Goal: Task Accomplishment & Management: Use online tool/utility

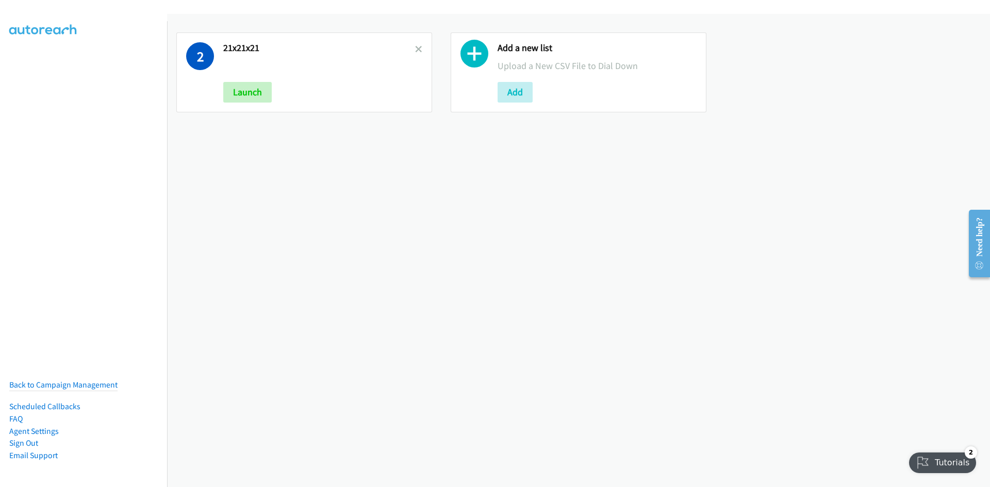
click at [415, 43] on div at bounding box center [418, 72] width 7 height 60
click at [415, 51] on icon at bounding box center [418, 49] width 7 height 7
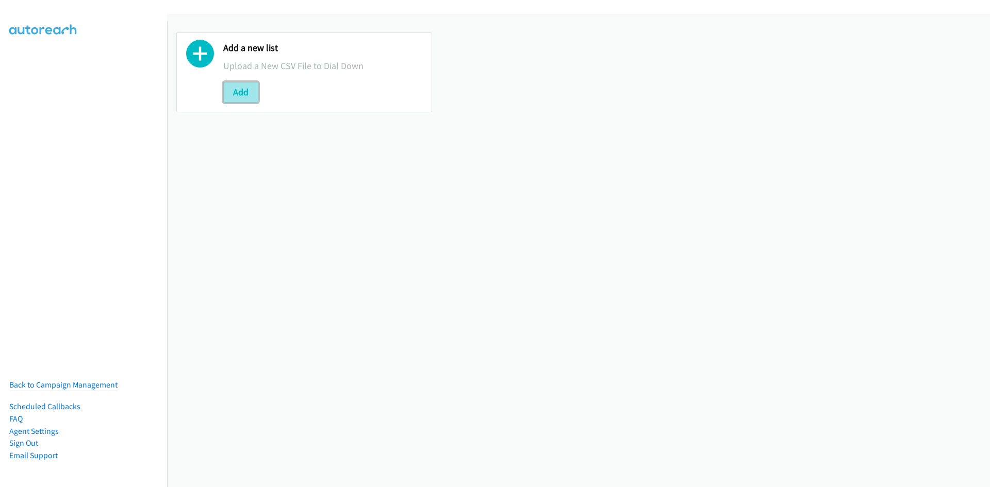
click at [237, 102] on button "Add" at bounding box center [240, 92] width 35 height 21
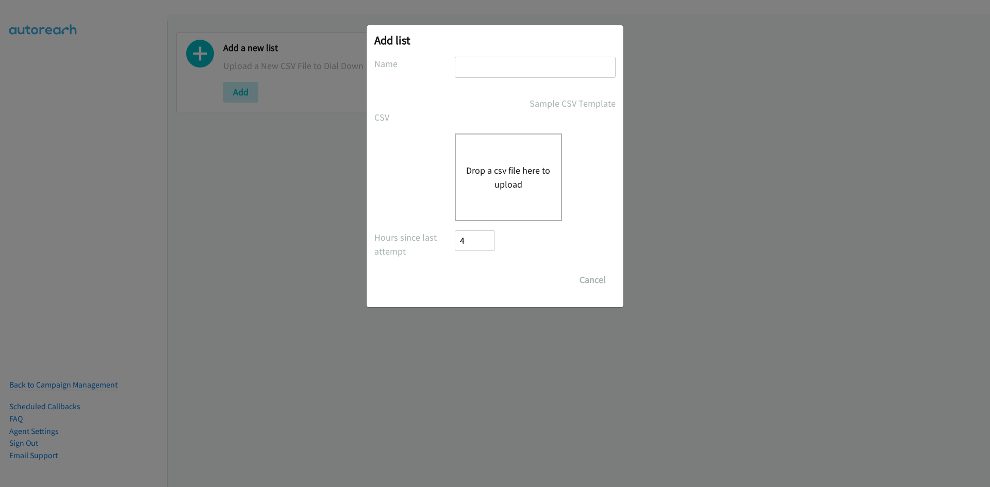
click at [499, 79] on div at bounding box center [535, 72] width 161 height 30
click at [500, 74] on input "text" at bounding box center [535, 67] width 161 height 21
type input "25x52"
click at [498, 169] on button "Drop a csv file here to upload" at bounding box center [508, 177] width 85 height 28
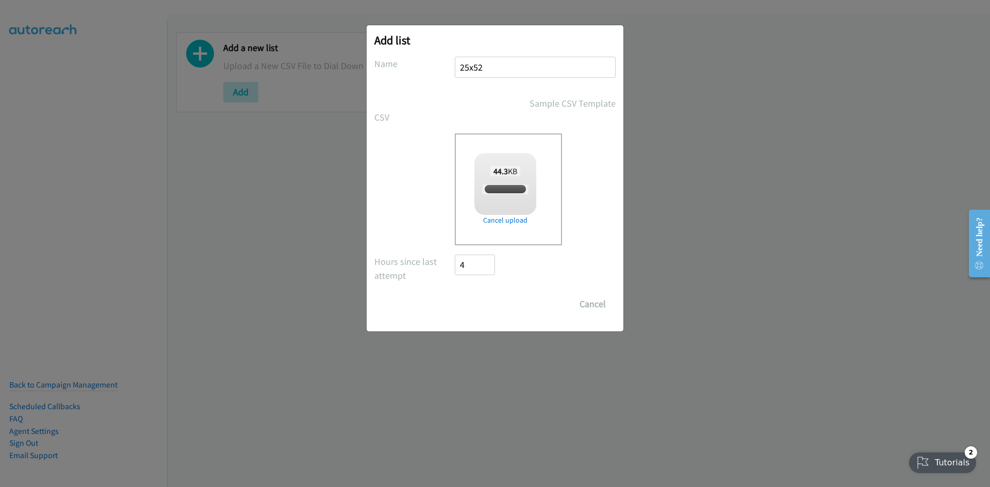
checkbox input "true"
click at [485, 308] on input "Save List" at bounding box center [482, 304] width 54 height 21
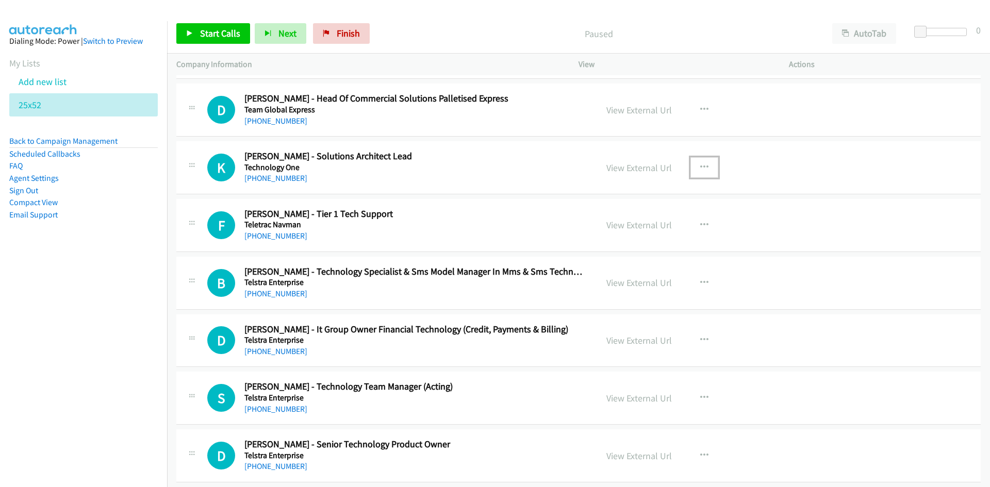
click at [705, 170] on button "button" at bounding box center [705, 167] width 28 height 21
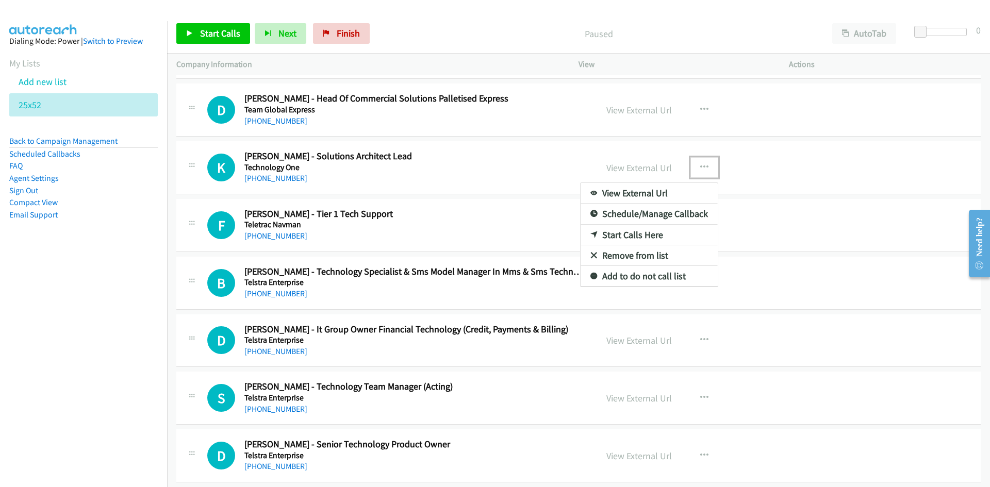
click at [626, 236] on link "Start Calls Here" at bounding box center [649, 235] width 137 height 21
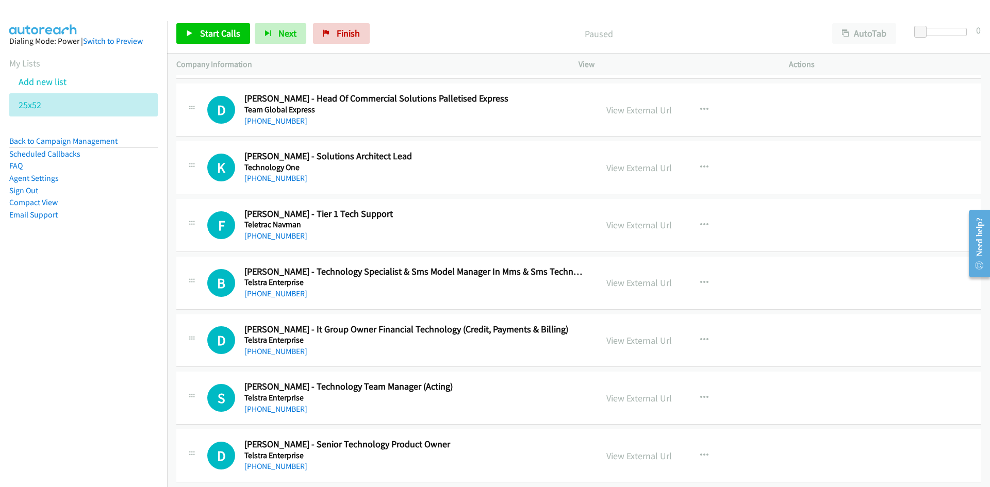
click at [266, 21] on div "Start Calls Pause Next Finish Paused AutoTab AutoTab 0" at bounding box center [578, 34] width 823 height 40
click at [272, 31] on button "Next" at bounding box center [281, 33] width 52 height 21
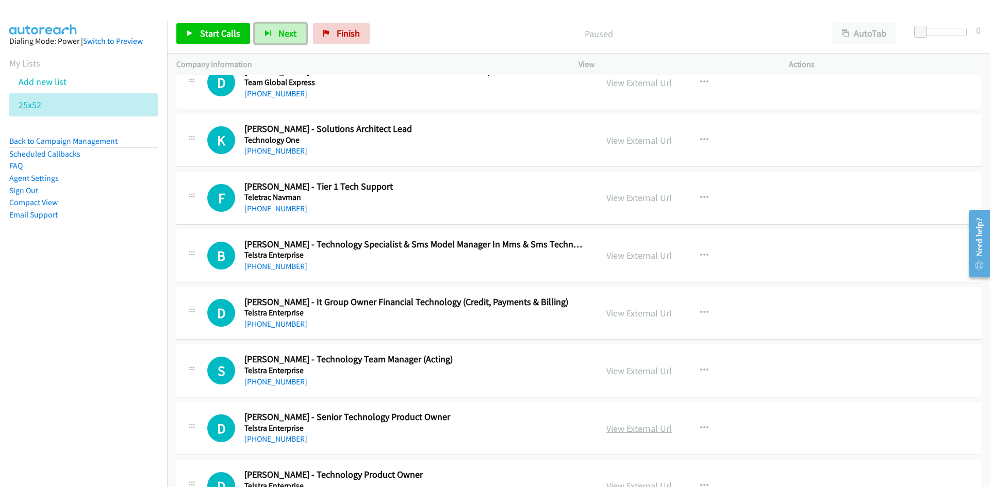
scroll to position [103, 0]
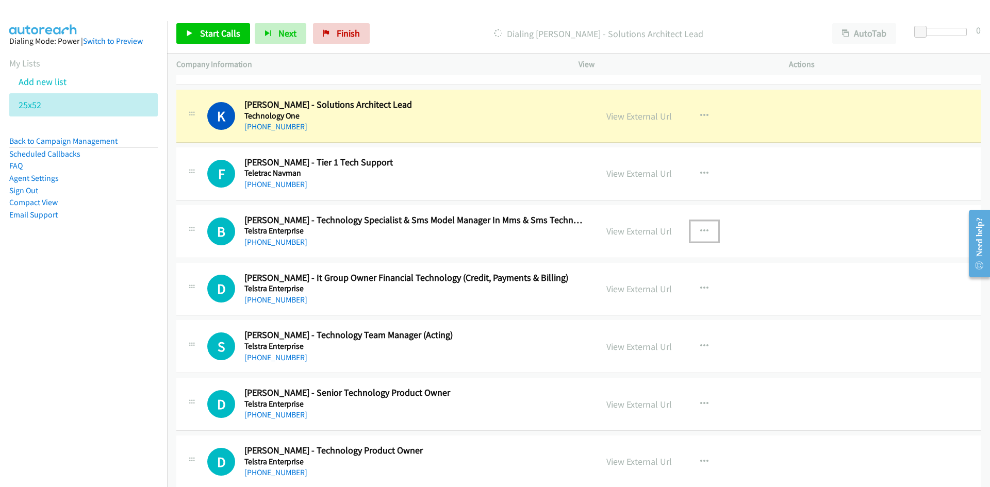
click at [700, 230] on icon "button" at bounding box center [704, 231] width 8 height 8
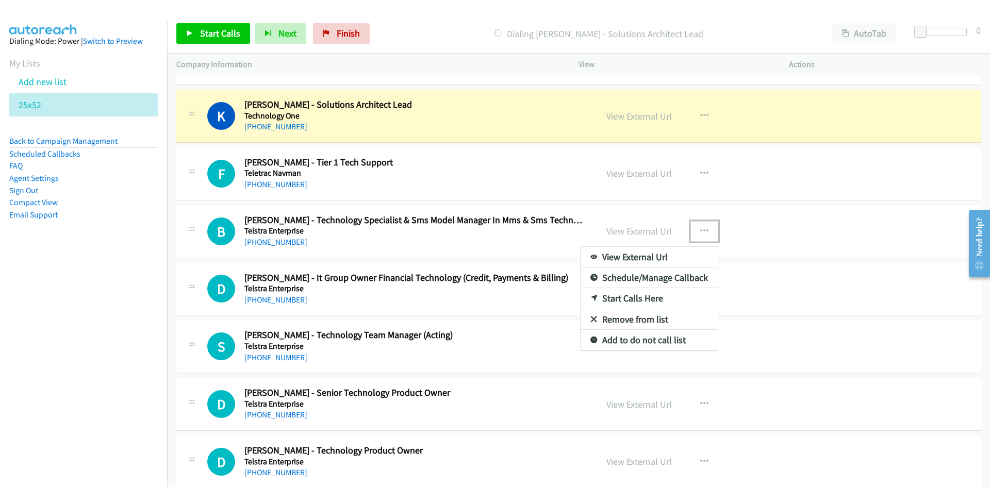
click at [626, 299] on link "Start Calls Here" at bounding box center [649, 298] width 137 height 21
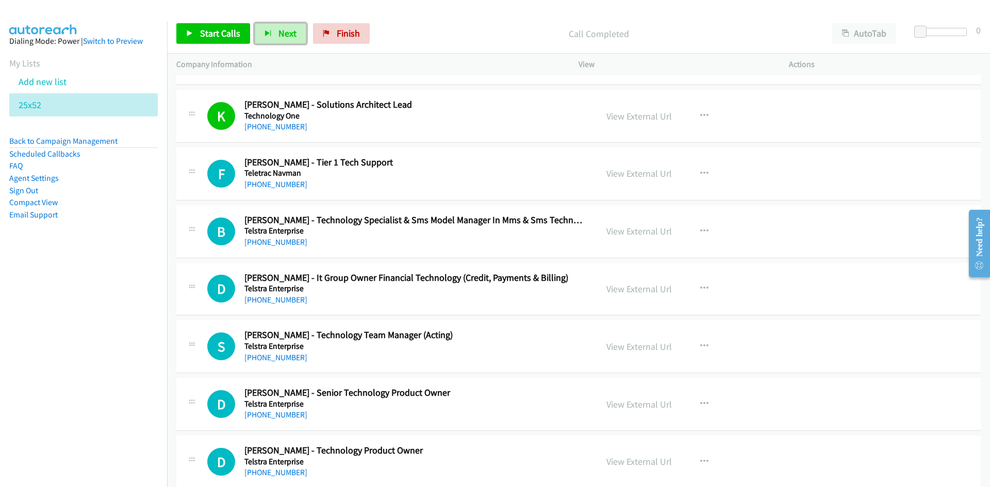
drag, startPoint x: 281, startPoint y: 32, endPoint x: 481, endPoint y: 165, distance: 239.9
click at [281, 32] on span "Next" at bounding box center [288, 33] width 18 height 12
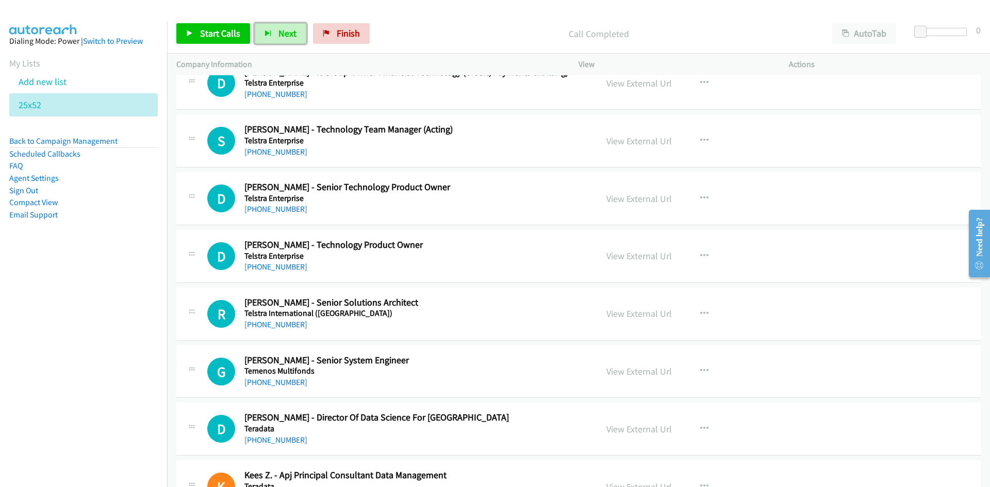
scroll to position [309, 0]
click at [700, 138] on icon "button" at bounding box center [704, 140] width 8 height 8
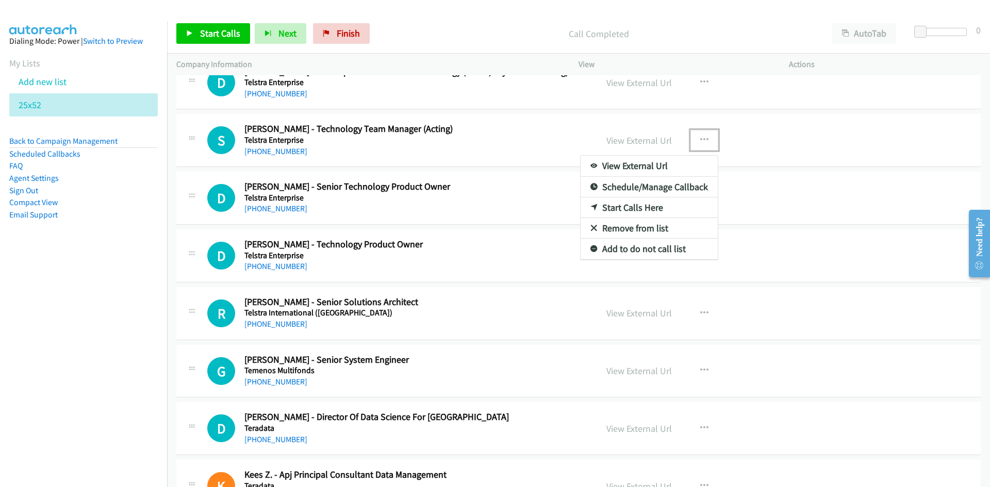
click at [630, 209] on link "Start Calls Here" at bounding box center [649, 208] width 137 height 21
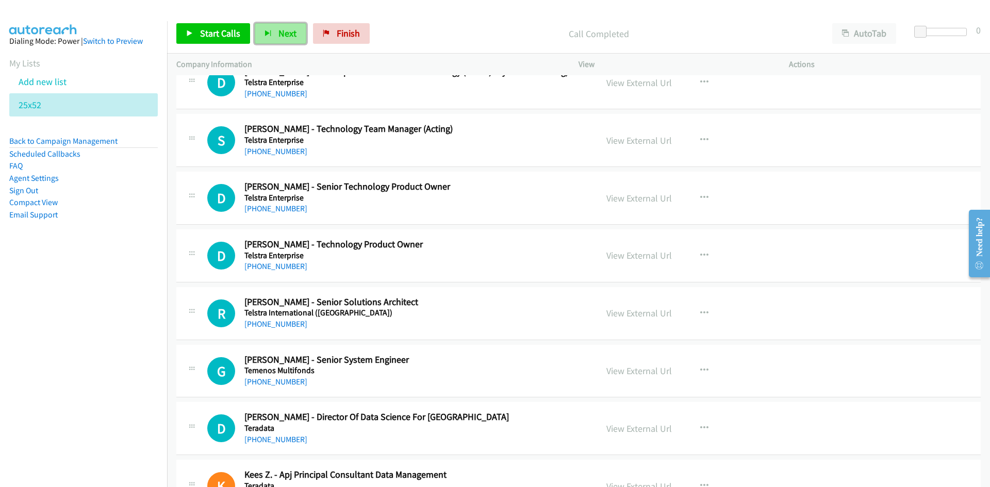
click at [290, 36] on span "Next" at bounding box center [288, 33] width 18 height 12
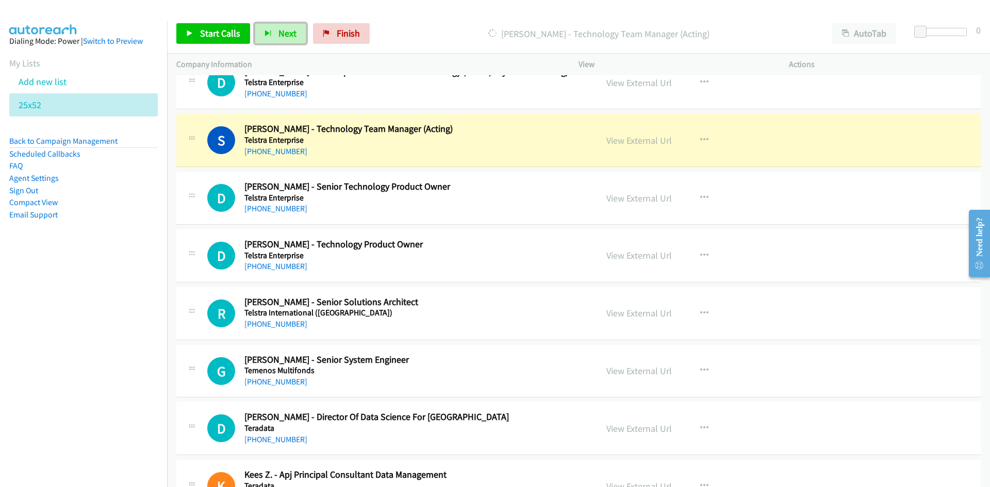
drag, startPoint x: 649, startPoint y: 143, endPoint x: 649, endPoint y: 151, distance: 7.7
click at [649, 143] on link "View External Url" at bounding box center [640, 141] width 66 height 12
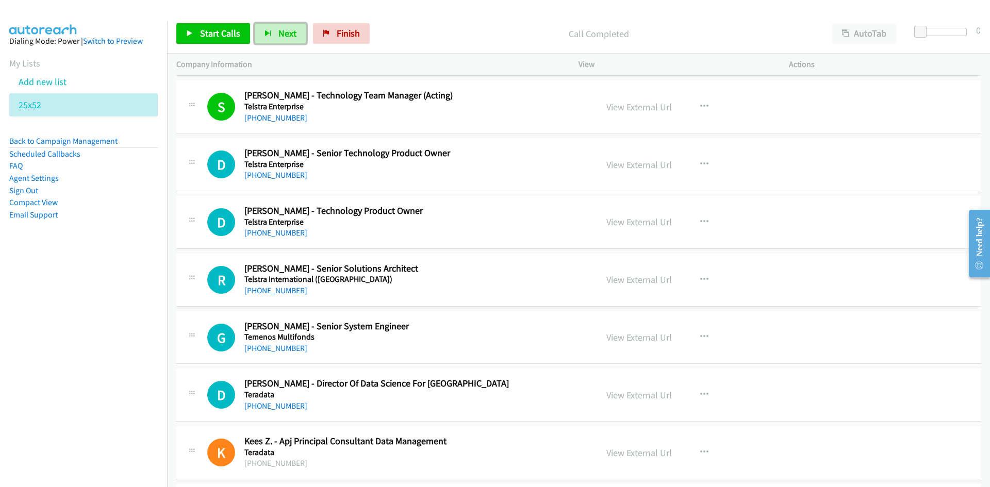
scroll to position [361, 0]
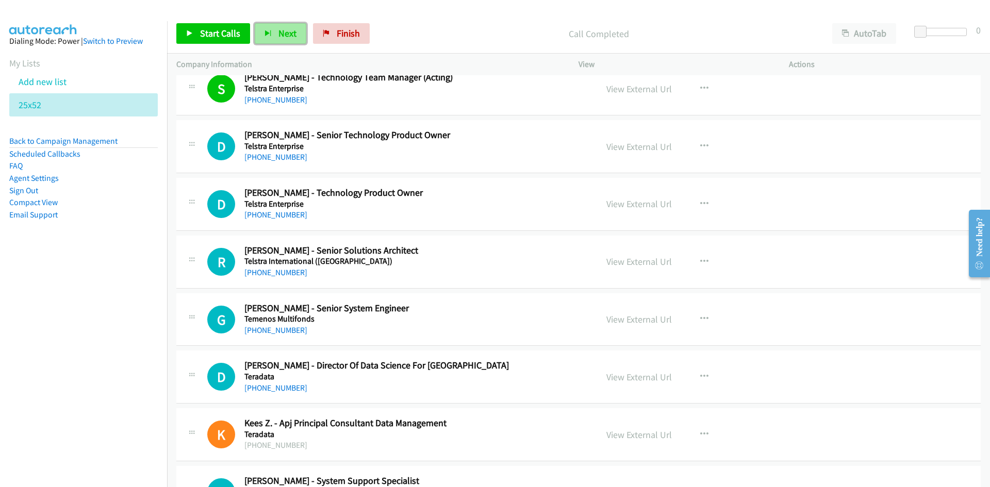
drag, startPoint x: 286, startPoint y: 35, endPoint x: 291, endPoint y: 41, distance: 8.1
click at [287, 35] on span "Next" at bounding box center [288, 33] width 18 height 12
drag, startPoint x: 280, startPoint y: 33, endPoint x: 357, endPoint y: 80, distance: 90.8
click at [280, 33] on span "Next" at bounding box center [288, 33] width 18 height 12
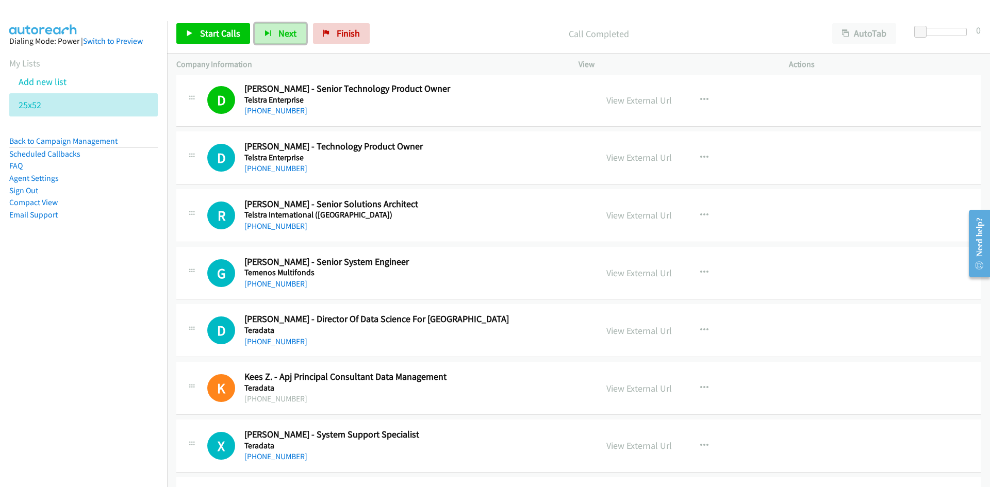
scroll to position [464, 0]
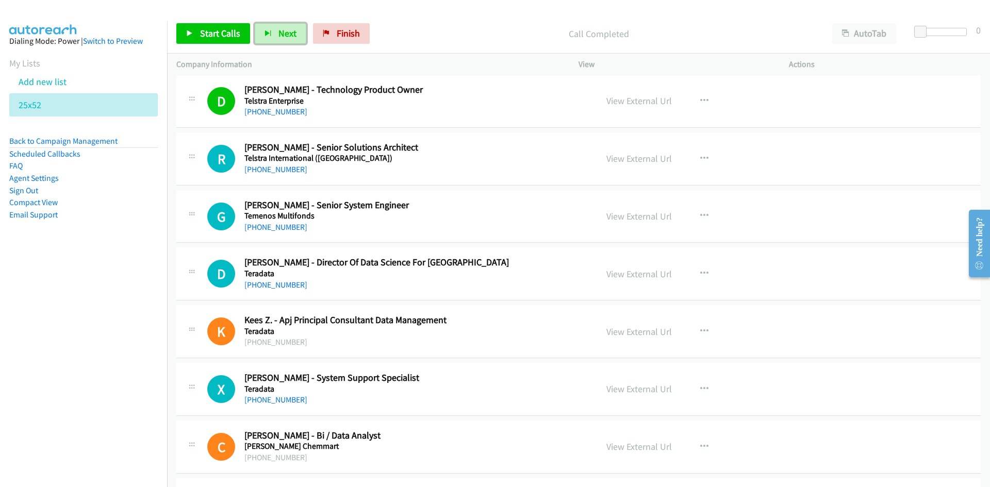
drag, startPoint x: 285, startPoint y: 23, endPoint x: 323, endPoint y: 71, distance: 60.9
click at [285, 23] on button "Next" at bounding box center [281, 33] width 52 height 21
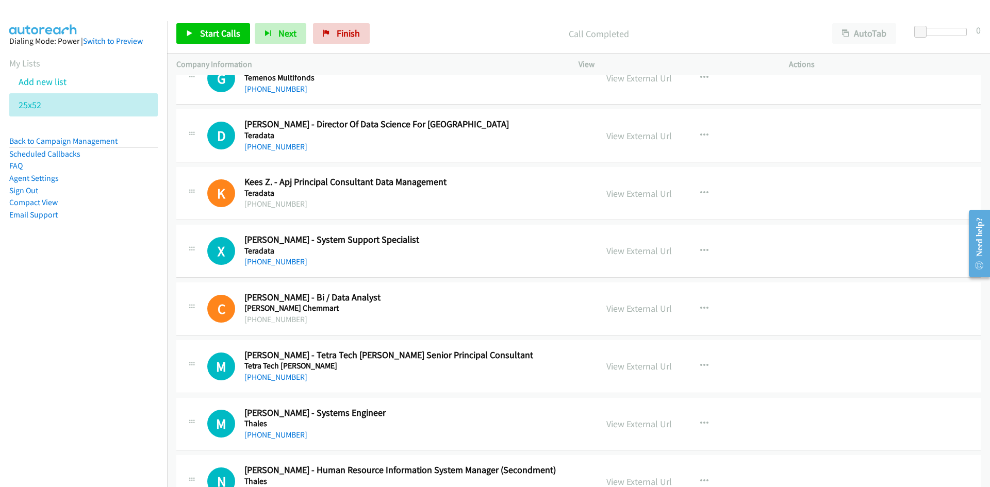
scroll to position [722, 0]
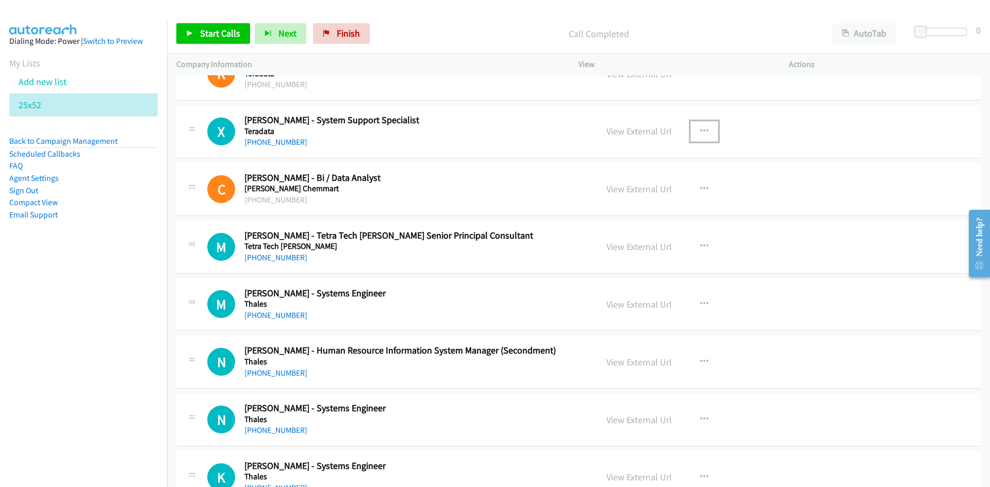
drag, startPoint x: 698, startPoint y: 133, endPoint x: 686, endPoint y: 158, distance: 27.7
click at [700, 133] on icon "button" at bounding box center [704, 131] width 8 height 8
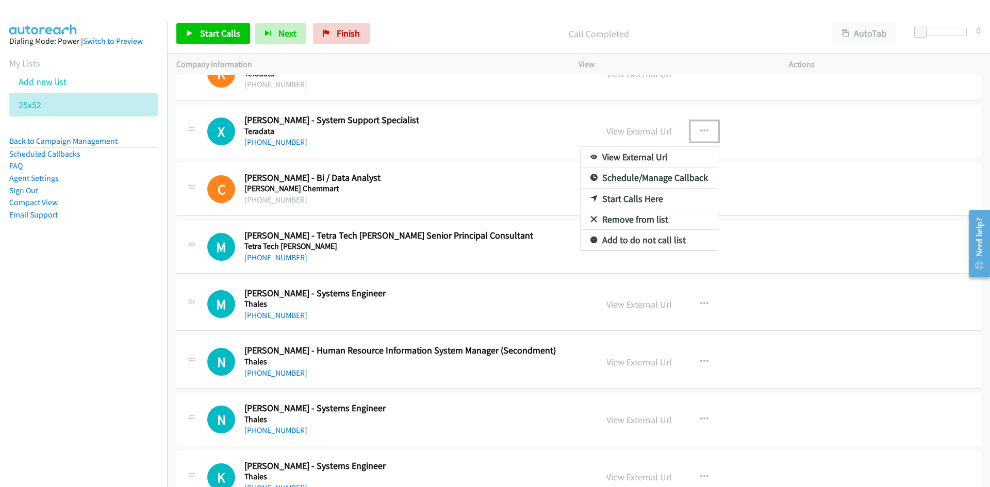
click at [631, 195] on link "Start Calls Here" at bounding box center [649, 199] width 137 height 21
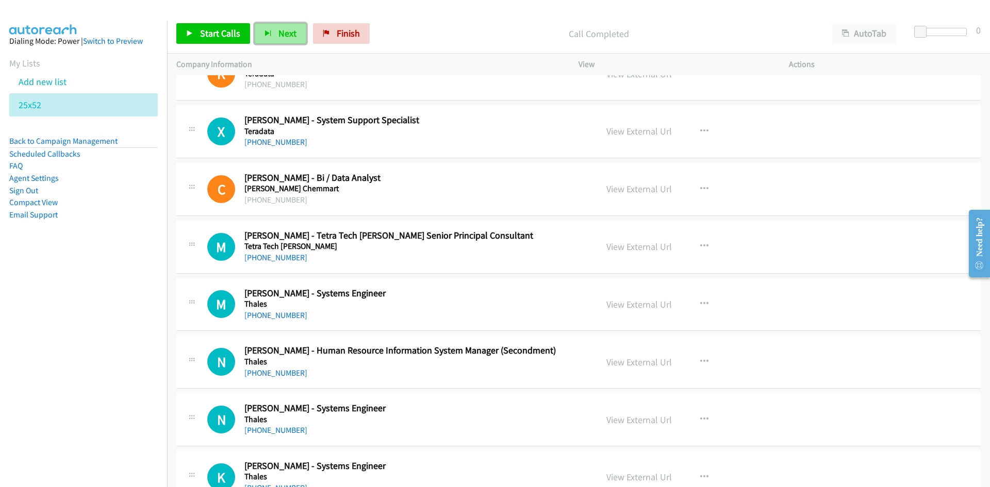
click at [283, 36] on span "Next" at bounding box center [288, 33] width 18 height 12
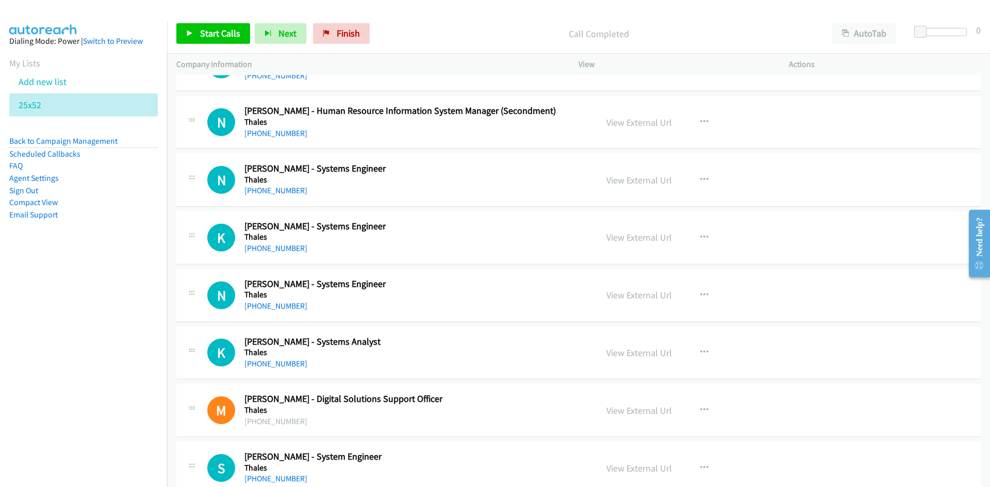
scroll to position [980, 0]
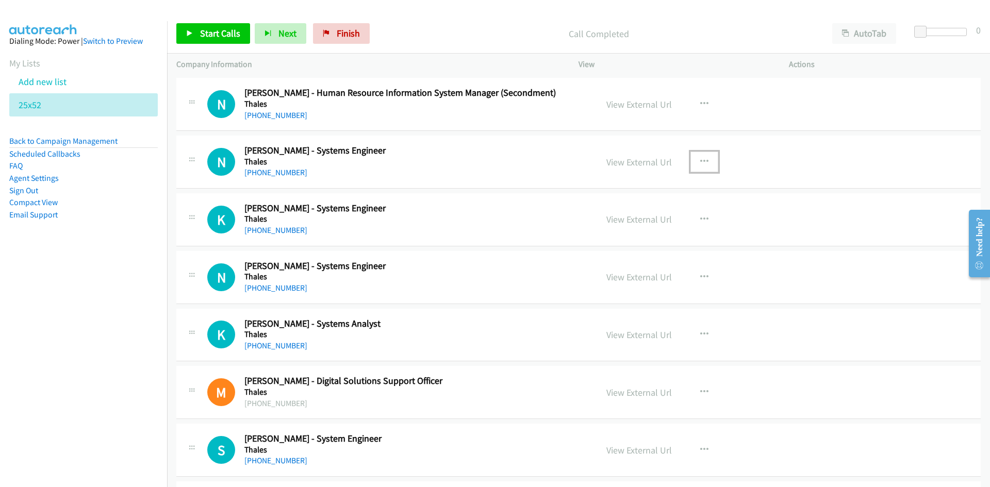
click at [702, 156] on button "button" at bounding box center [705, 162] width 28 height 21
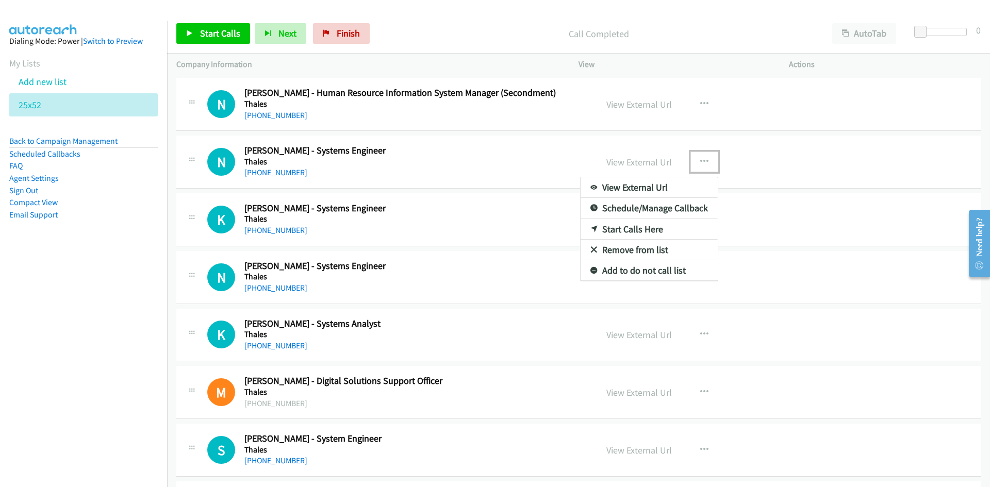
click at [630, 226] on link "Start Calls Here" at bounding box center [649, 229] width 137 height 21
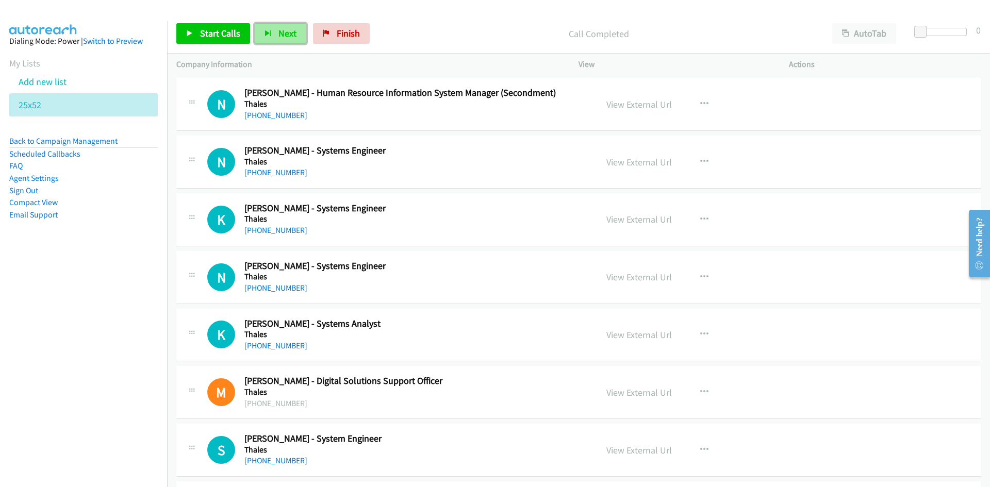
click at [283, 30] on span "Next" at bounding box center [288, 33] width 18 height 12
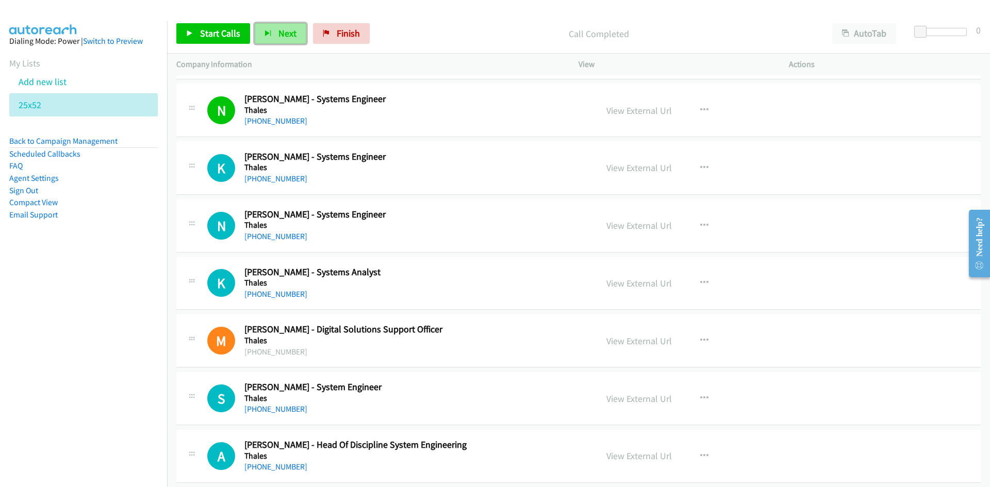
click at [265, 29] on button "Next" at bounding box center [281, 33] width 52 height 21
click at [283, 32] on span "Next" at bounding box center [288, 33] width 18 height 12
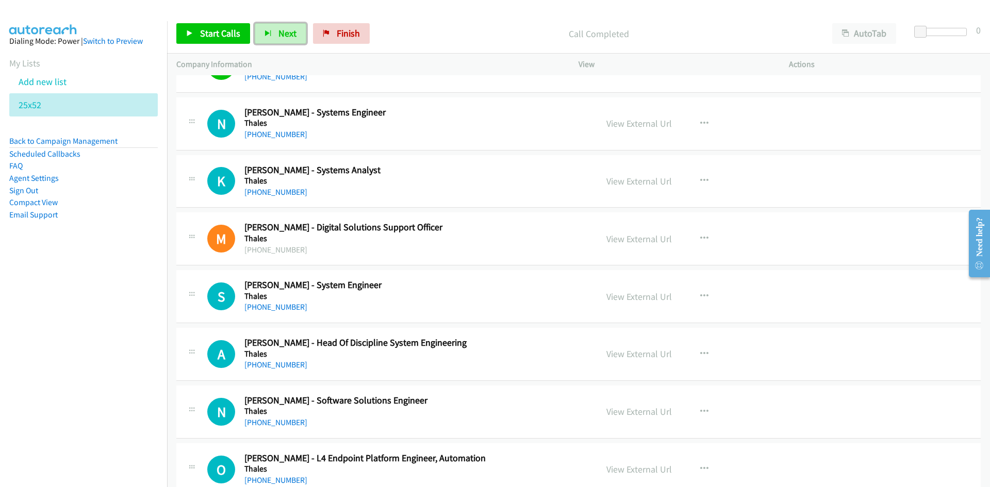
scroll to position [1135, 0]
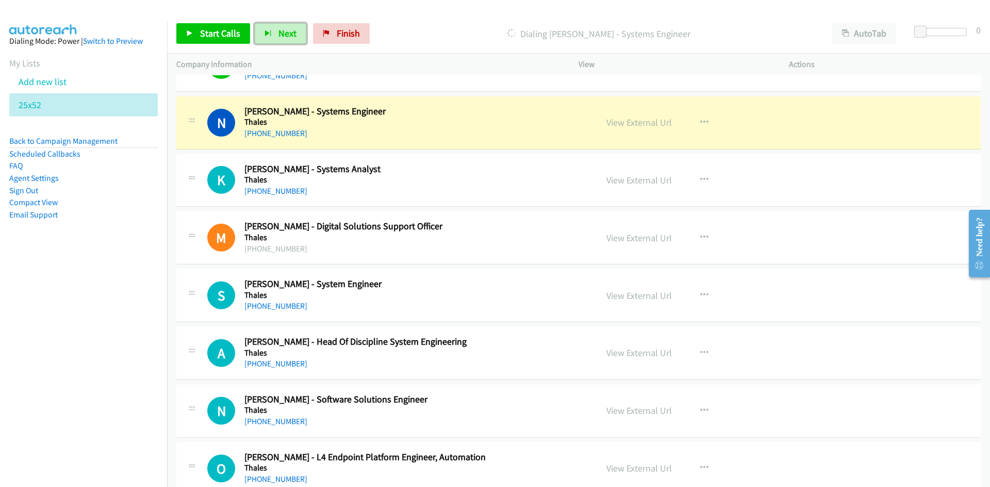
drag, startPoint x: 638, startPoint y: 118, endPoint x: 639, endPoint y: 169, distance: 51.1
click at [638, 118] on link "View External Url" at bounding box center [640, 123] width 66 height 12
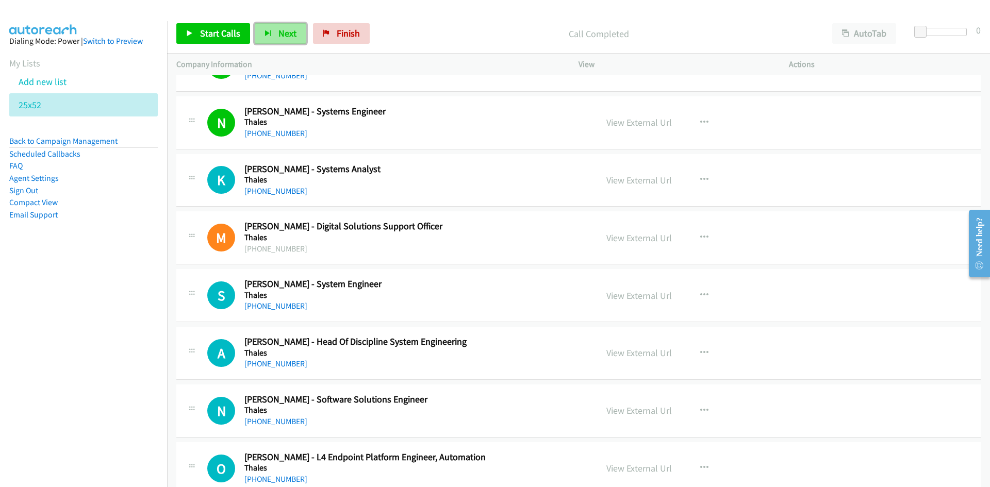
click at [293, 33] on span "Next" at bounding box center [288, 33] width 18 height 12
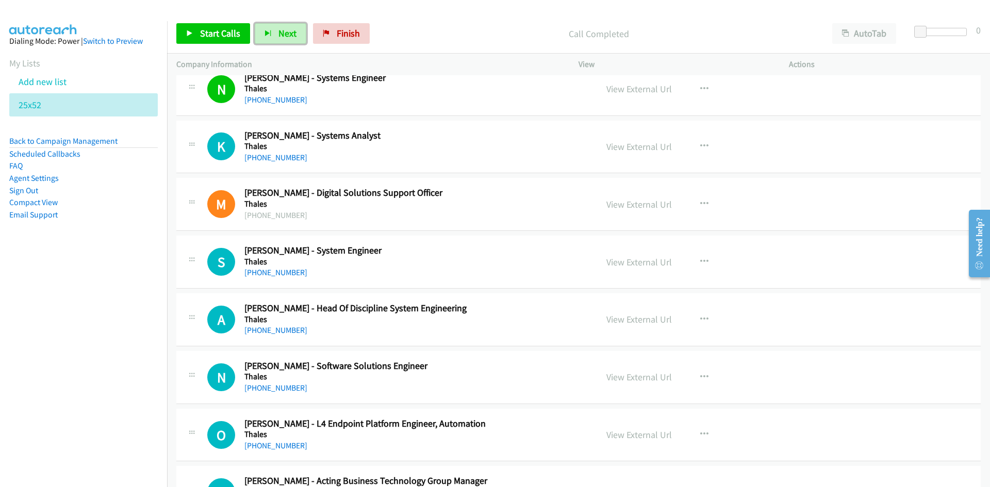
scroll to position [1186, 0]
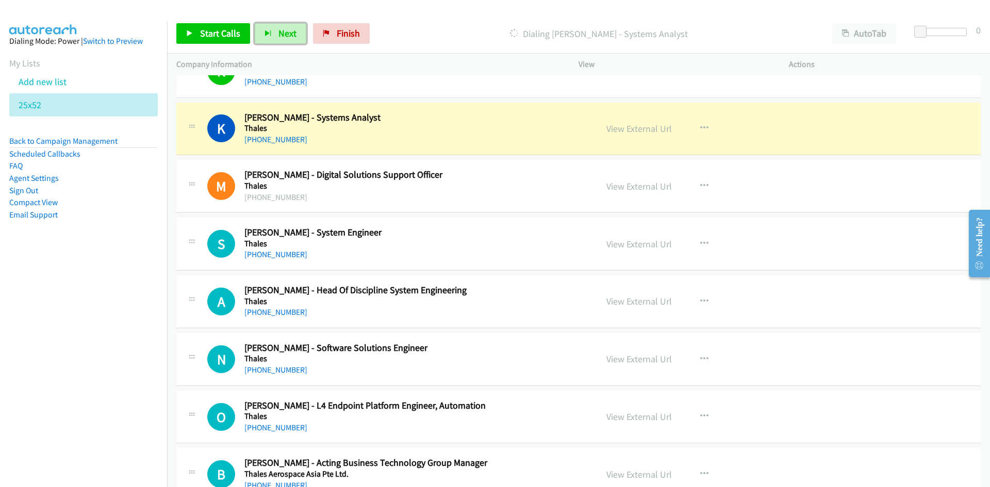
click at [668, 253] on div "View External Url View External Url Schedule/Manage Callback Start Calls Here R…" at bounding box center [707, 244] width 220 height 34
drag, startPoint x: 621, startPoint y: 126, endPoint x: 616, endPoint y: 143, distance: 18.3
click at [621, 126] on link "View External Url" at bounding box center [640, 129] width 66 height 12
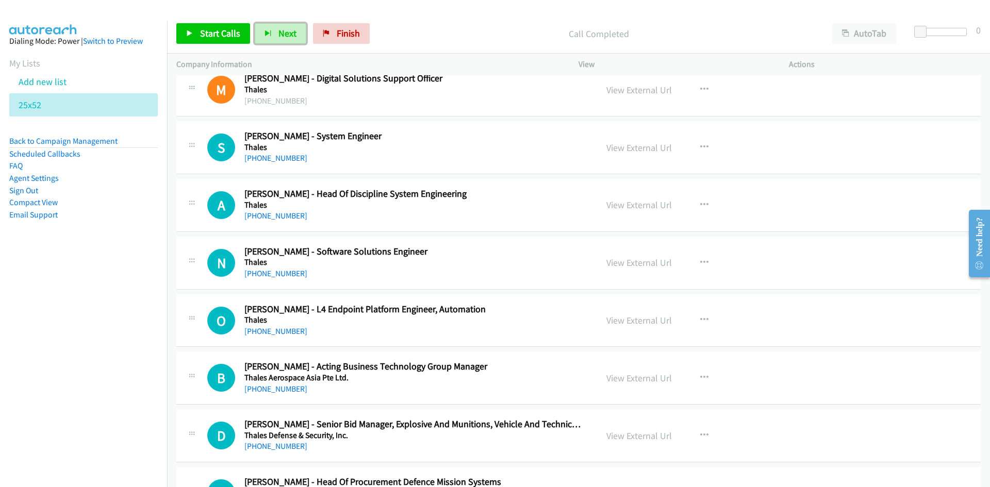
scroll to position [1289, 0]
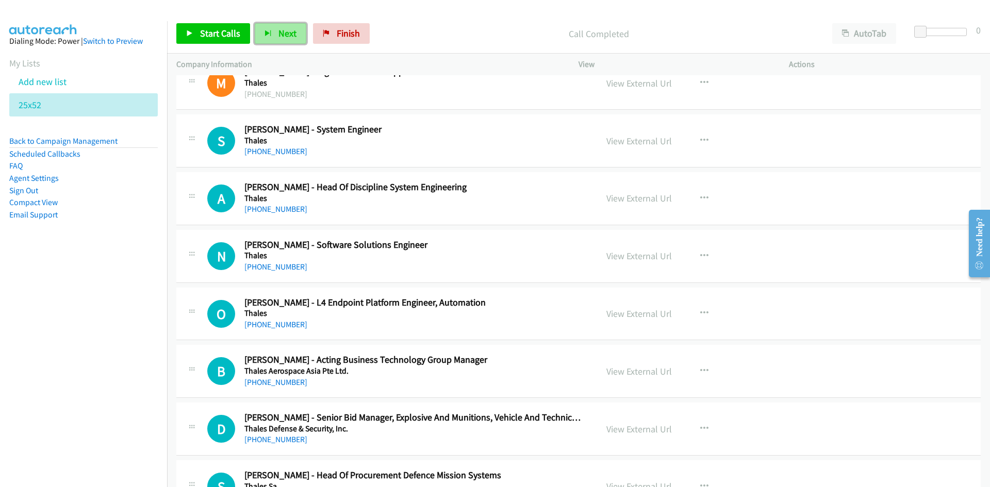
click at [282, 28] on span "Next" at bounding box center [288, 33] width 18 height 12
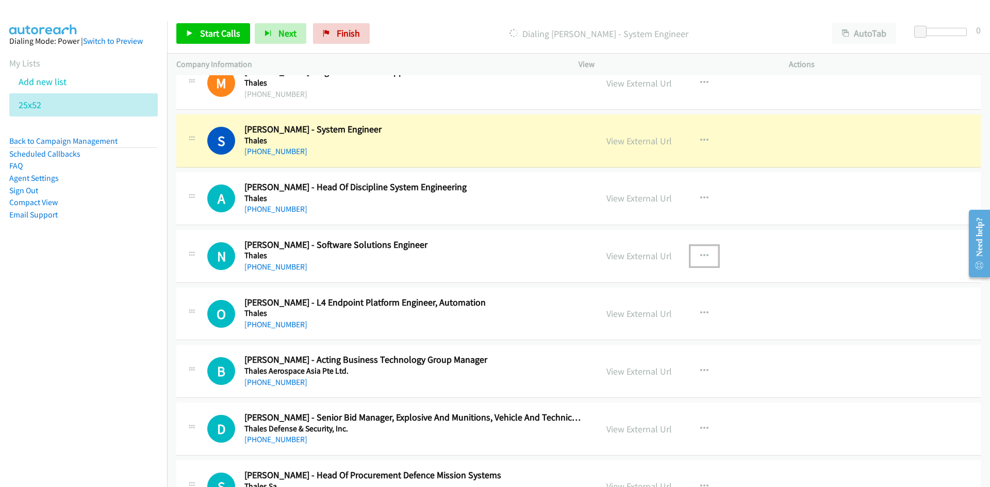
drag, startPoint x: 700, startPoint y: 256, endPoint x: 694, endPoint y: 263, distance: 8.8
click at [700, 256] on icon "button" at bounding box center [704, 256] width 8 height 8
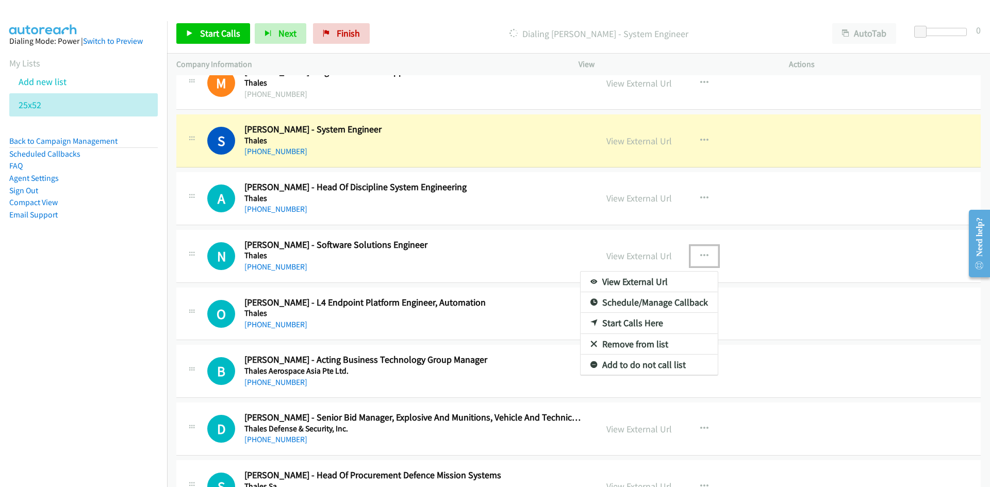
click at [628, 318] on link "Start Calls Here" at bounding box center [649, 323] width 137 height 21
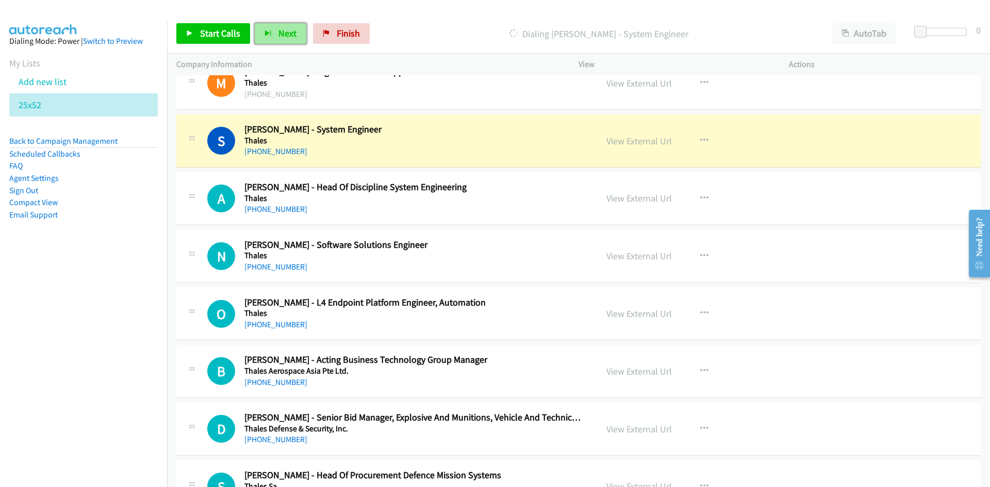
click at [293, 30] on span "Next" at bounding box center [288, 33] width 18 height 12
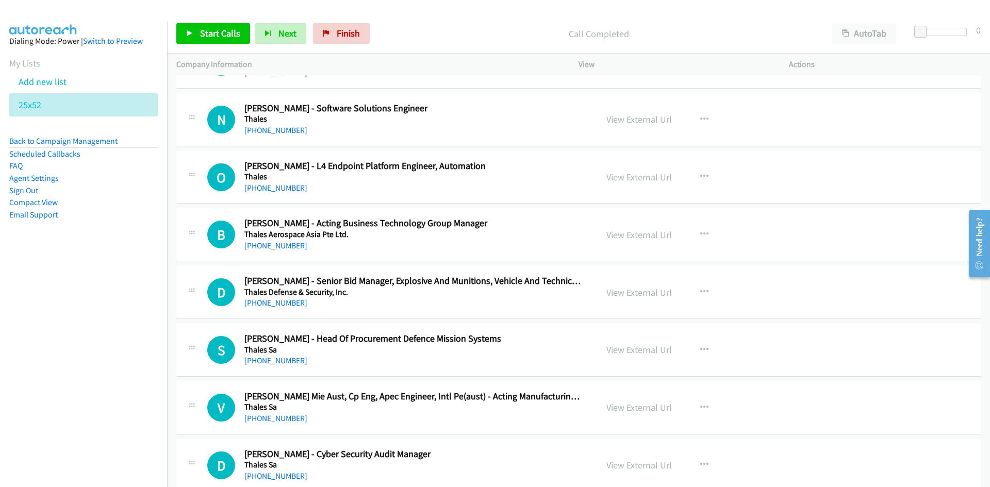
scroll to position [1444, 0]
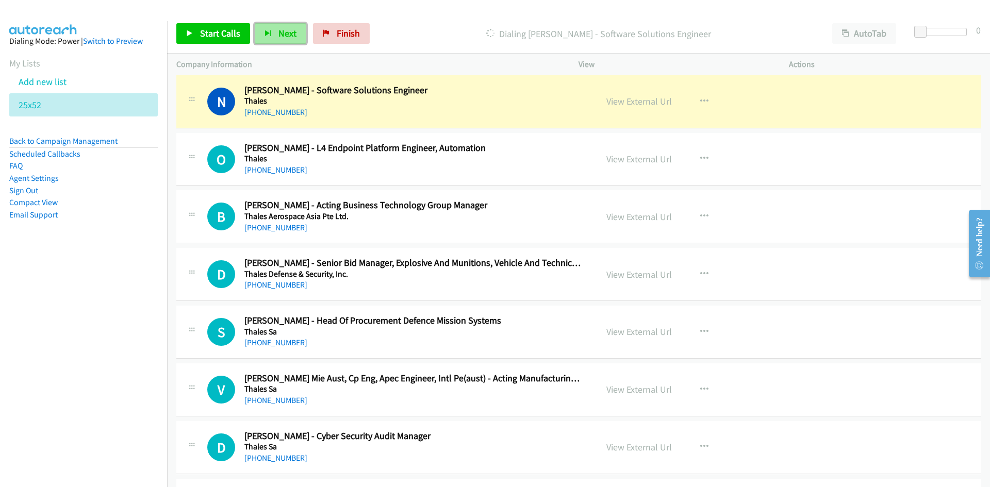
drag, startPoint x: 290, startPoint y: 34, endPoint x: 402, endPoint y: 97, distance: 128.6
click at [290, 34] on span "Next" at bounding box center [288, 33] width 18 height 12
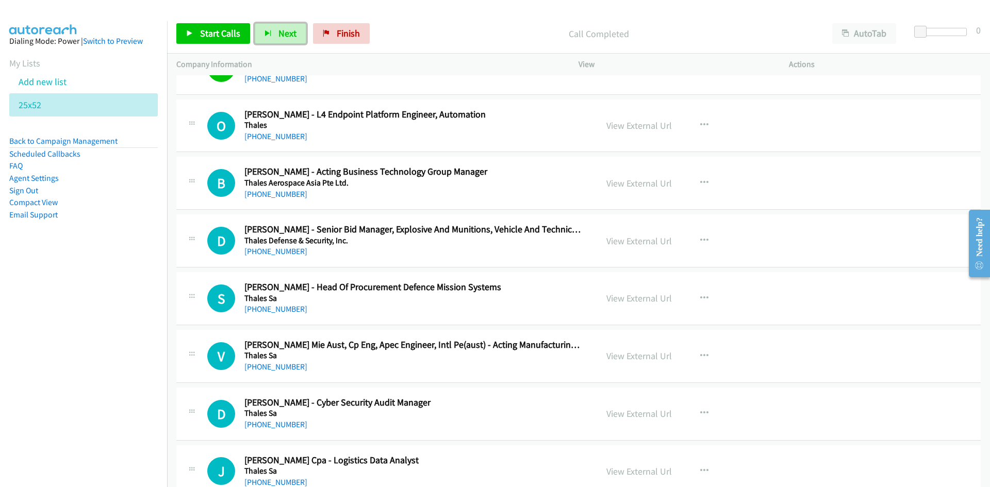
scroll to position [1496, 0]
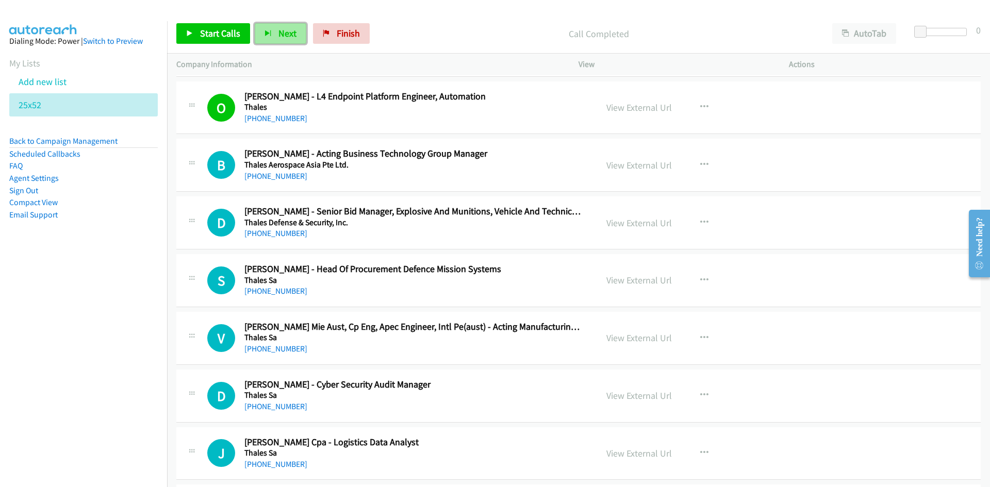
click at [280, 30] on span "Next" at bounding box center [288, 33] width 18 height 12
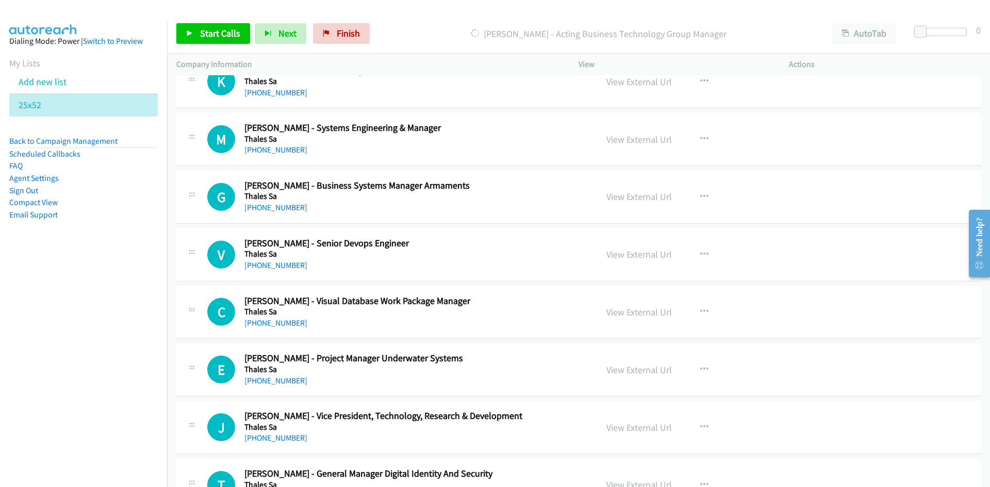
scroll to position [1908, 0]
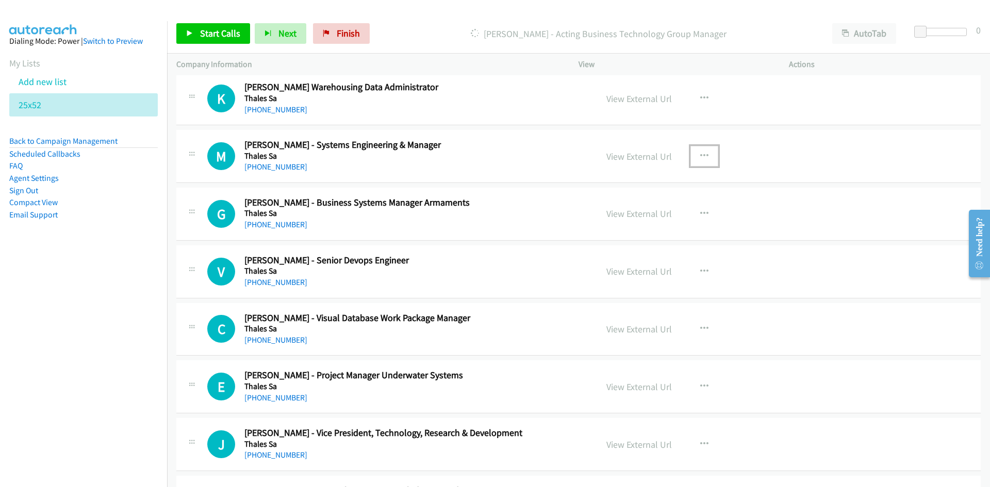
click at [700, 155] on icon "button" at bounding box center [704, 156] width 8 height 8
click at [624, 223] on link "Start Calls Here" at bounding box center [649, 224] width 137 height 21
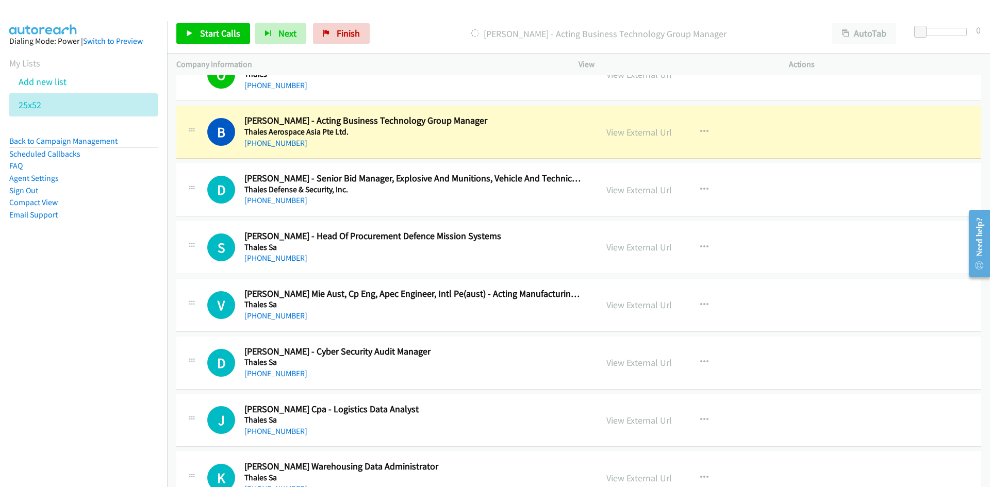
scroll to position [1547, 0]
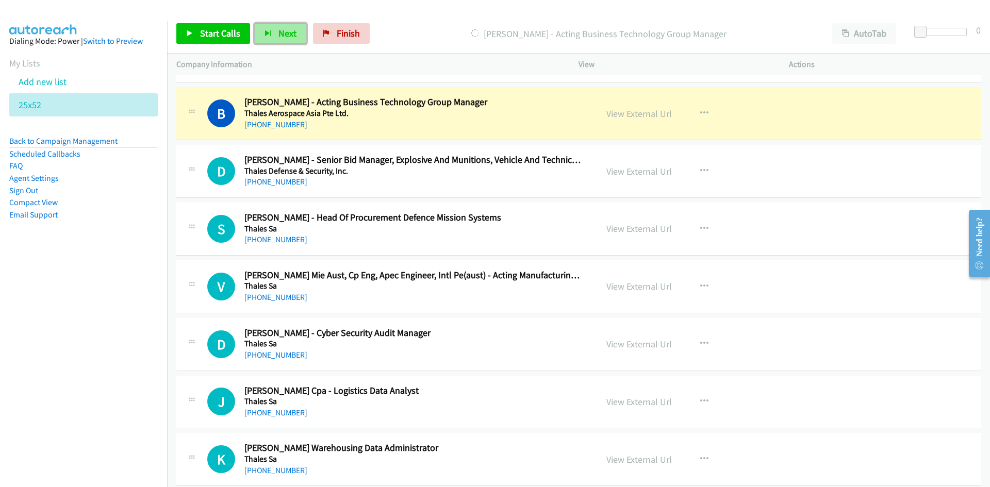
click at [284, 30] on span "Next" at bounding box center [288, 33] width 18 height 12
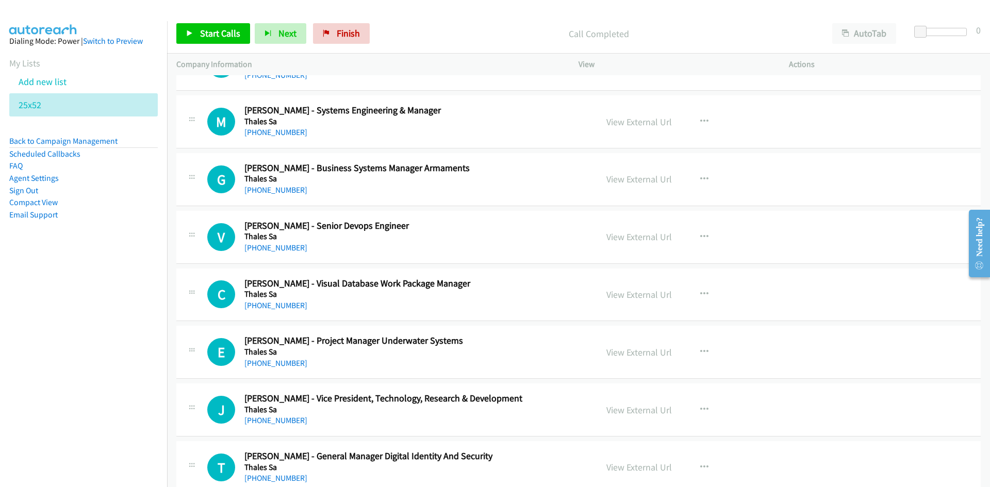
scroll to position [1960, 0]
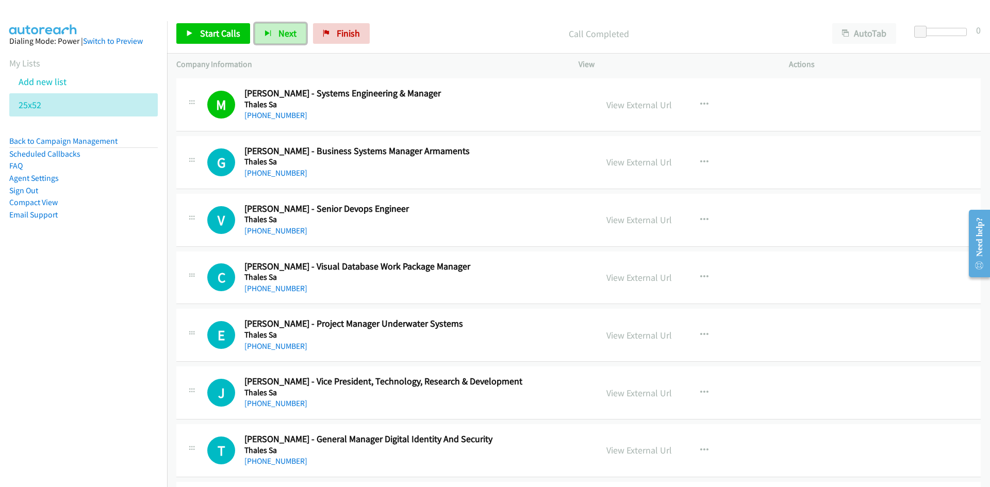
drag, startPoint x: 279, startPoint y: 39, endPoint x: 389, endPoint y: 120, distance: 137.3
click at [279, 39] on button "Next" at bounding box center [281, 33] width 52 height 21
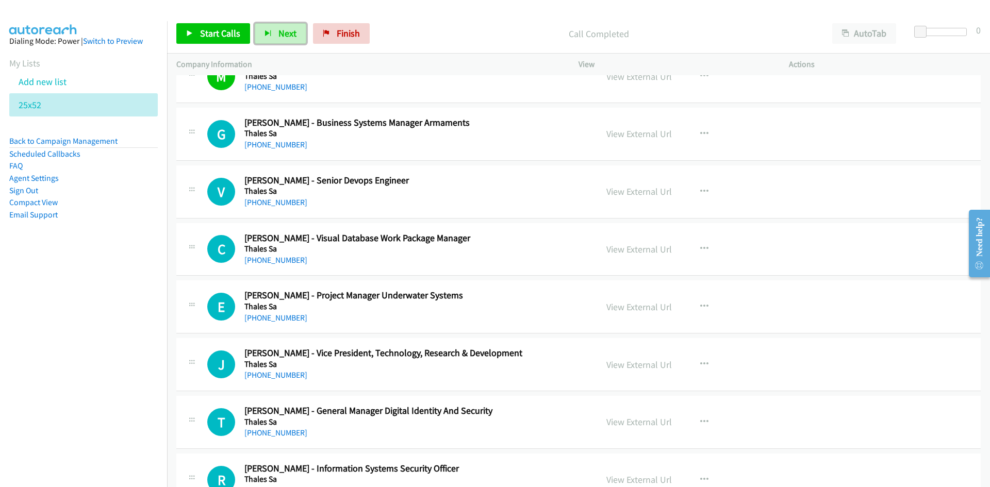
scroll to position [2011, 0]
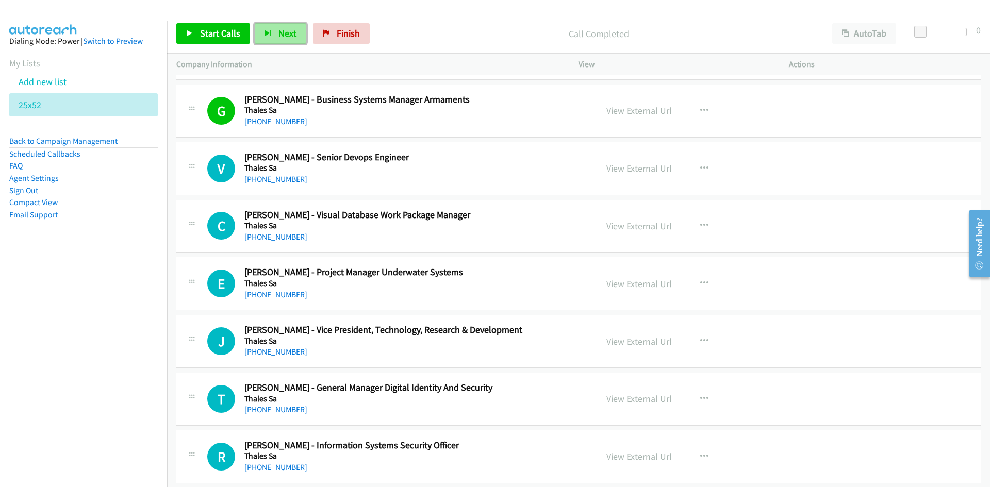
drag, startPoint x: 288, startPoint y: 27, endPoint x: 288, endPoint y: 34, distance: 6.7
click at [288, 27] on button "Next" at bounding box center [281, 33] width 52 height 21
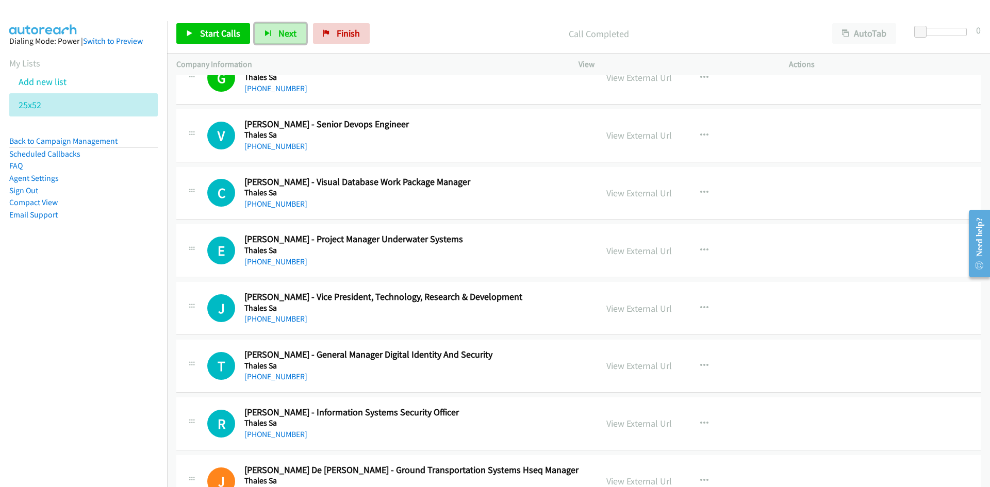
scroll to position [2063, 0]
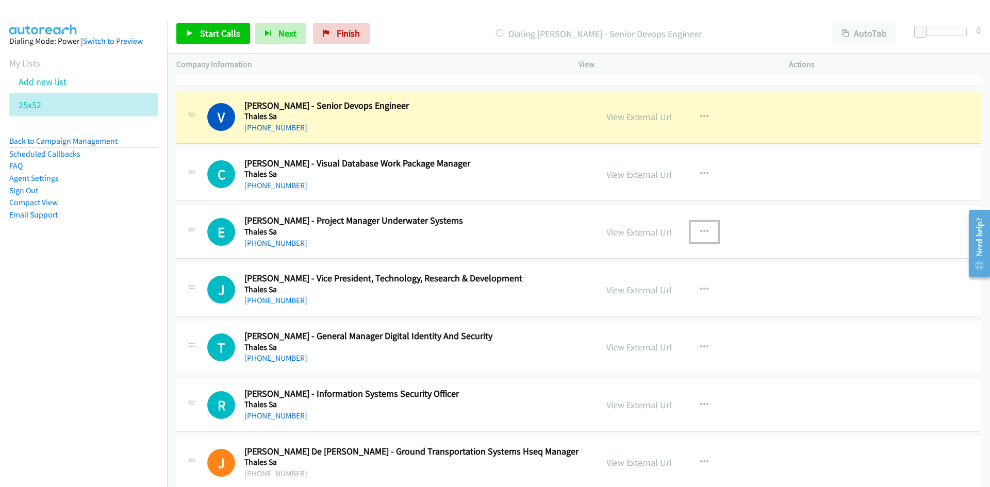
click at [702, 231] on icon "button" at bounding box center [704, 232] width 8 height 8
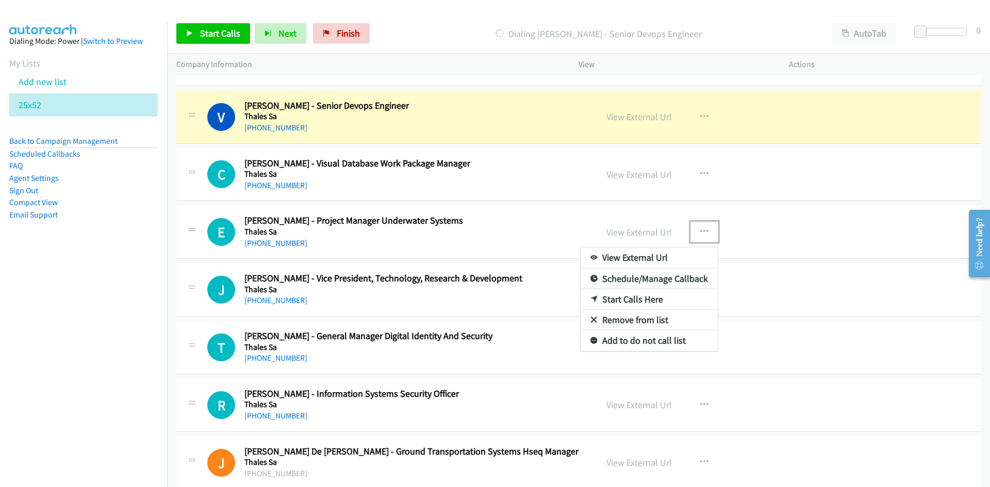
click at [628, 297] on link "Start Calls Here" at bounding box center [649, 299] width 137 height 21
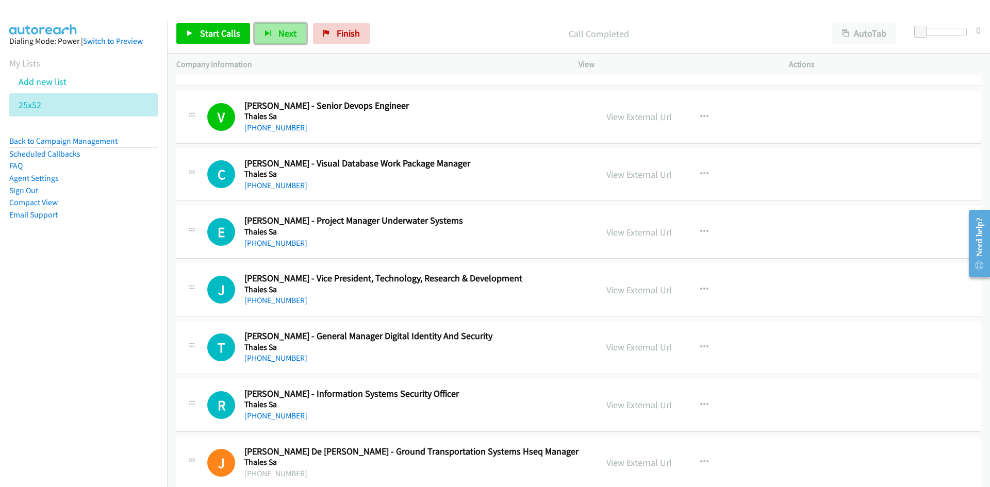
drag, startPoint x: 273, startPoint y: 34, endPoint x: 280, endPoint y: 38, distance: 8.2
click at [273, 34] on button "Next" at bounding box center [281, 33] width 52 height 21
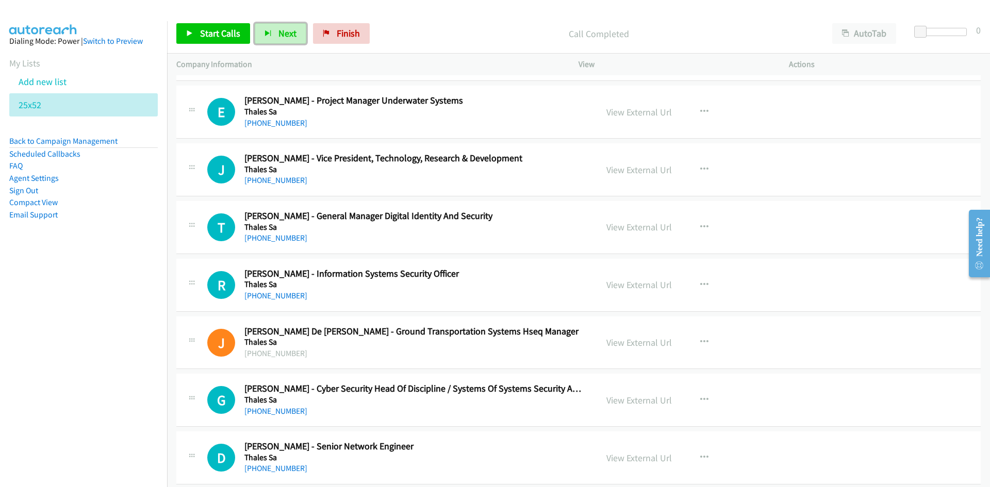
scroll to position [2166, 0]
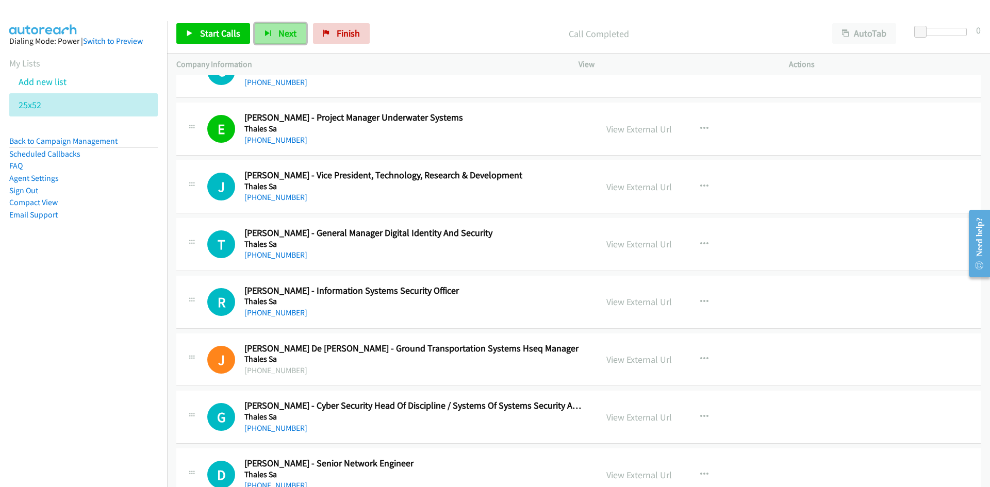
drag, startPoint x: 280, startPoint y: 26, endPoint x: 283, endPoint y: 34, distance: 8.1
click at [280, 26] on button "Next" at bounding box center [281, 33] width 52 height 21
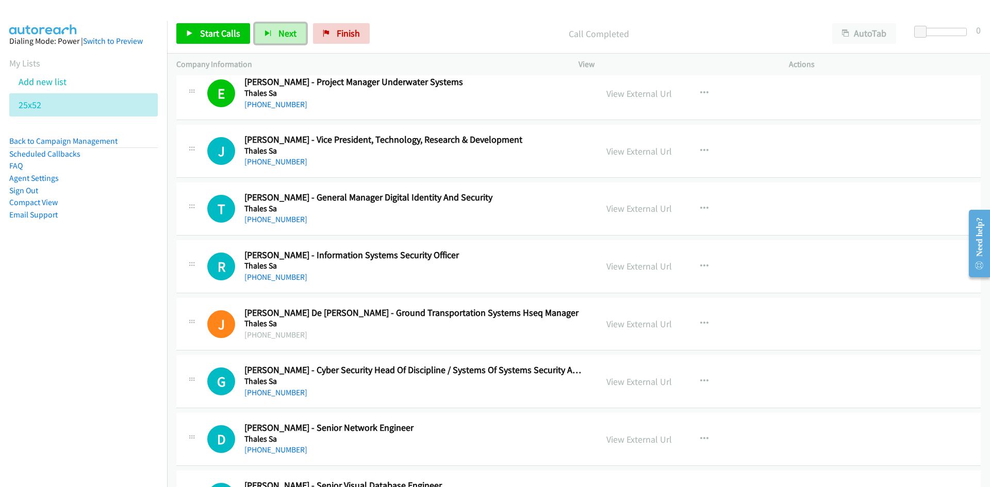
scroll to position [2218, 0]
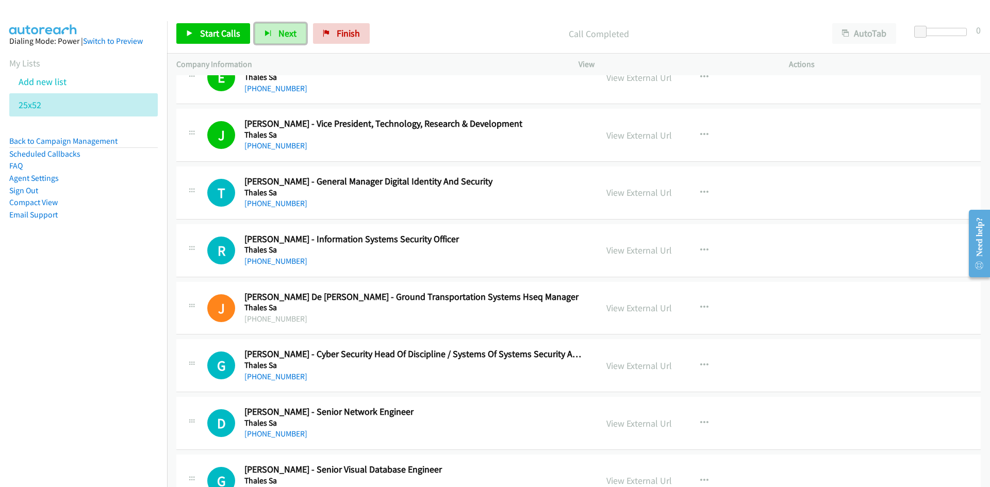
click at [290, 34] on span "Next" at bounding box center [288, 33] width 18 height 12
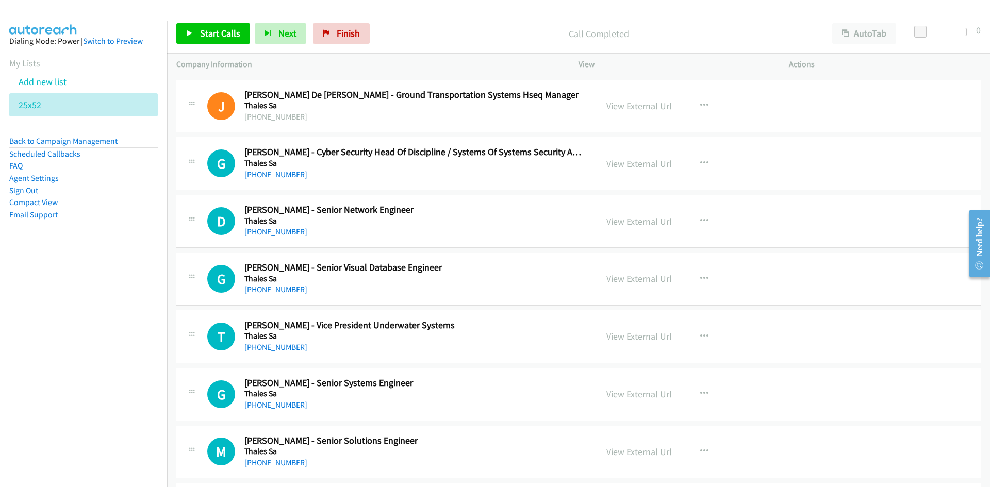
scroll to position [2424, 0]
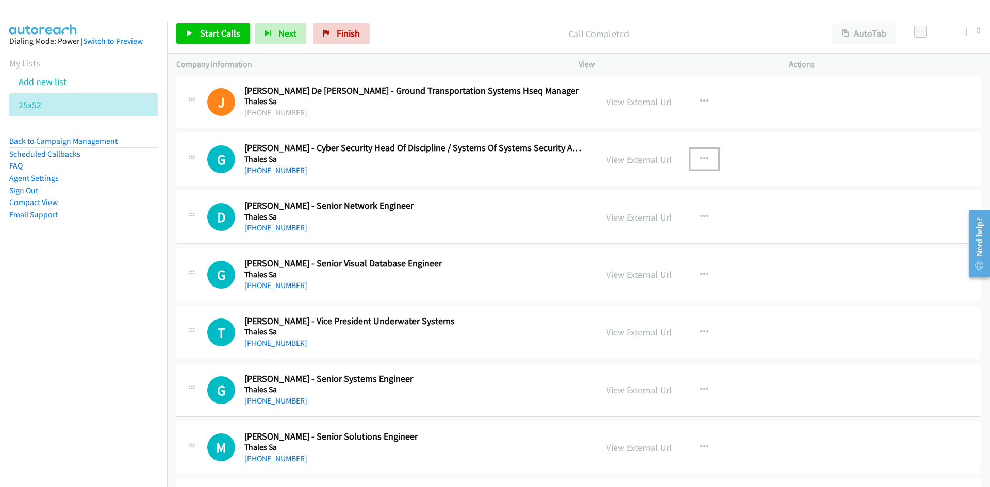
click at [705, 159] on button "button" at bounding box center [705, 159] width 28 height 21
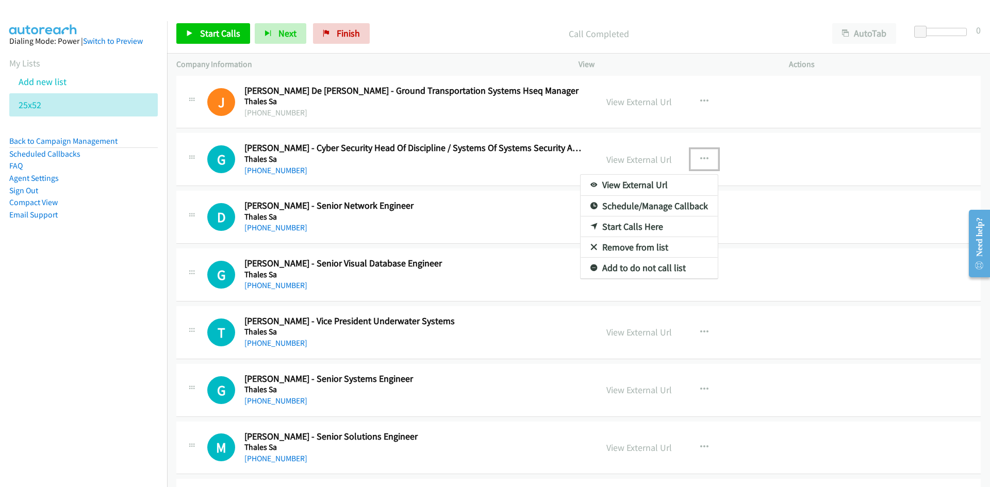
click at [630, 224] on link "Start Calls Here" at bounding box center [649, 227] width 137 height 21
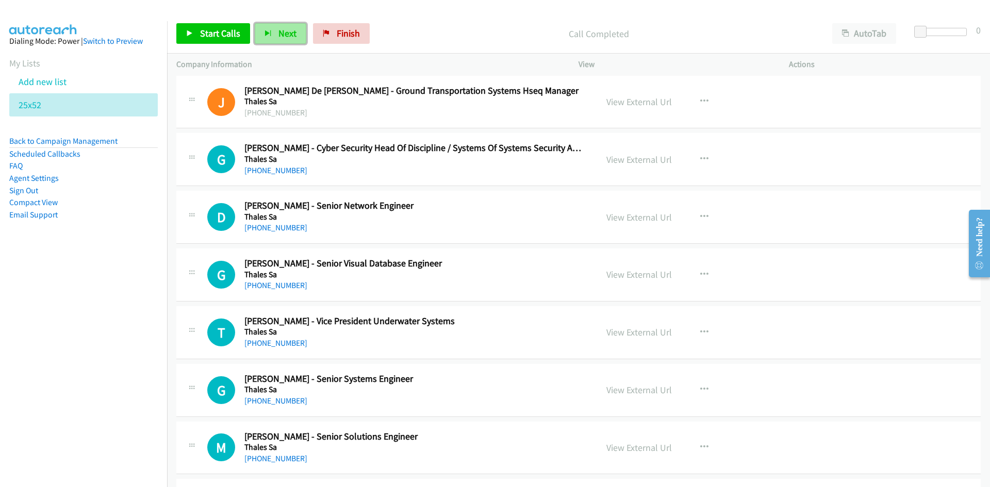
click at [288, 37] on span "Next" at bounding box center [288, 33] width 18 height 12
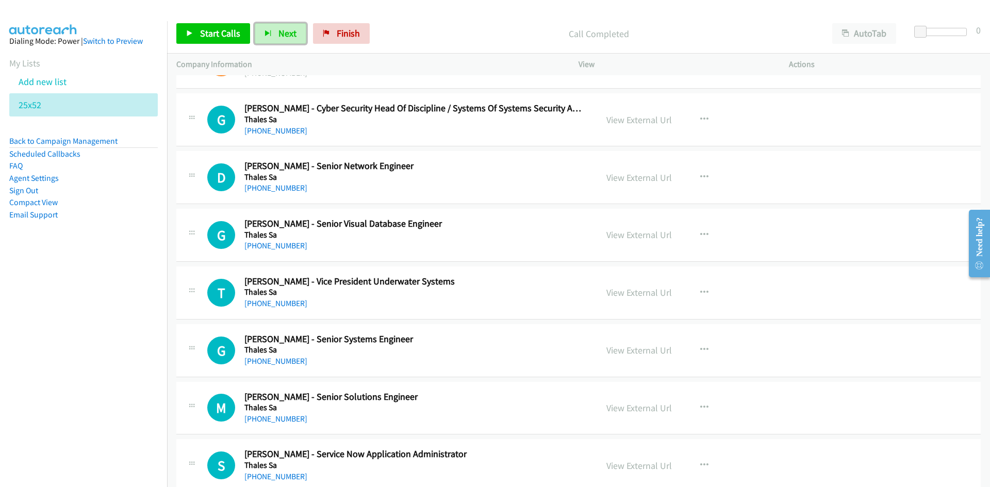
scroll to position [2476, 0]
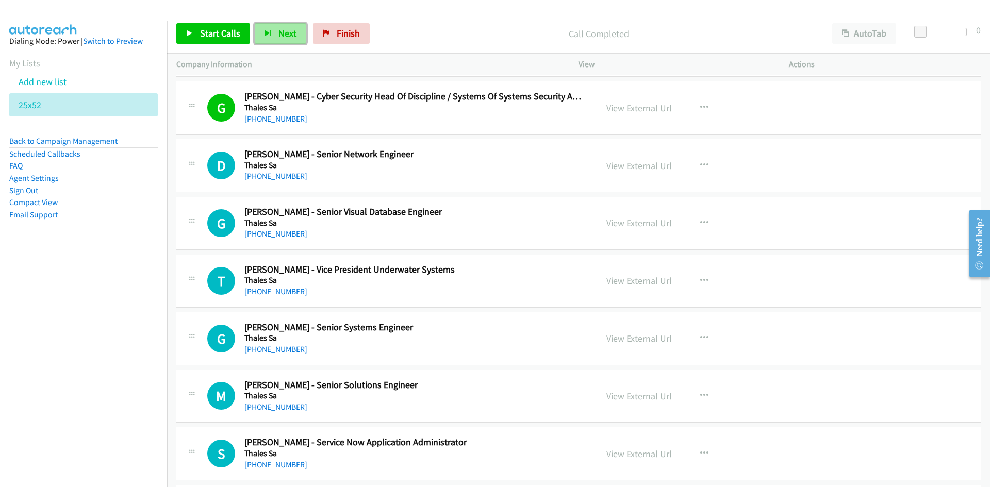
click at [283, 32] on span "Next" at bounding box center [288, 33] width 18 height 12
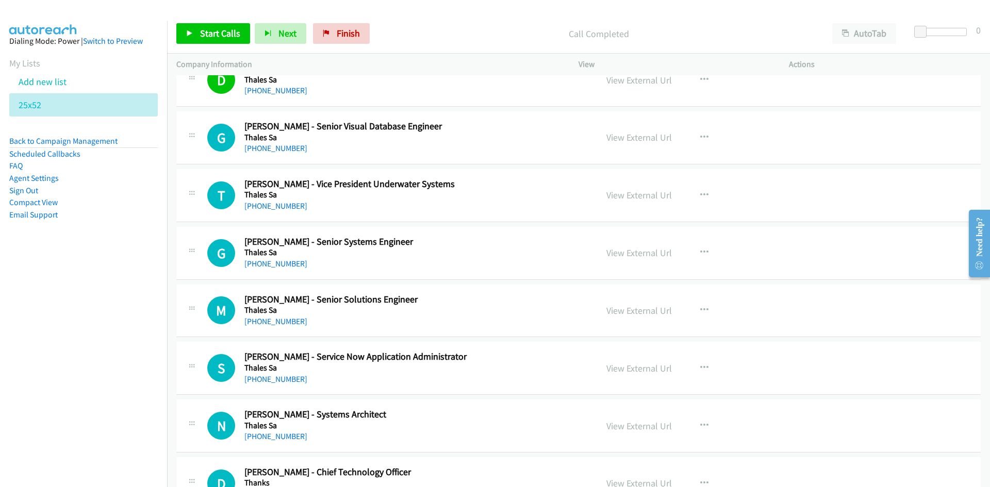
scroll to position [2579, 0]
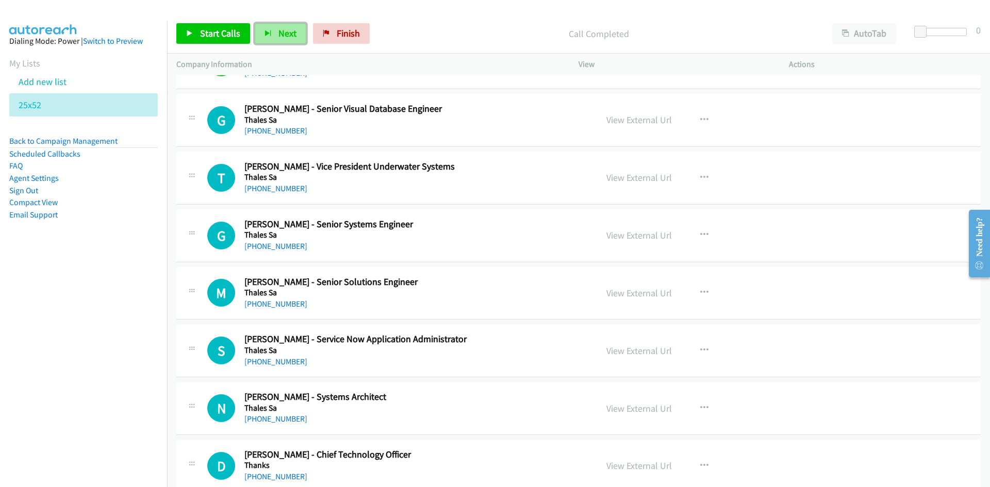
drag, startPoint x: 282, startPoint y: 37, endPoint x: 365, endPoint y: 90, distance: 98.9
click at [282, 37] on span "Next" at bounding box center [288, 33] width 18 height 12
drag, startPoint x: 287, startPoint y: 35, endPoint x: 413, endPoint y: 103, distance: 143.1
click at [287, 35] on span "Next" at bounding box center [288, 33] width 18 height 12
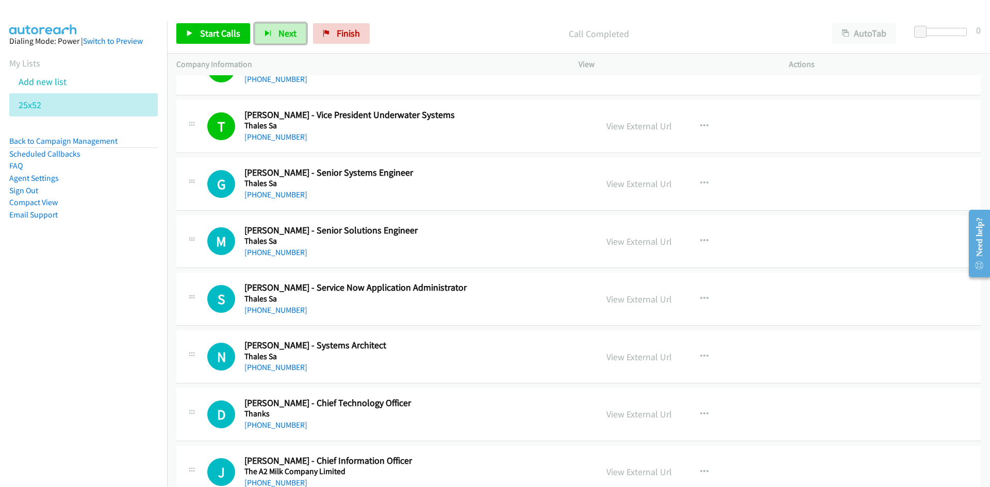
drag, startPoint x: 293, startPoint y: 28, endPoint x: 312, endPoint y: 56, distance: 33.2
click at [293, 28] on span "Next" at bounding box center [288, 33] width 18 height 12
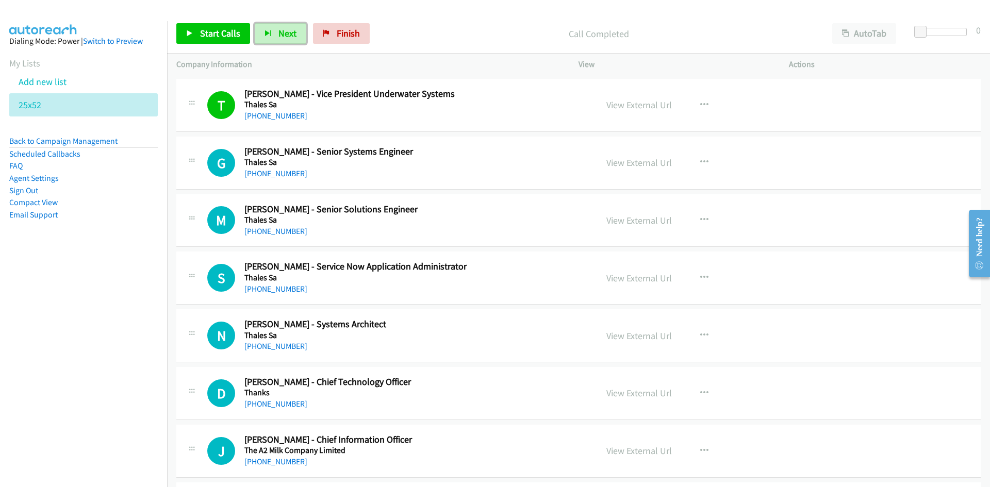
scroll to position [2682, 0]
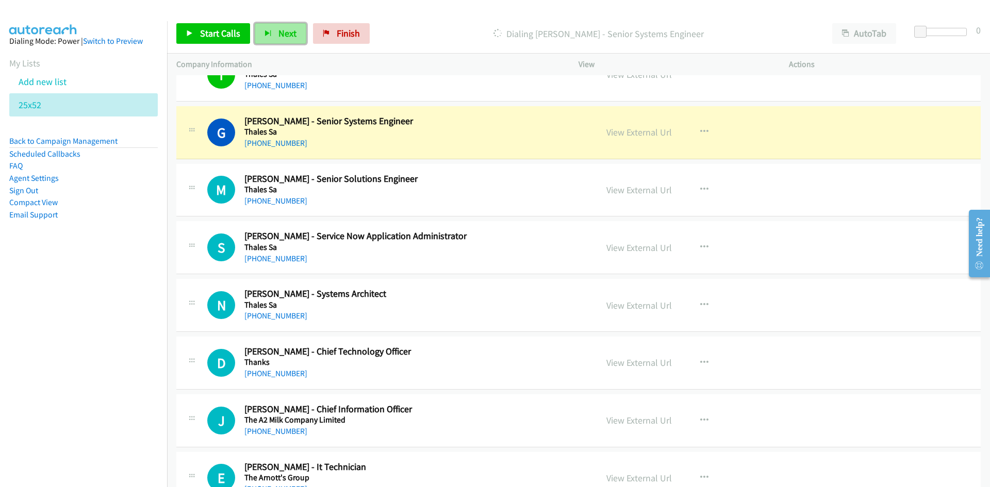
click at [281, 35] on span "Next" at bounding box center [288, 33] width 18 height 12
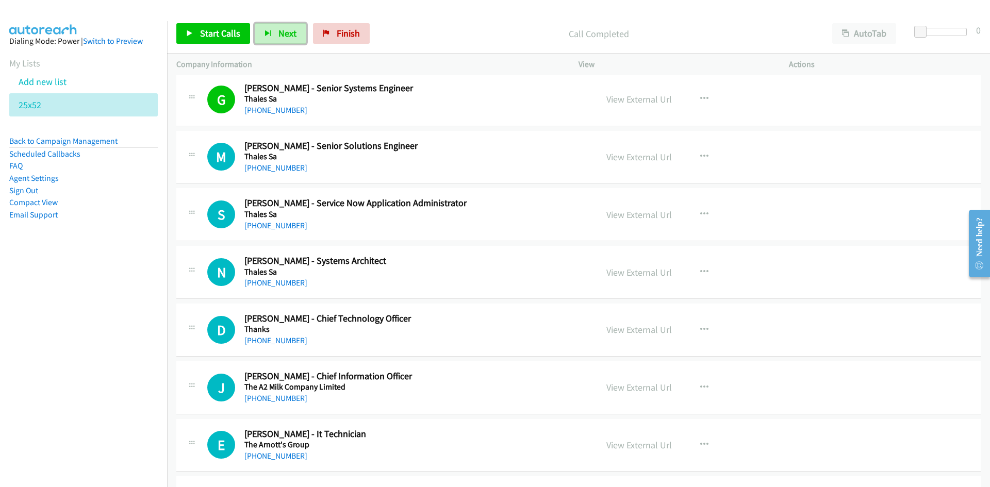
scroll to position [2733, 0]
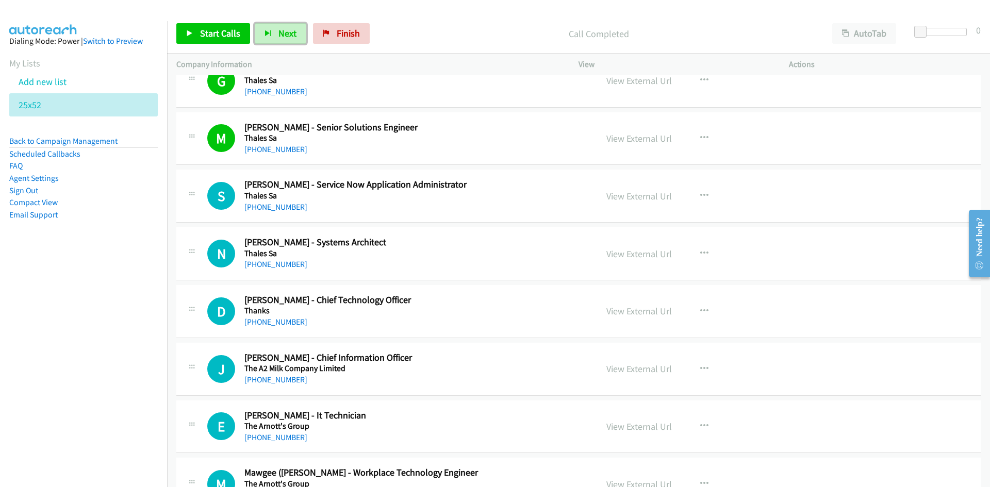
drag, startPoint x: 276, startPoint y: 29, endPoint x: 405, endPoint y: 104, distance: 148.6
click at [279, 29] on span "Next" at bounding box center [288, 33] width 18 height 12
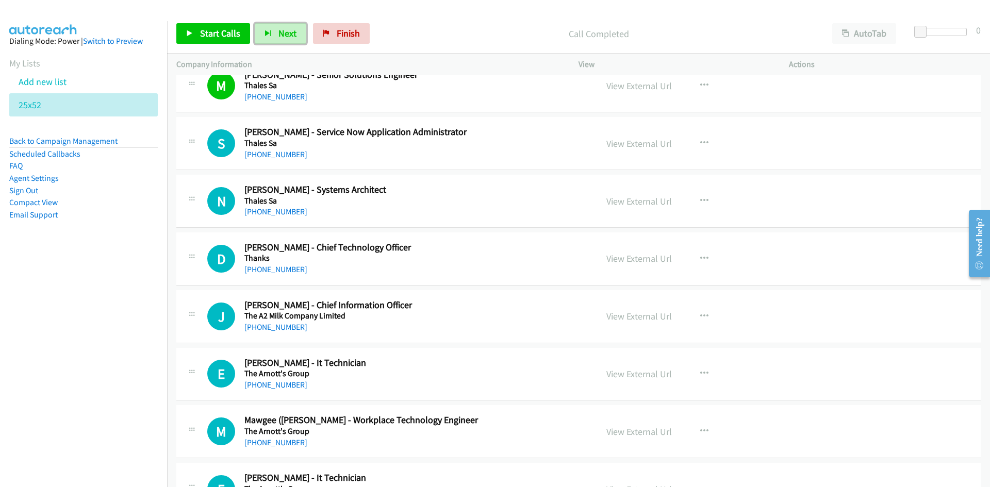
scroll to position [2837, 0]
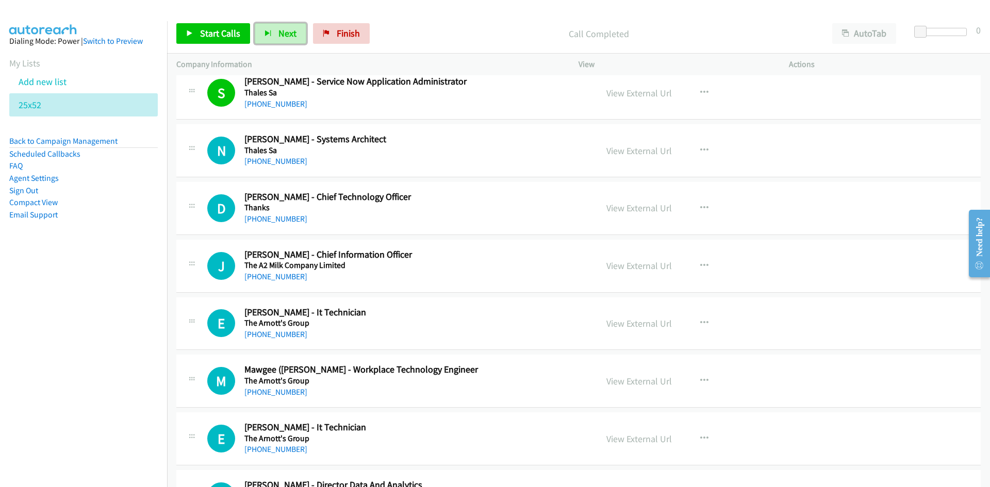
drag, startPoint x: 290, startPoint y: 40, endPoint x: 312, endPoint y: 51, distance: 24.5
click at [290, 40] on button "Next" at bounding box center [281, 33] width 52 height 21
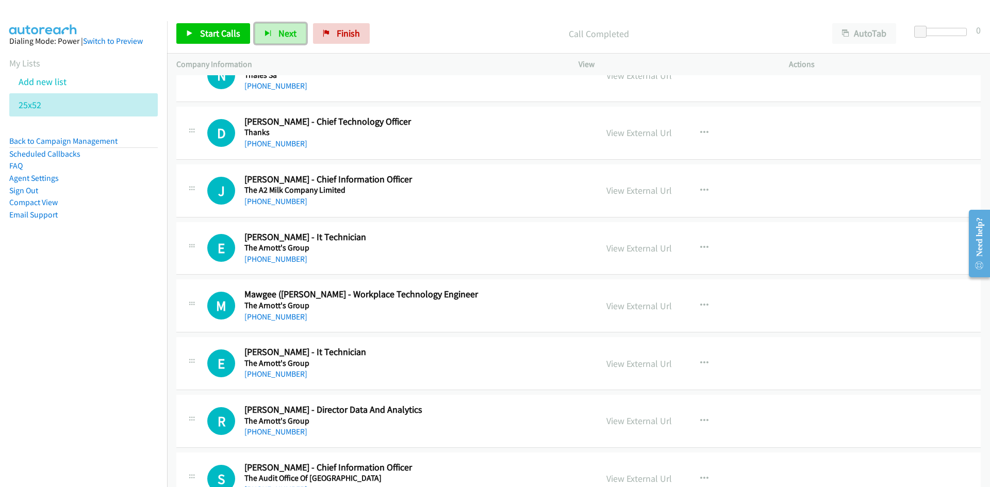
scroll to position [2888, 0]
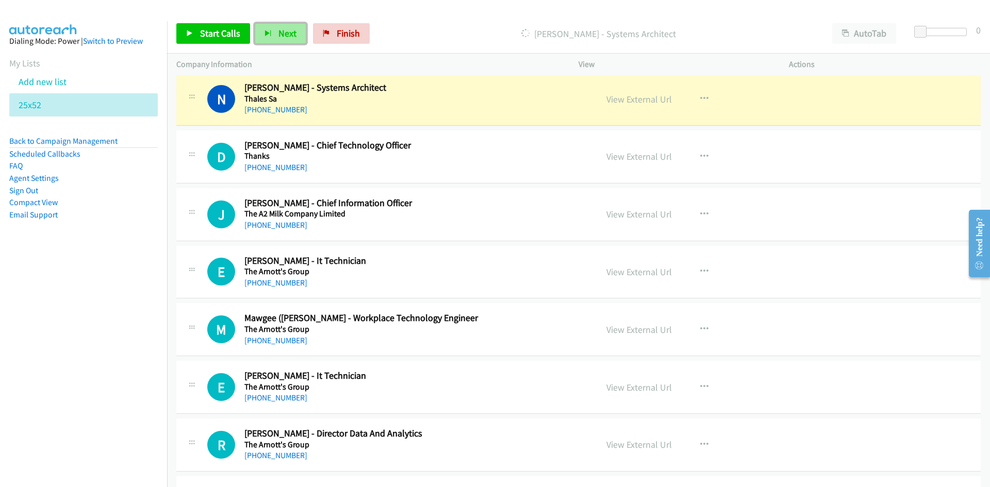
click at [282, 38] on span "Next" at bounding box center [288, 33] width 18 height 12
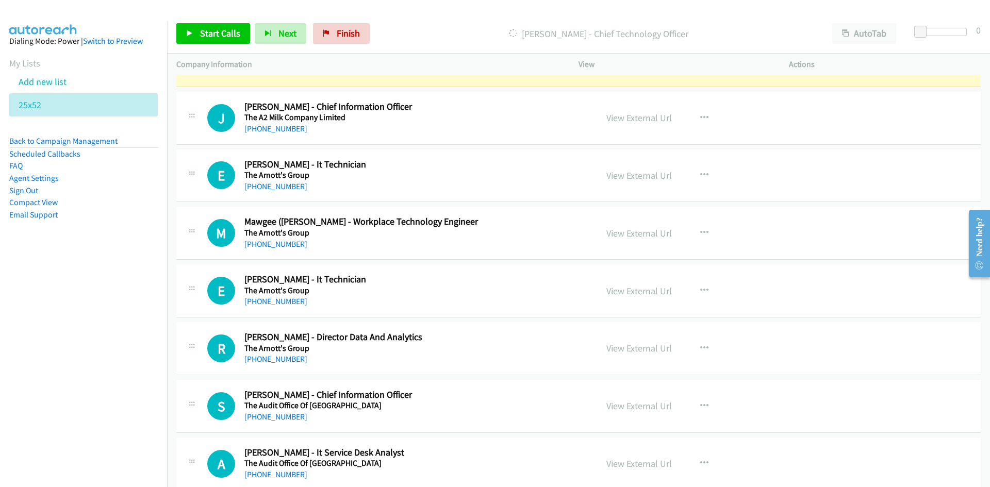
scroll to position [3094, 0]
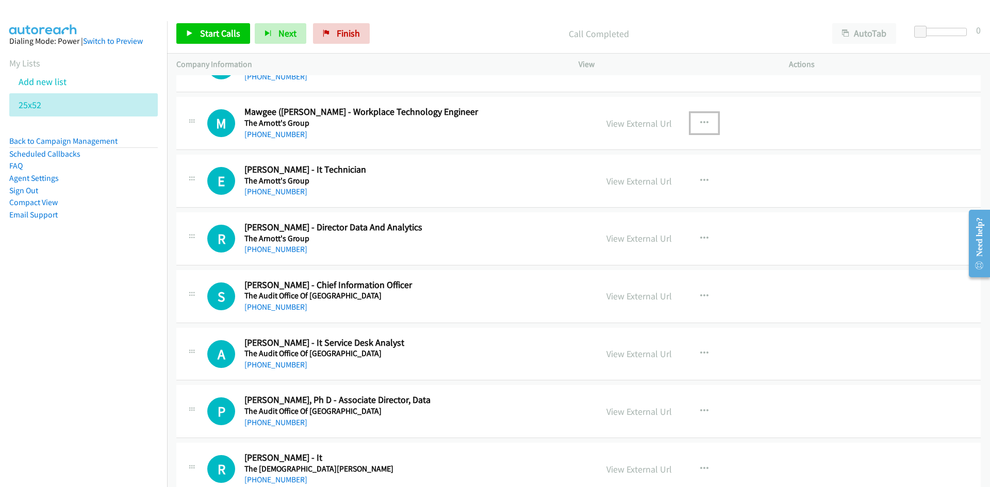
click at [700, 123] on icon "button" at bounding box center [704, 123] width 8 height 8
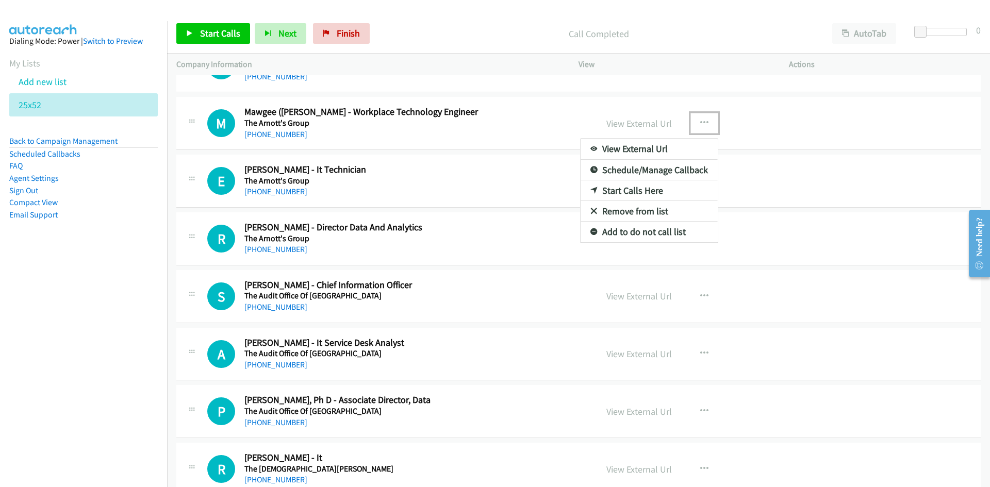
click at [628, 189] on link "Start Calls Here" at bounding box center [649, 191] width 137 height 21
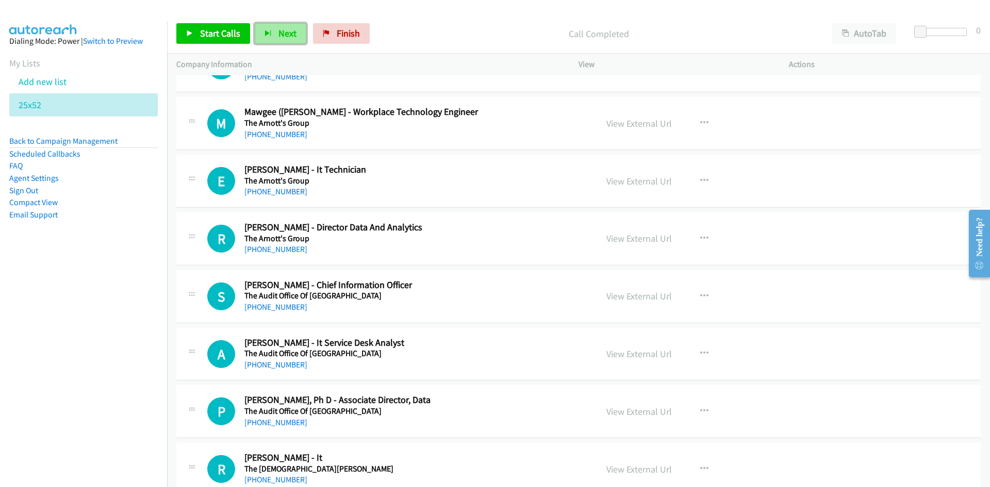
click at [283, 36] on span "Next" at bounding box center [288, 33] width 18 height 12
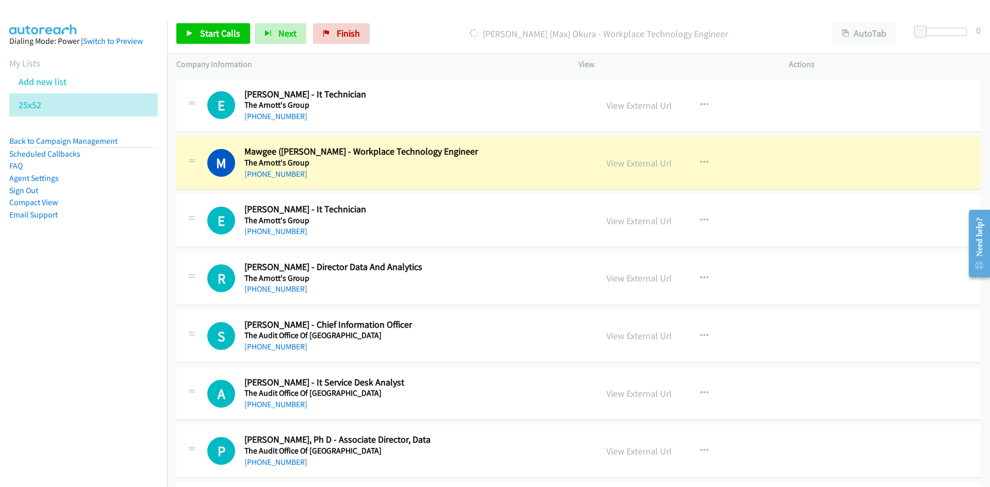
scroll to position [3043, 0]
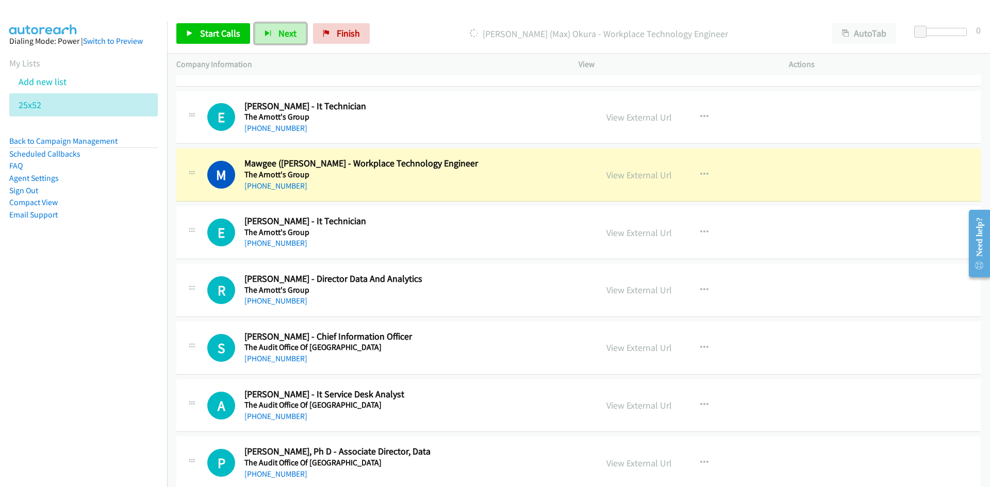
drag, startPoint x: 289, startPoint y: 32, endPoint x: 434, endPoint y: 190, distance: 214.6
click at [289, 32] on span "Next" at bounding box center [288, 33] width 18 height 12
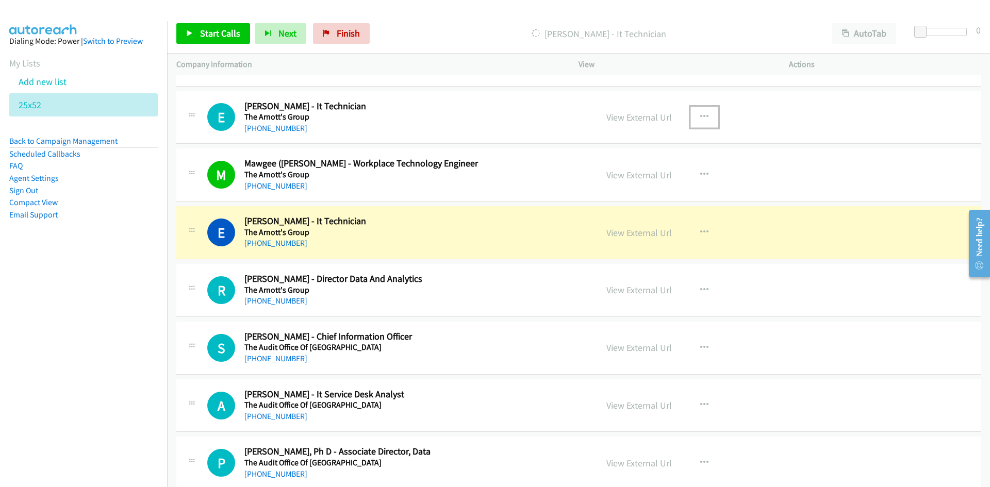
click at [700, 116] on icon "button" at bounding box center [704, 117] width 8 height 8
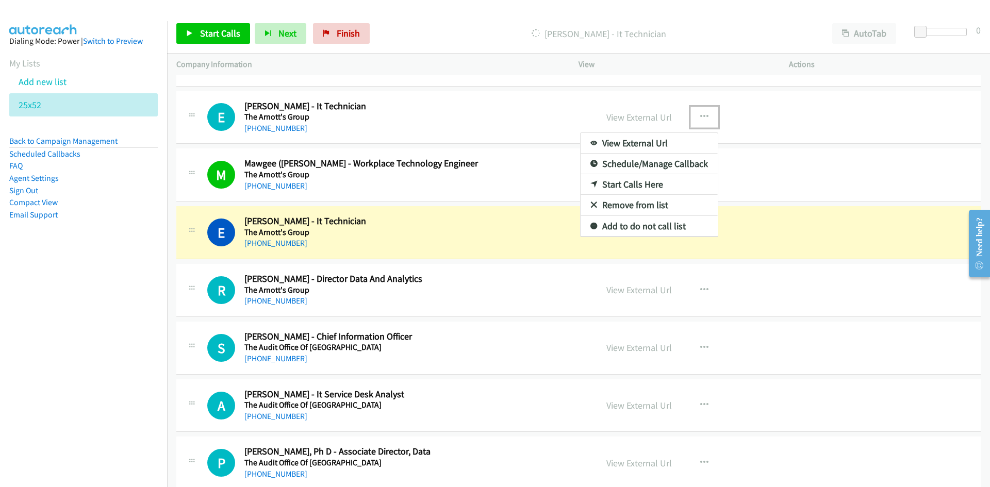
click at [630, 183] on link "Start Calls Here" at bounding box center [649, 184] width 137 height 21
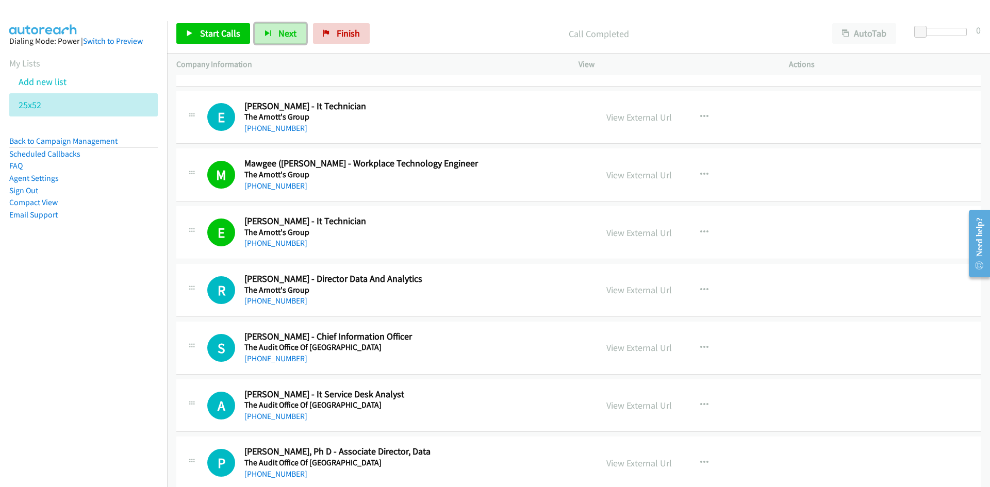
click at [280, 31] on span "Next" at bounding box center [288, 33] width 18 height 12
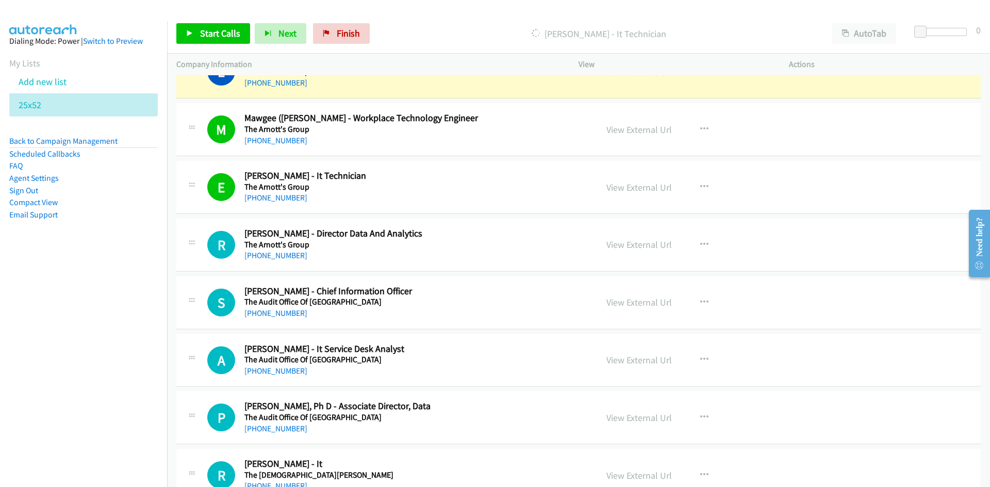
scroll to position [3146, 0]
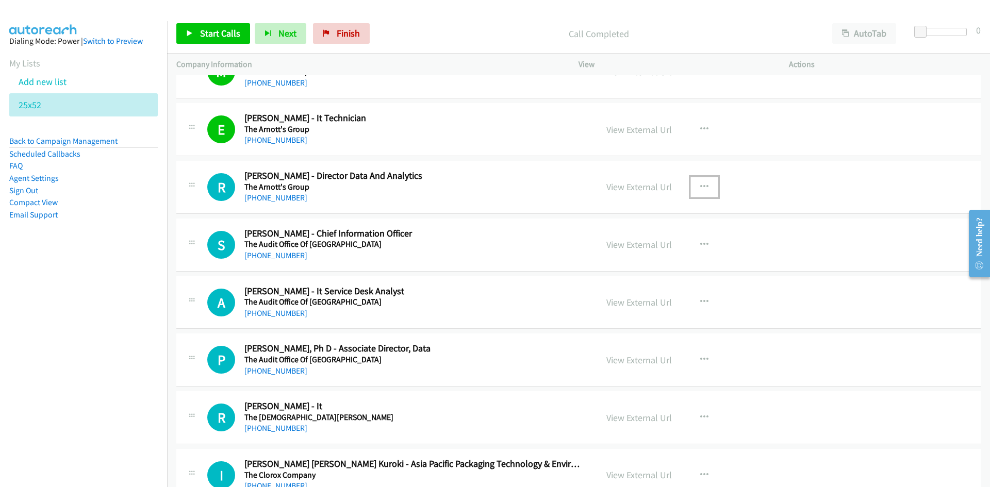
click at [700, 184] on icon "button" at bounding box center [704, 187] width 8 height 8
click at [630, 251] on link "Start Calls Here" at bounding box center [649, 254] width 137 height 21
click at [274, 25] on button "Next" at bounding box center [281, 33] width 52 height 21
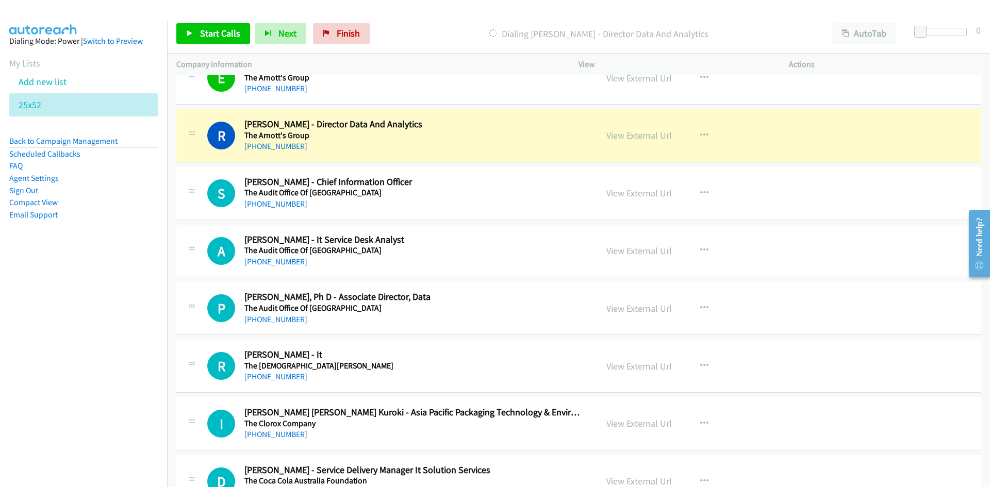
scroll to position [3301, 0]
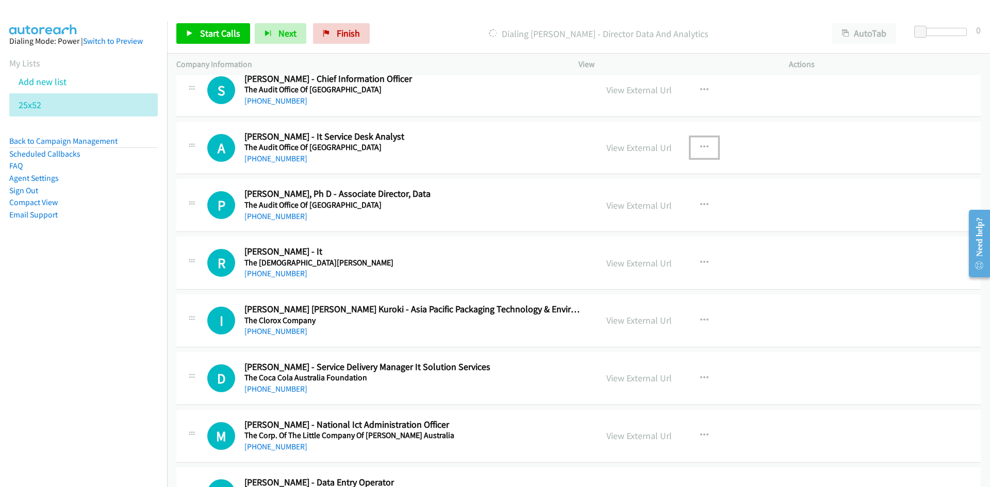
drag, startPoint x: 707, startPoint y: 146, endPoint x: 706, endPoint y: 154, distance: 8.4
click at [707, 146] on button "button" at bounding box center [705, 147] width 28 height 21
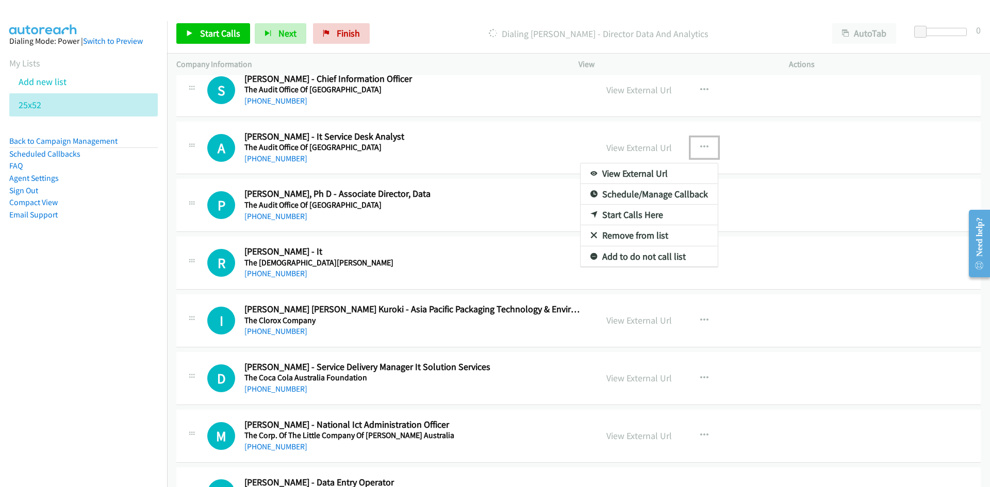
click at [631, 216] on link "Start Calls Here" at bounding box center [649, 215] width 137 height 21
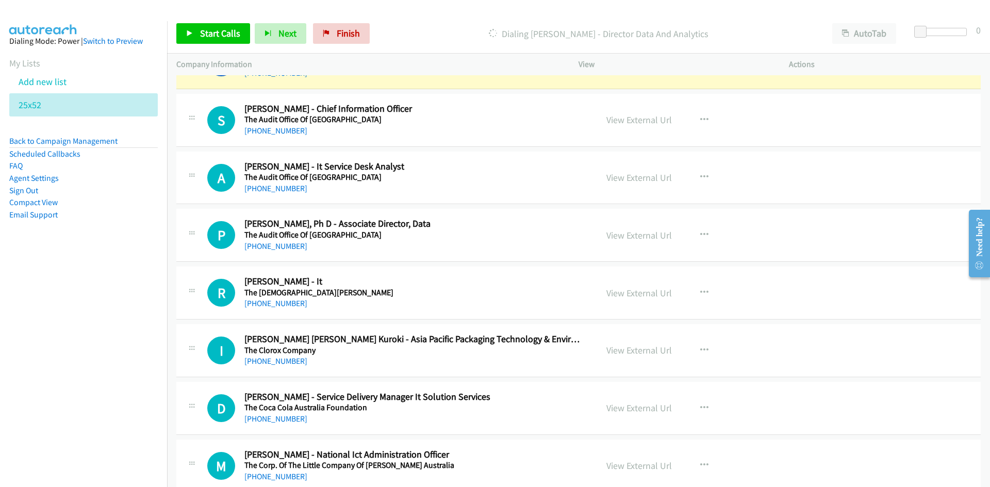
scroll to position [3249, 0]
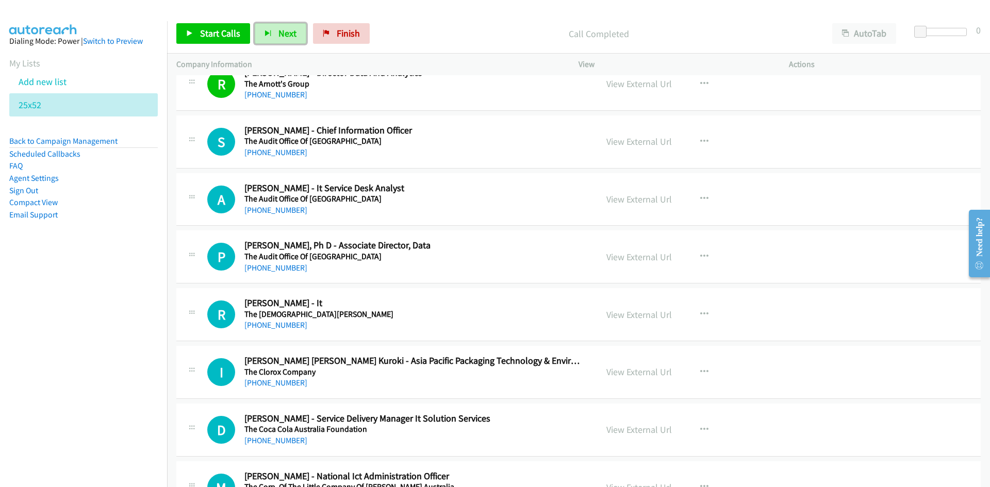
drag, startPoint x: 287, startPoint y: 37, endPoint x: 440, endPoint y: 163, distance: 199.3
click at [287, 37] on span "Next" at bounding box center [288, 33] width 18 height 12
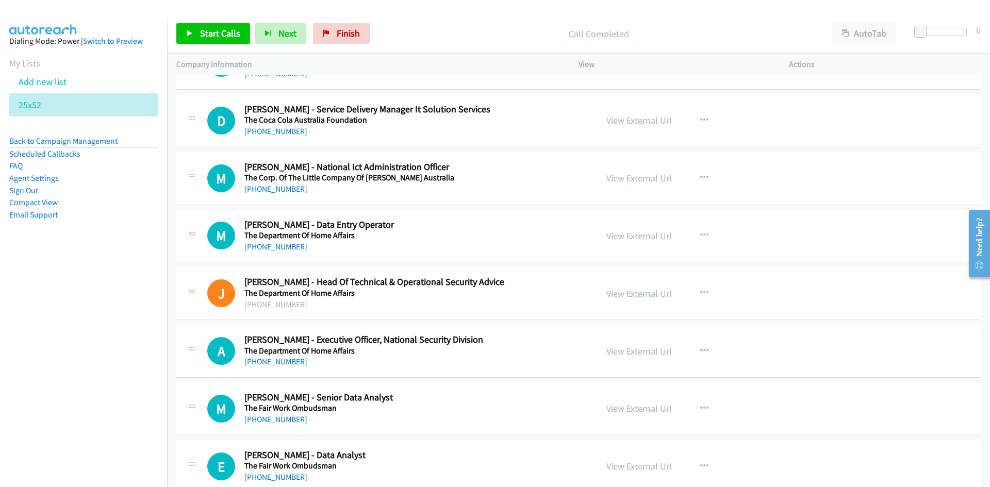
scroll to position [3610, 0]
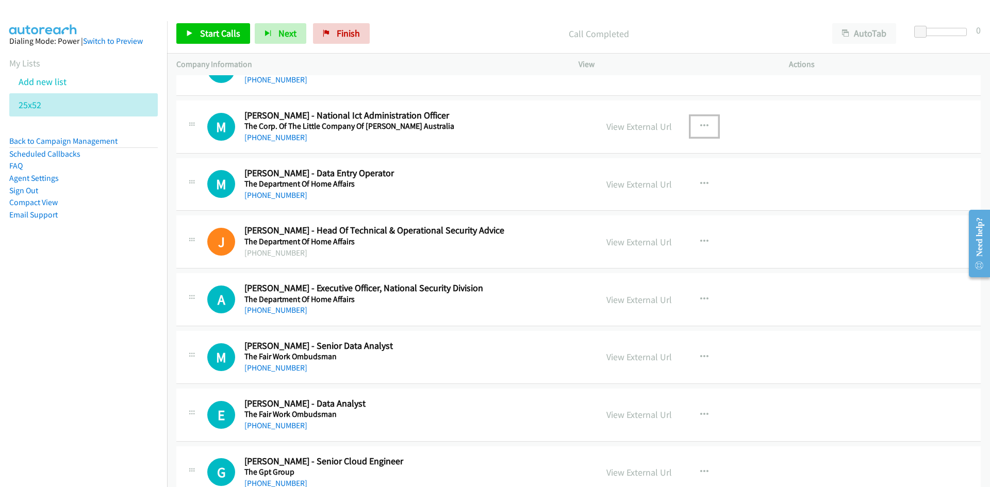
click at [705, 125] on button "button" at bounding box center [705, 126] width 28 height 21
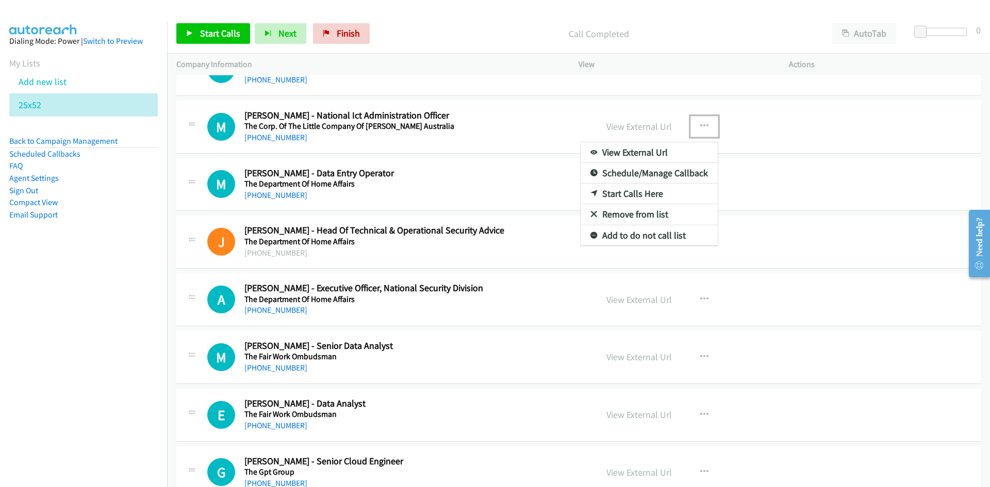
click at [631, 192] on link "Start Calls Here" at bounding box center [649, 194] width 137 height 21
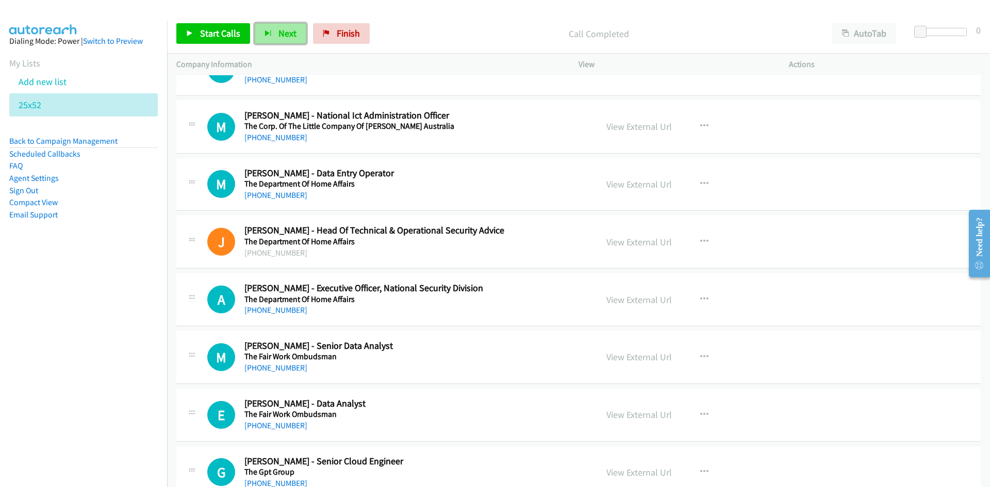
click at [280, 30] on span "Next" at bounding box center [288, 33] width 18 height 12
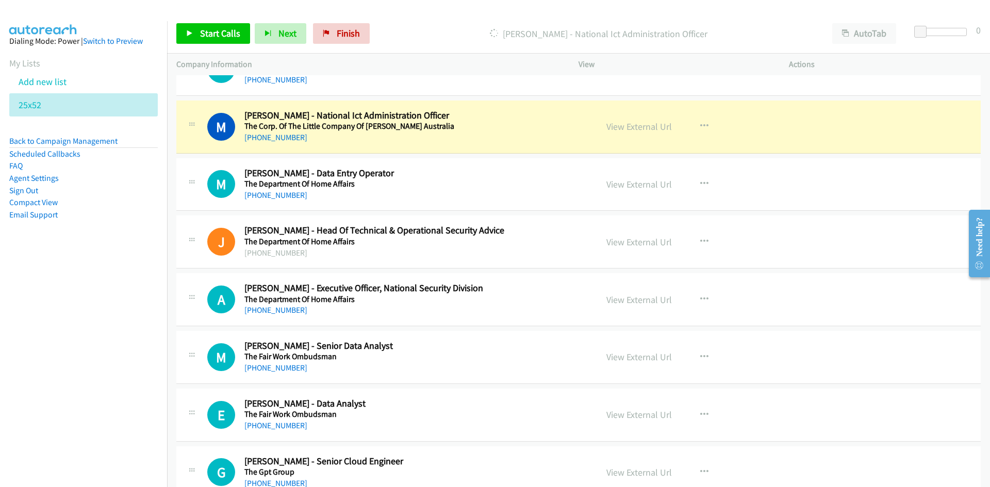
scroll to position [3765, 0]
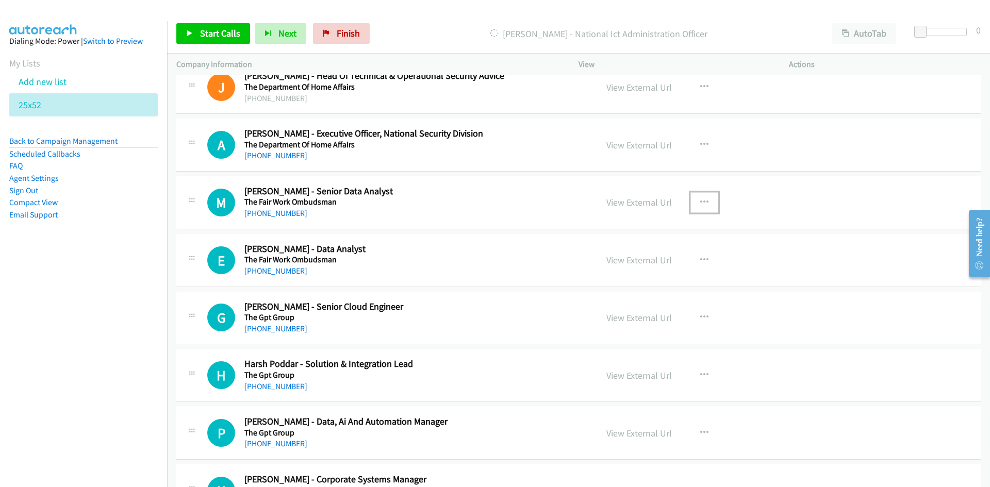
click at [700, 200] on icon "button" at bounding box center [704, 203] width 8 height 8
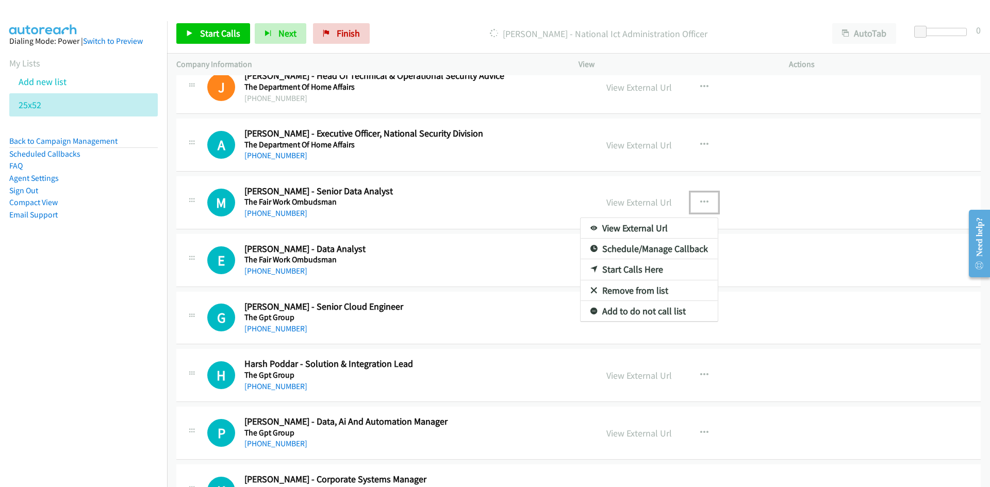
click at [633, 268] on link "Start Calls Here" at bounding box center [649, 269] width 137 height 21
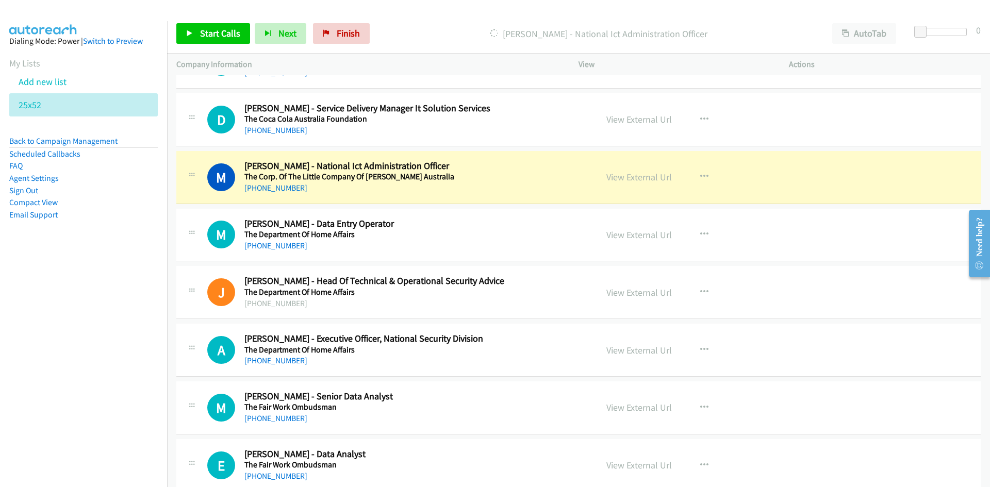
scroll to position [3559, 0]
click at [648, 182] on link "View External Url" at bounding box center [640, 178] width 66 height 12
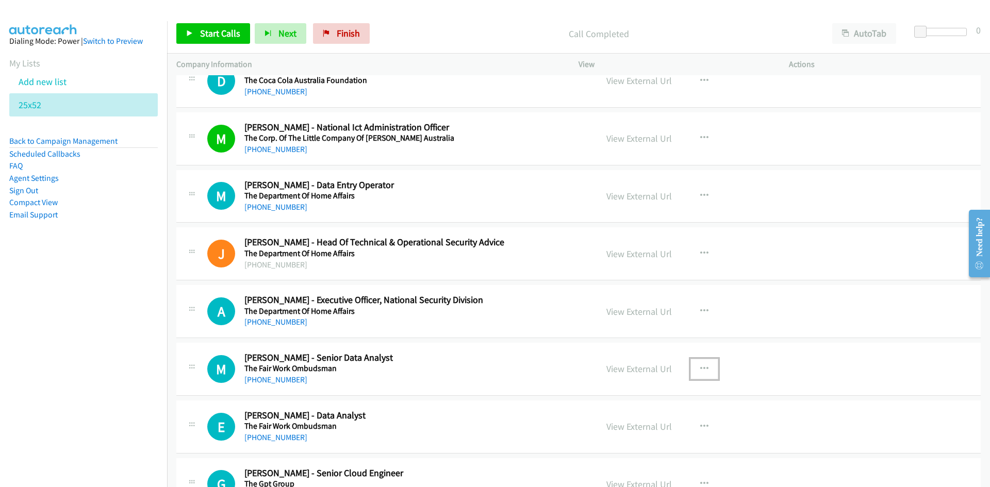
scroll to position [3610, 0]
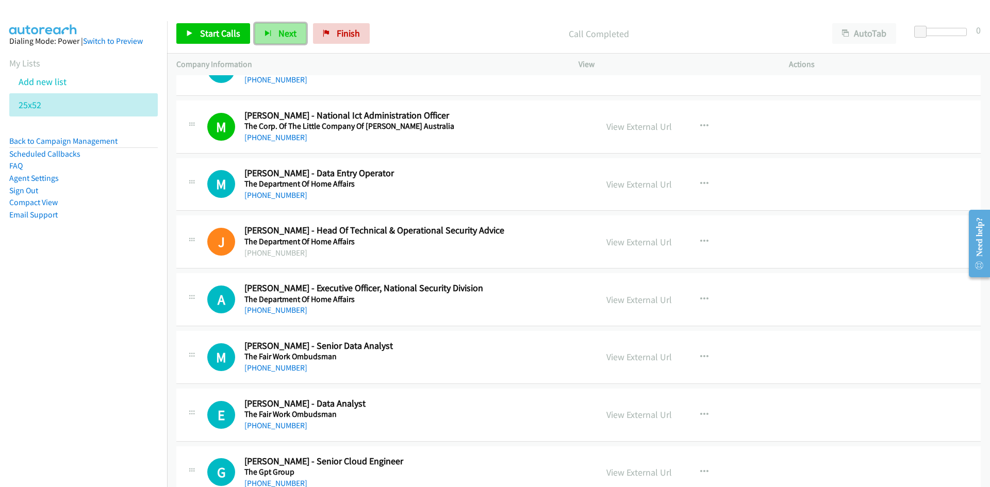
click at [289, 36] on span "Next" at bounding box center [288, 33] width 18 height 12
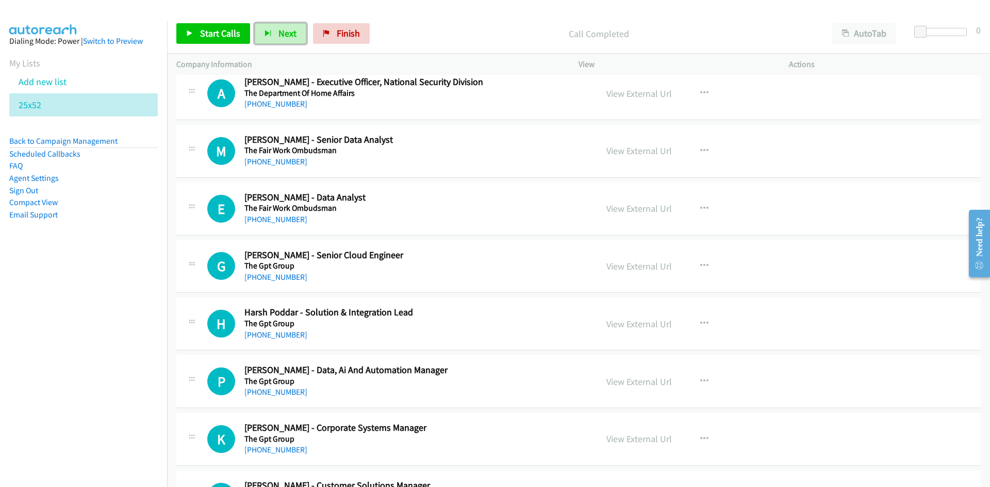
scroll to position [3868, 0]
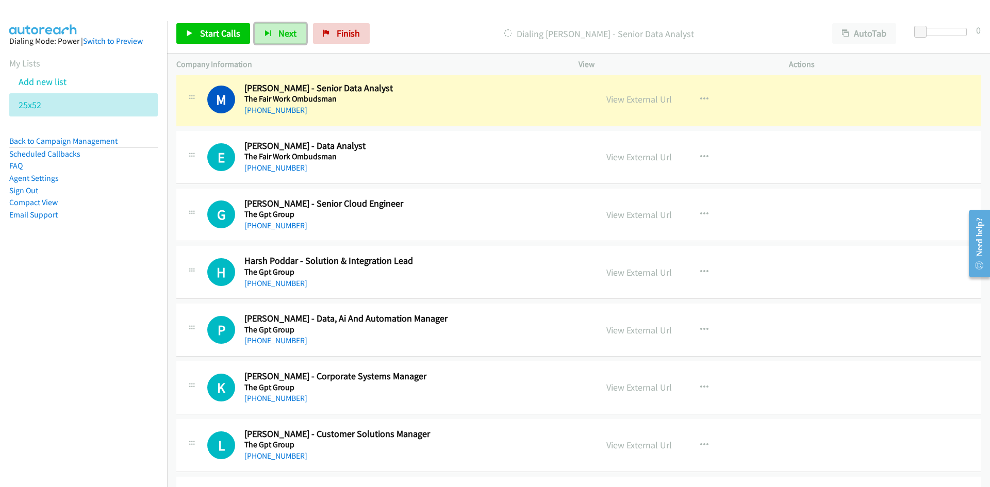
drag, startPoint x: 291, startPoint y: 33, endPoint x: 335, endPoint y: 66, distance: 55.3
click at [291, 33] on span "Next" at bounding box center [288, 33] width 18 height 12
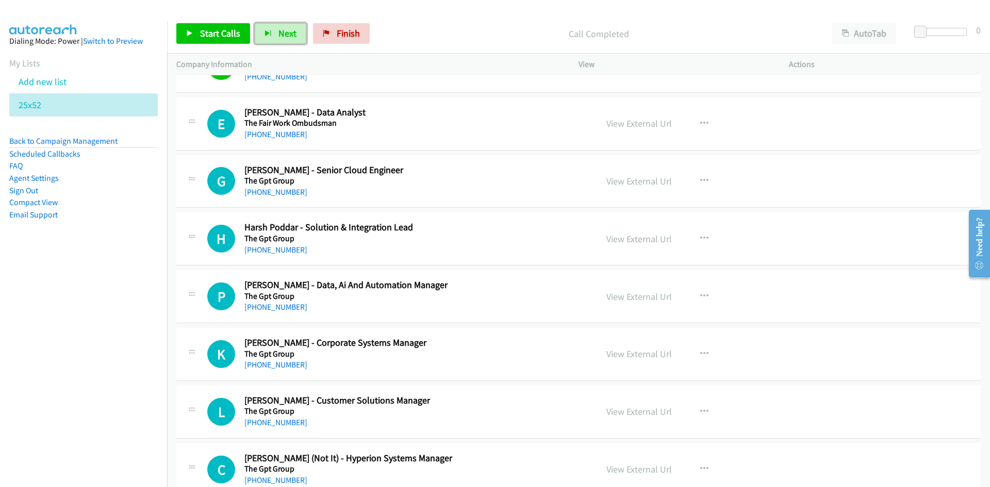
scroll to position [3920, 0]
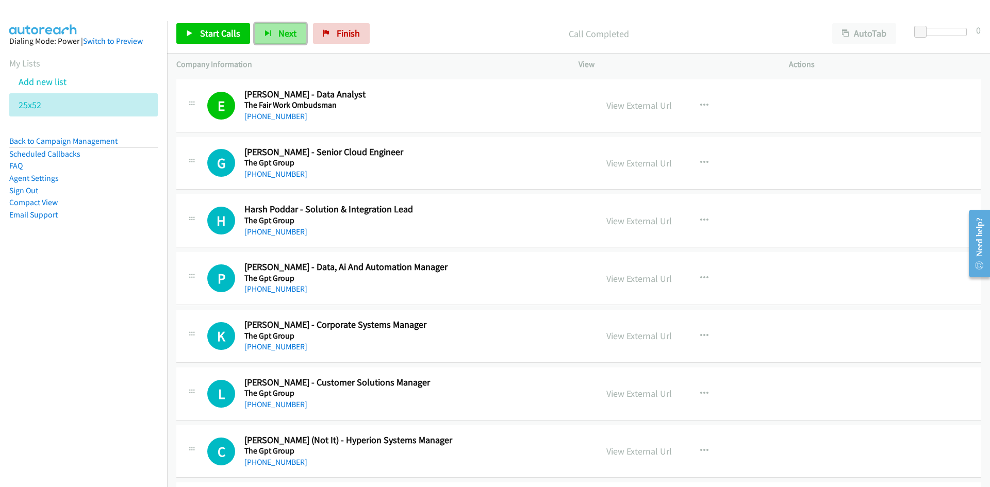
click at [275, 31] on button "Next" at bounding box center [281, 33] width 52 height 21
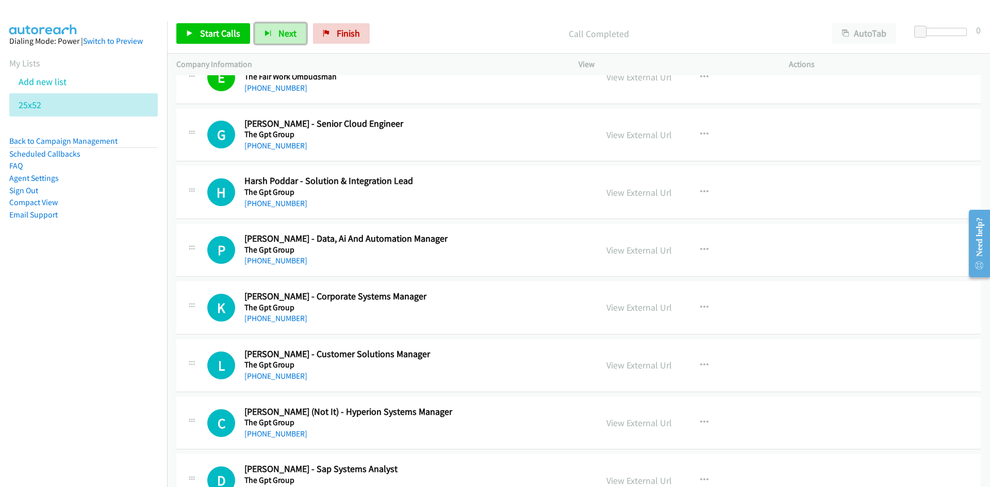
scroll to position [3971, 0]
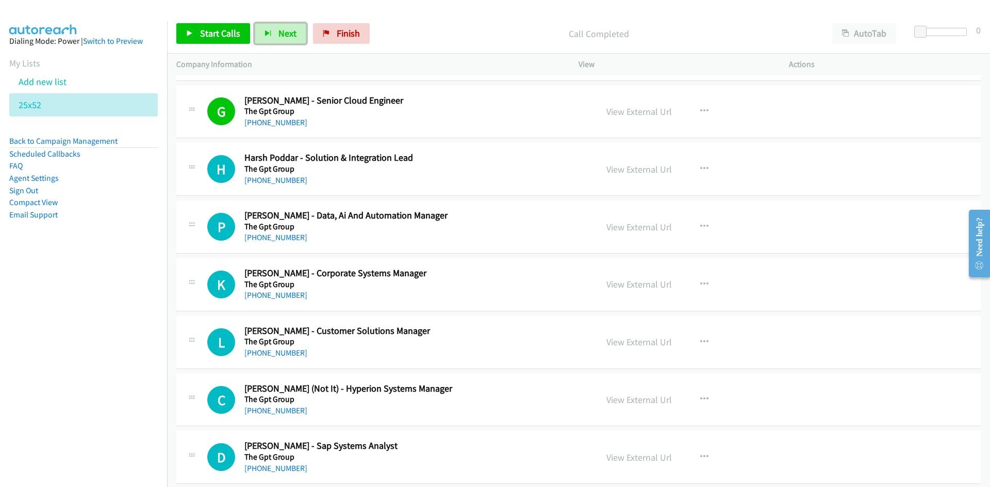
drag, startPoint x: 279, startPoint y: 38, endPoint x: 445, endPoint y: 157, distance: 204.4
click at [279, 38] on span "Next" at bounding box center [288, 33] width 18 height 12
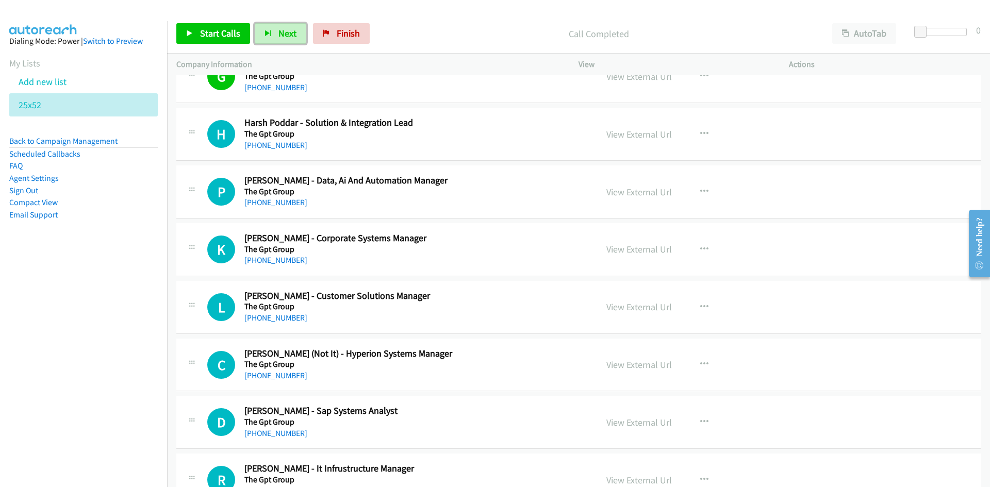
scroll to position [4023, 0]
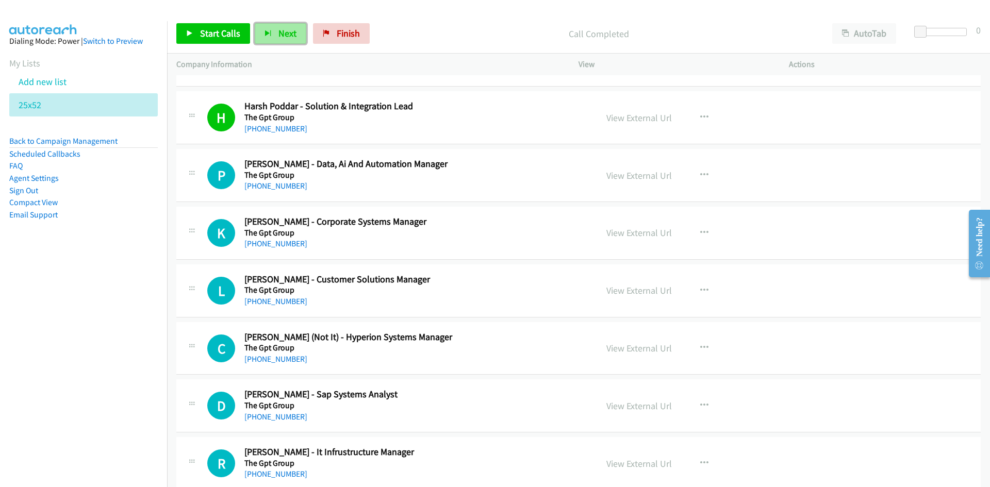
click at [277, 41] on button "Next" at bounding box center [281, 33] width 52 height 21
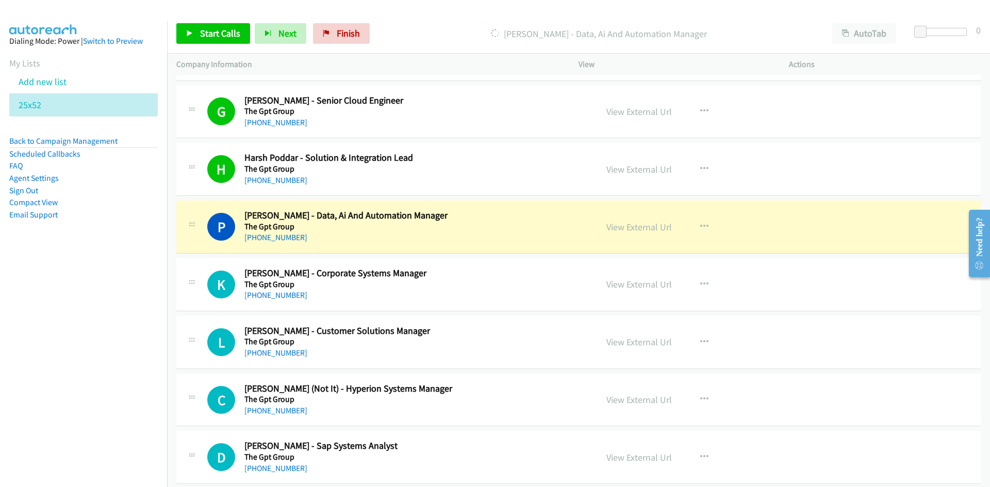
scroll to position [4074, 0]
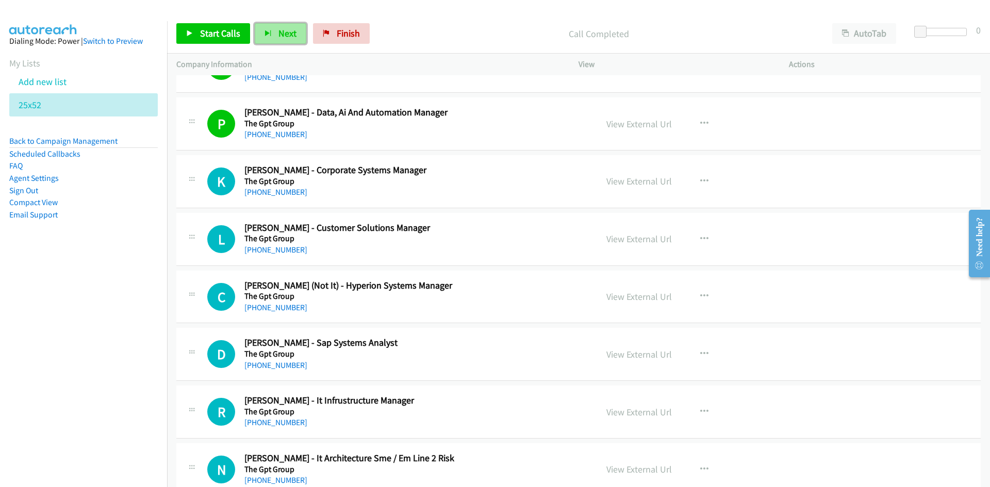
click at [280, 27] on span "Next" at bounding box center [288, 33] width 18 height 12
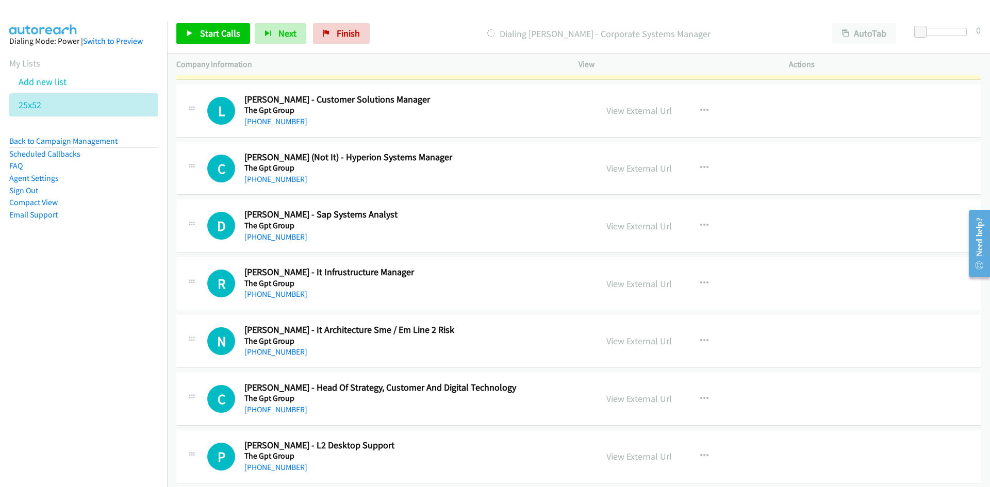
scroll to position [4281, 0]
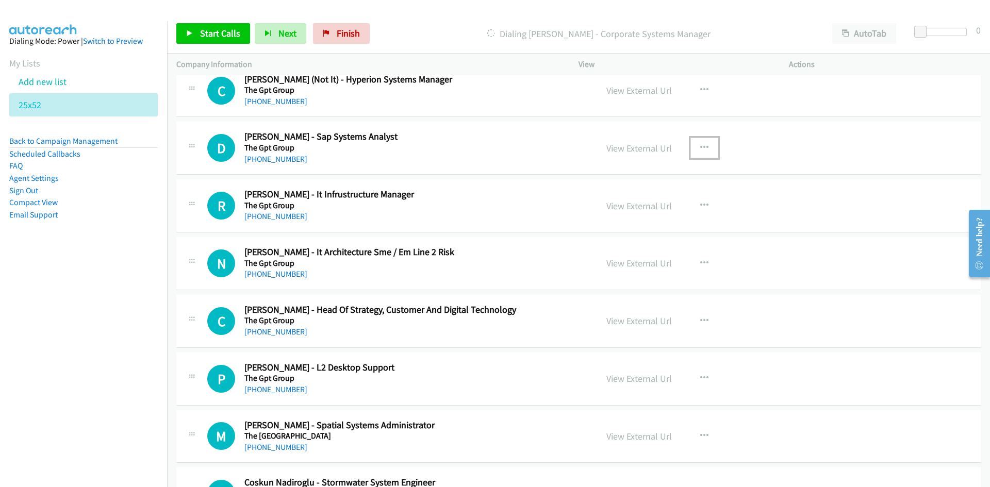
click at [700, 149] on icon "button" at bounding box center [704, 148] width 8 height 8
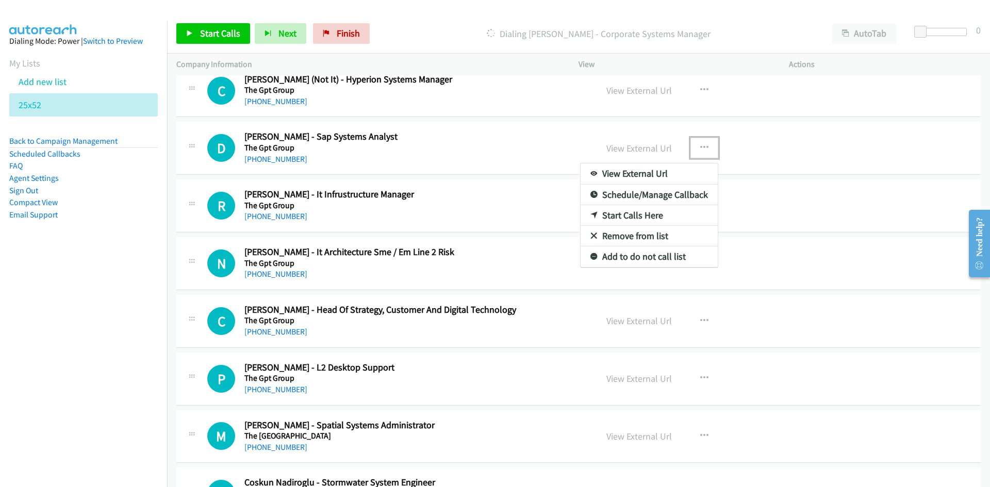
click at [628, 217] on link "Start Calls Here" at bounding box center [649, 215] width 137 height 21
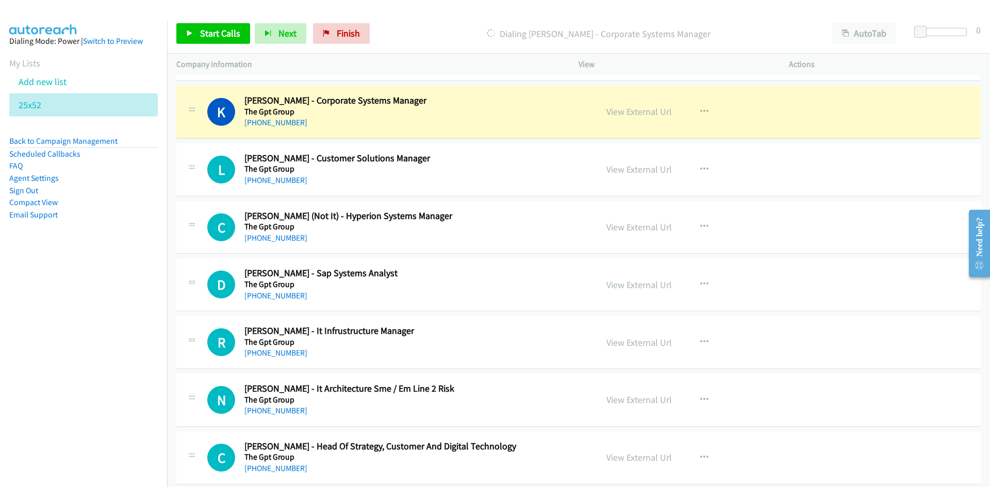
scroll to position [4126, 0]
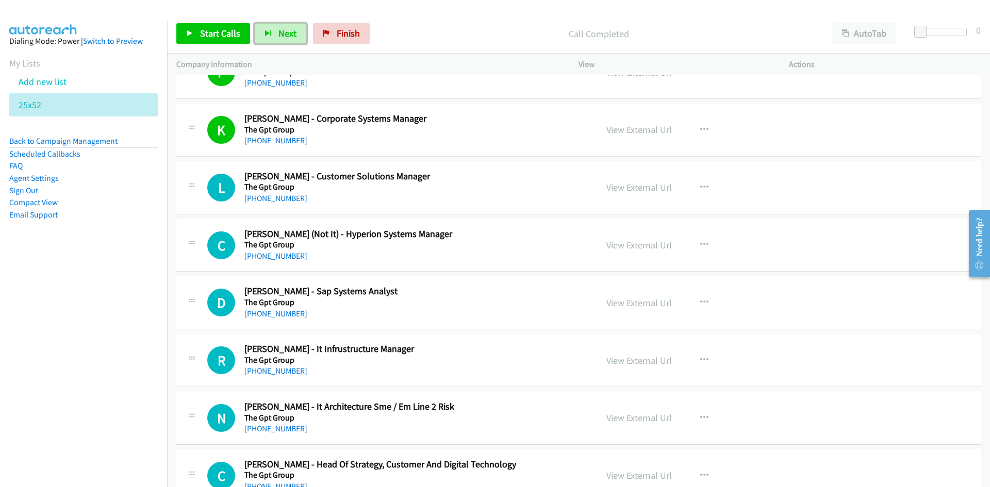
drag, startPoint x: 282, startPoint y: 33, endPoint x: 416, endPoint y: 147, distance: 176.0
click at [282, 33] on span "Next" at bounding box center [288, 33] width 18 height 12
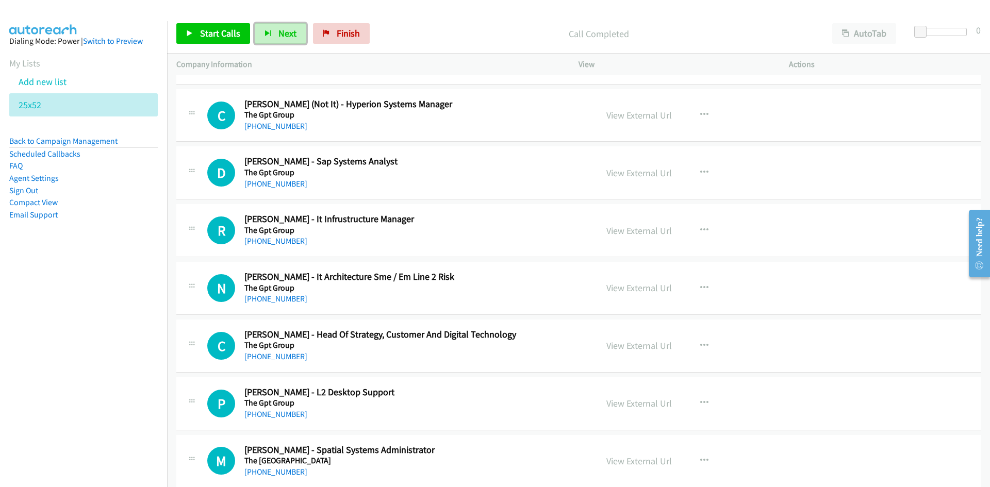
scroll to position [4281, 0]
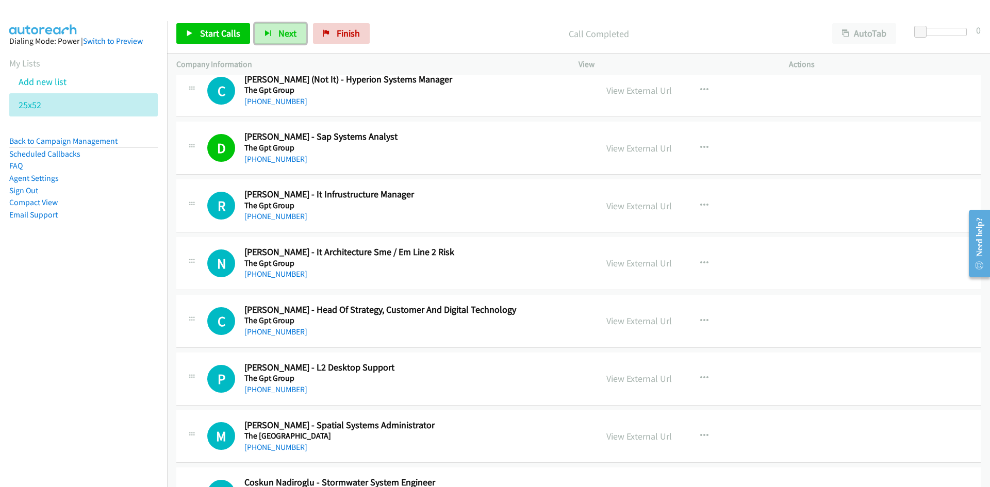
drag, startPoint x: 283, startPoint y: 28, endPoint x: 373, endPoint y: 133, distance: 139.0
click at [283, 28] on span "Next" at bounding box center [288, 33] width 18 height 12
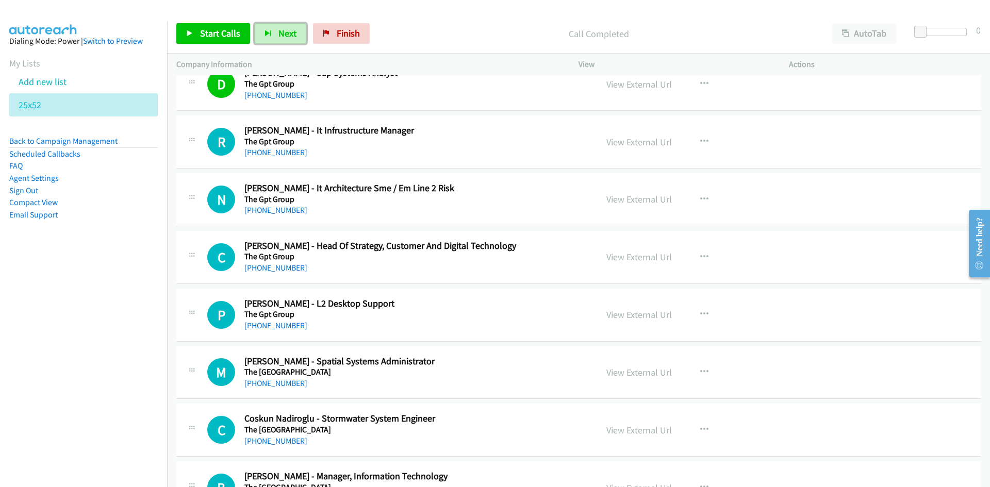
scroll to position [4384, 0]
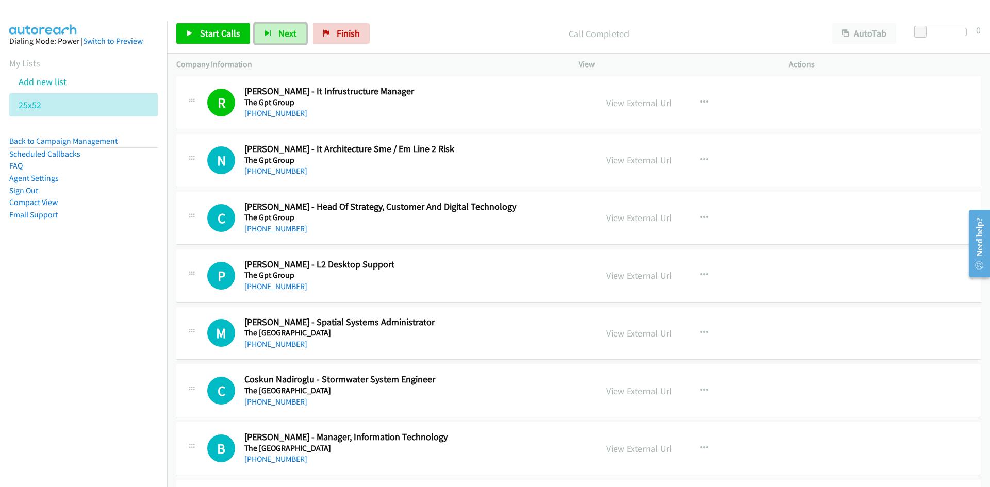
drag, startPoint x: 280, startPoint y: 30, endPoint x: 224, endPoint y: 14, distance: 58.4
click at [280, 30] on span "Next" at bounding box center [288, 33] width 18 height 12
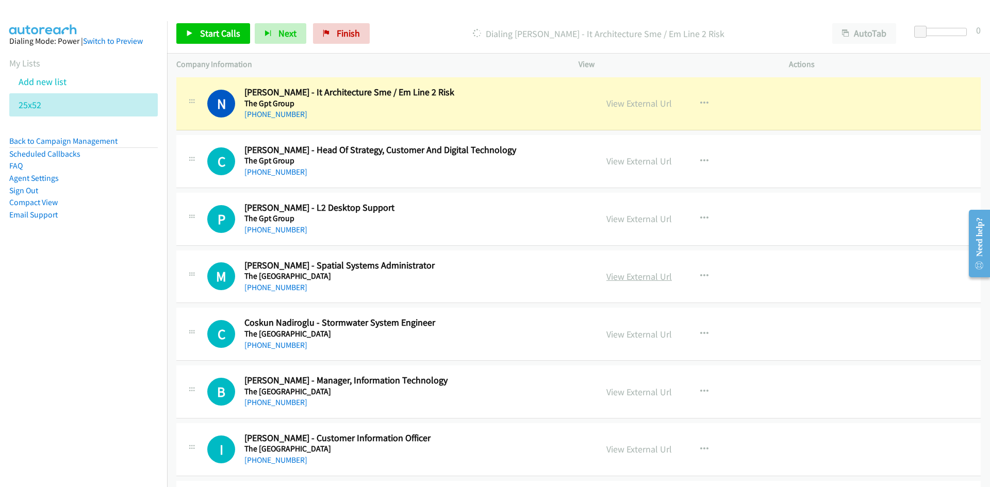
scroll to position [4487, 0]
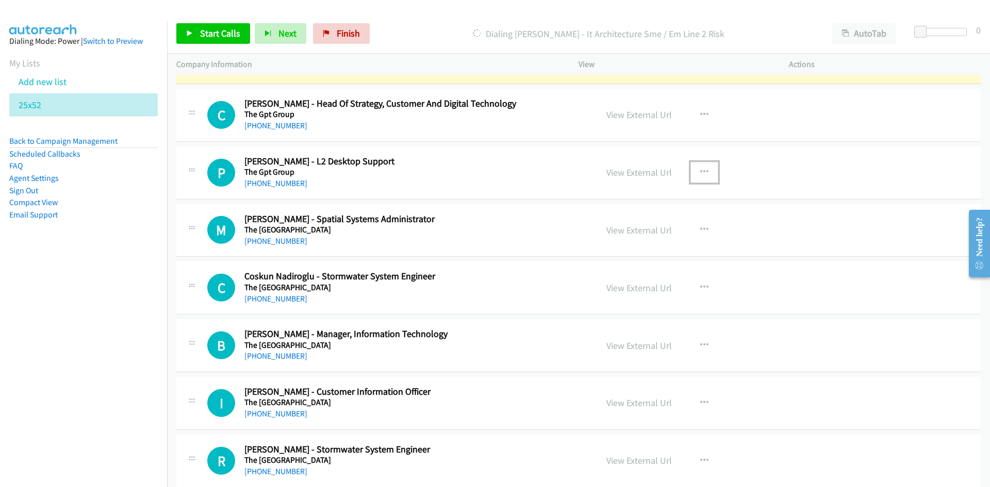
click at [704, 171] on icon "button" at bounding box center [704, 172] width 8 height 8
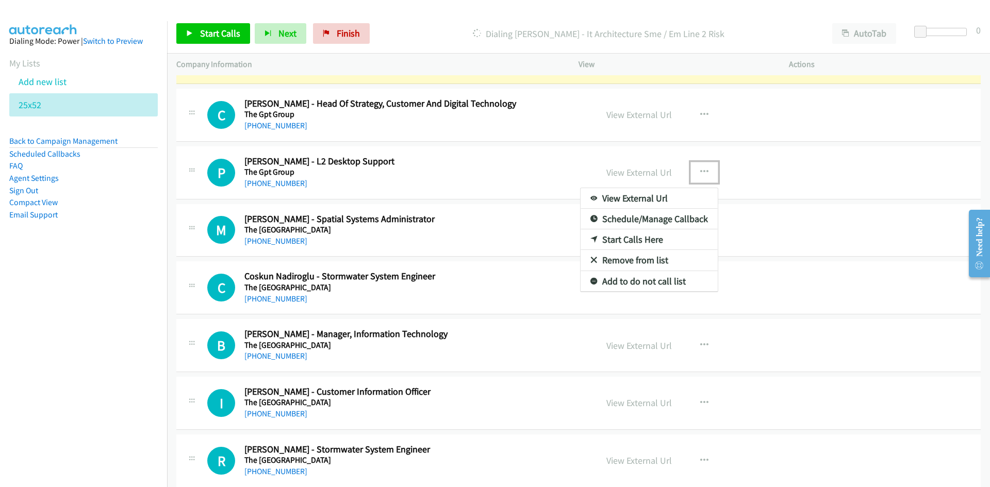
click at [628, 238] on link "Start Calls Here" at bounding box center [649, 240] width 137 height 21
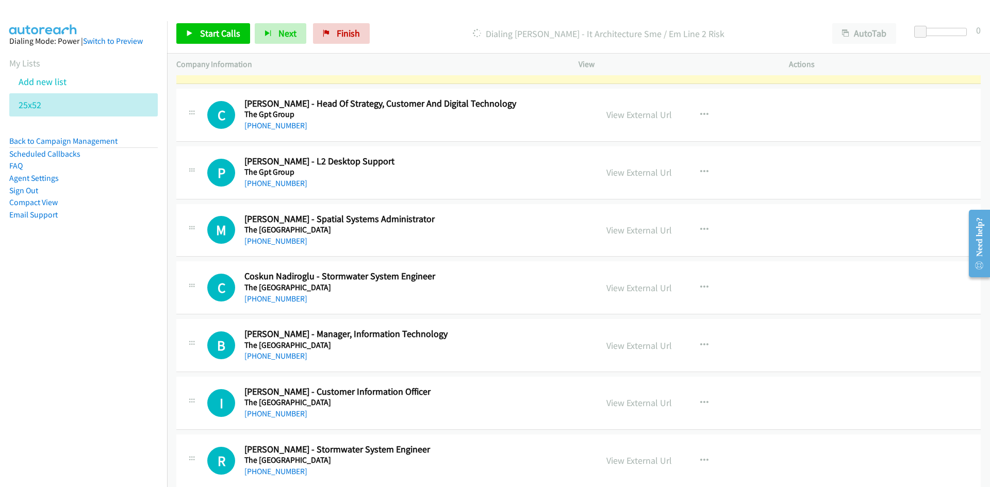
scroll to position [4435, 0]
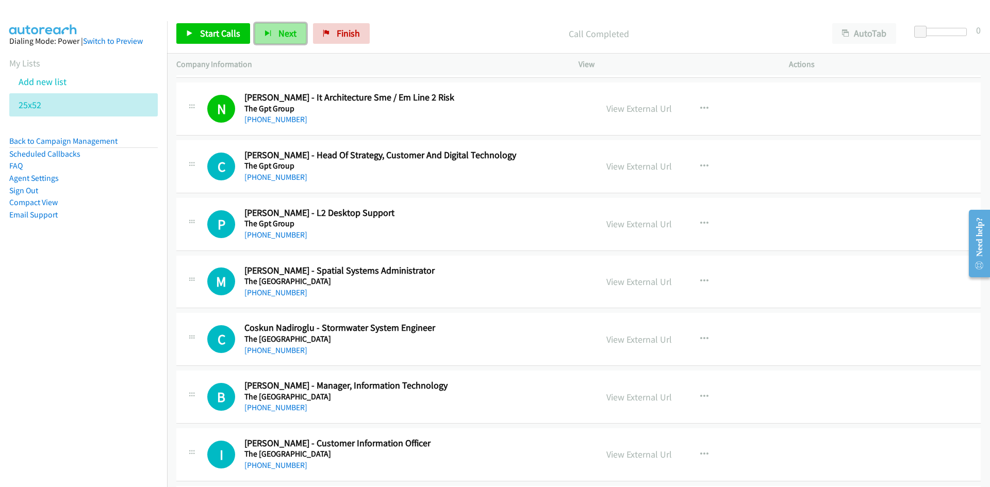
drag, startPoint x: 292, startPoint y: 32, endPoint x: 301, endPoint y: 43, distance: 13.9
click at [292, 32] on span "Next" at bounding box center [288, 33] width 18 height 12
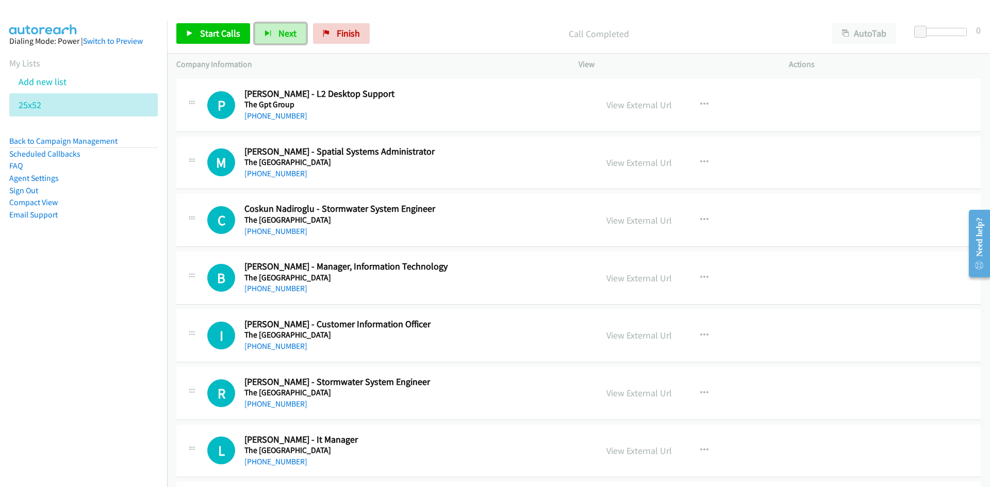
scroll to position [4539, 0]
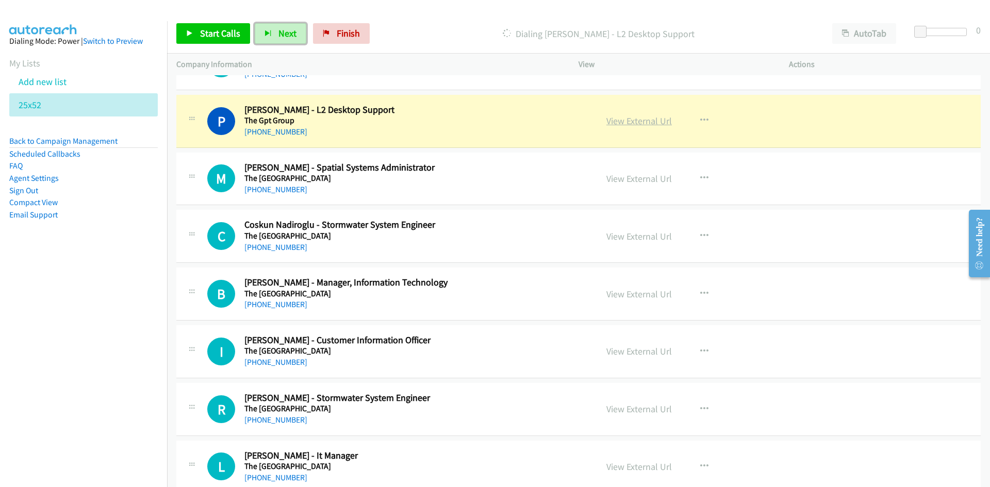
click at [650, 123] on link "View External Url" at bounding box center [640, 121] width 66 height 12
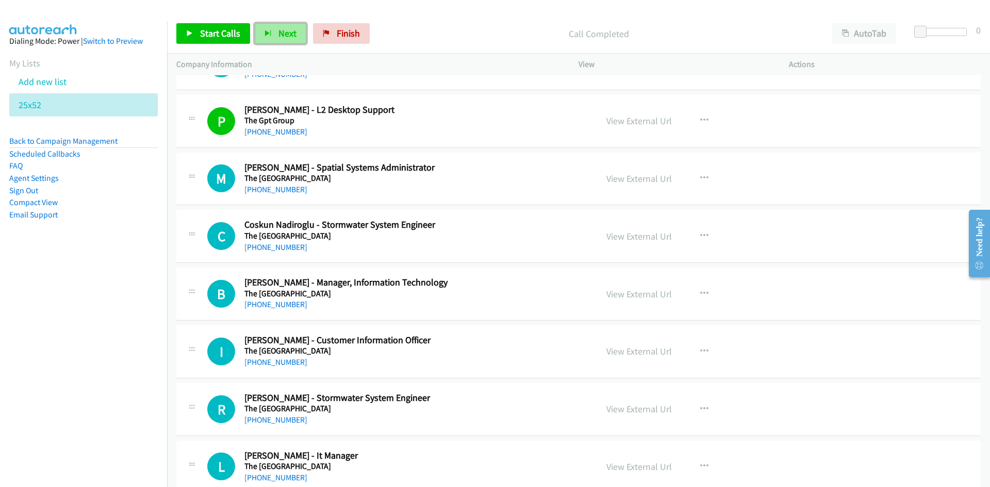
click at [287, 31] on span "Next" at bounding box center [288, 33] width 18 height 12
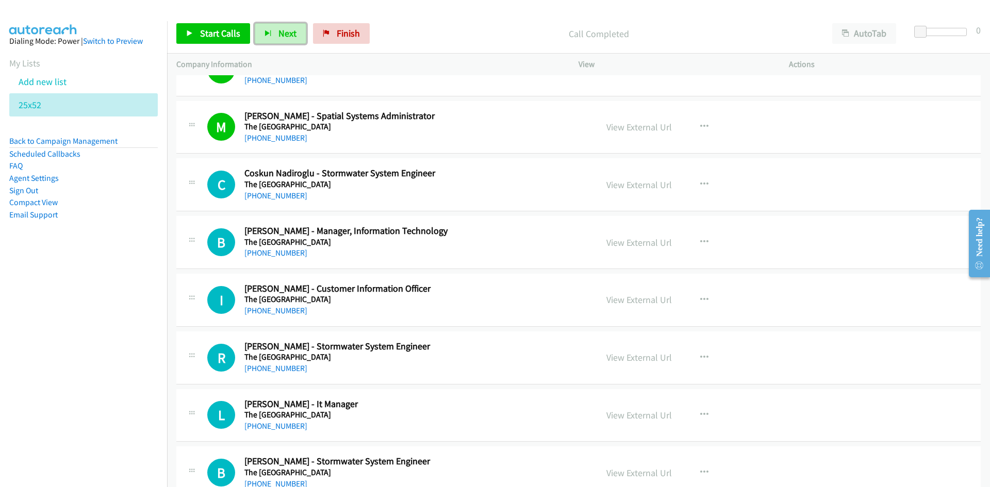
click at [289, 30] on span "Next" at bounding box center [288, 33] width 18 height 12
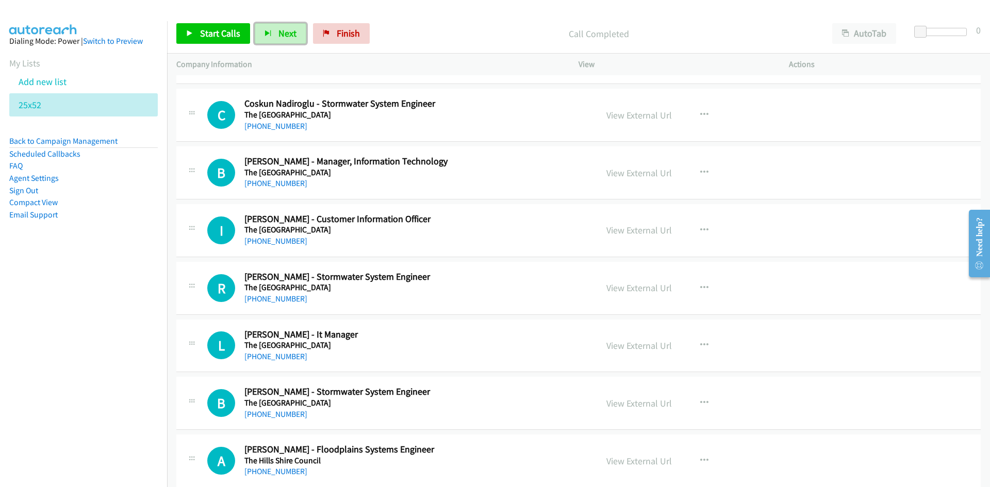
scroll to position [4642, 0]
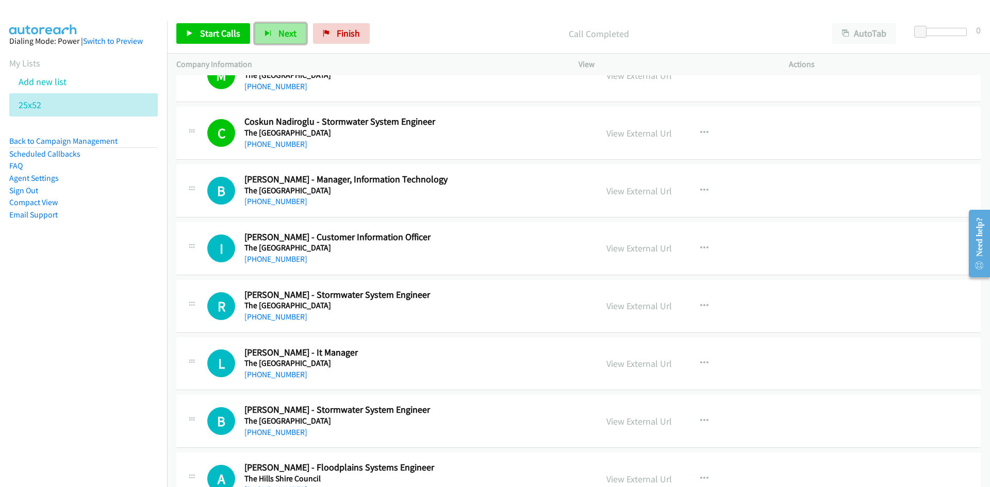
click at [292, 31] on span "Next" at bounding box center [288, 33] width 18 height 12
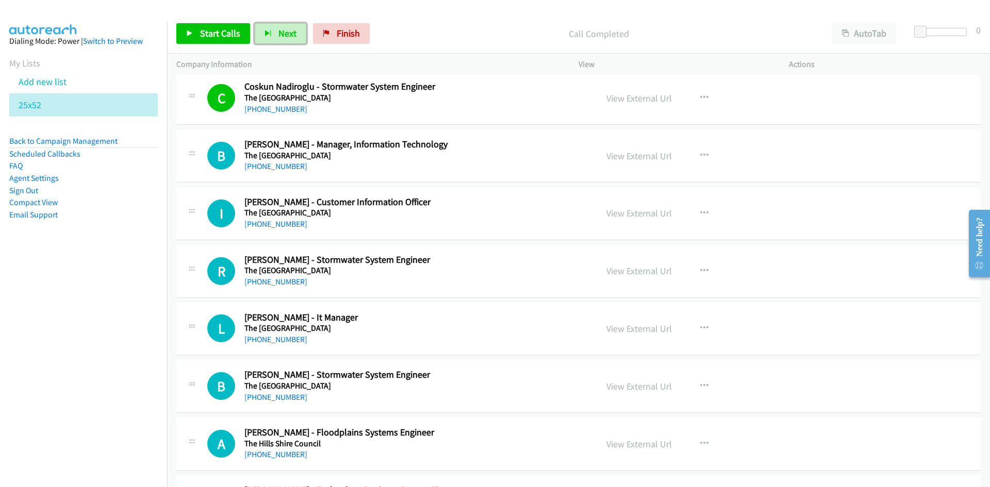
scroll to position [4693, 0]
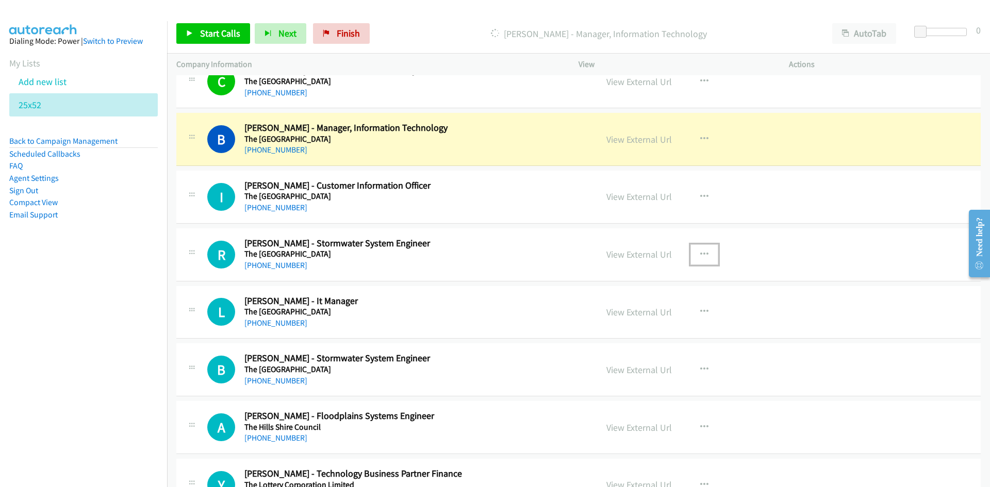
drag, startPoint x: 707, startPoint y: 254, endPoint x: 689, endPoint y: 268, distance: 22.7
click at [707, 254] on button "button" at bounding box center [705, 254] width 28 height 21
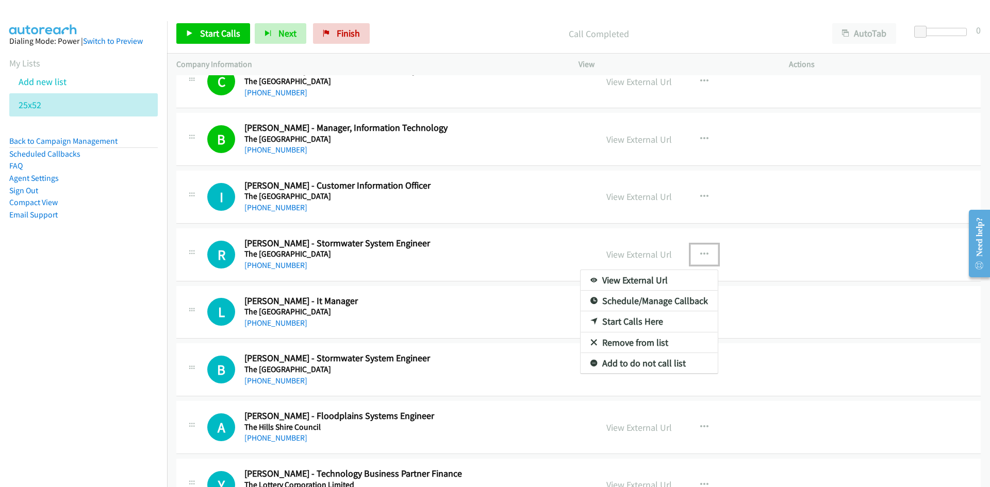
click at [626, 323] on link "Start Calls Here" at bounding box center [649, 322] width 137 height 21
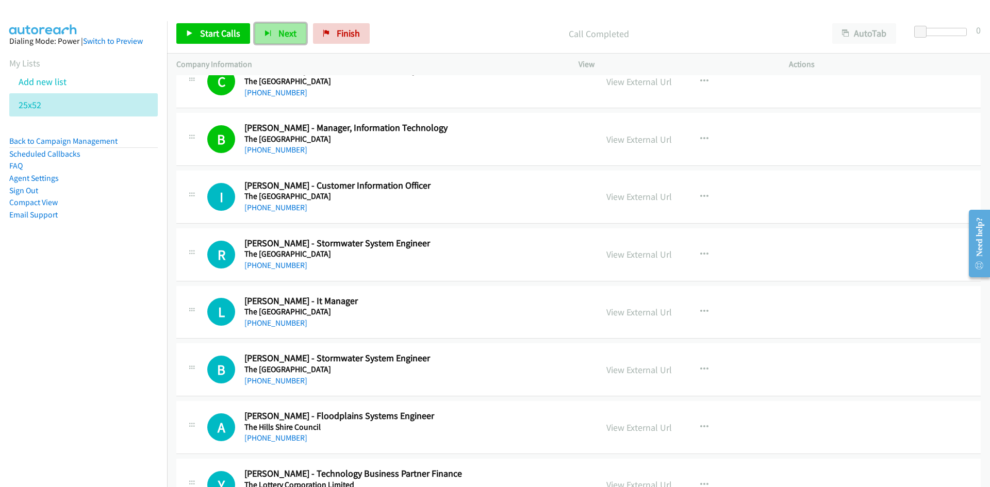
click at [284, 40] on button "Next" at bounding box center [281, 33] width 52 height 21
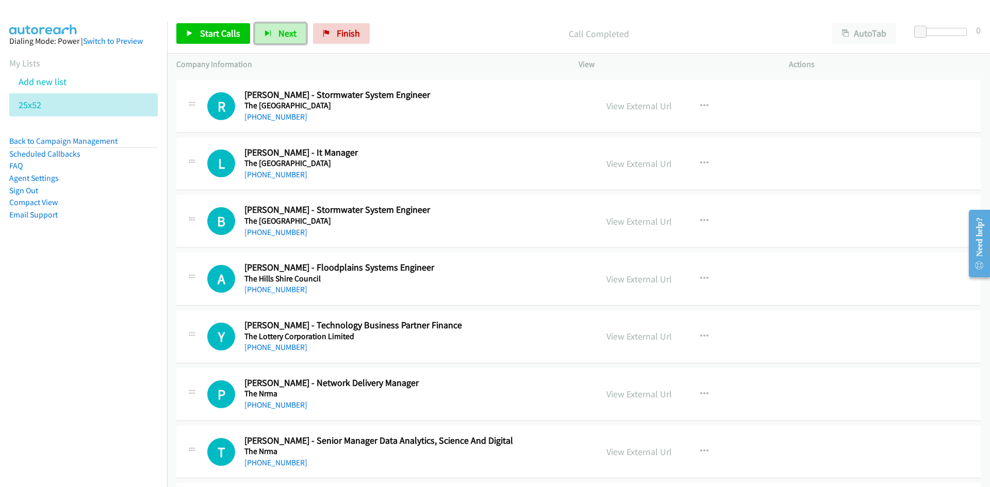
scroll to position [4848, 0]
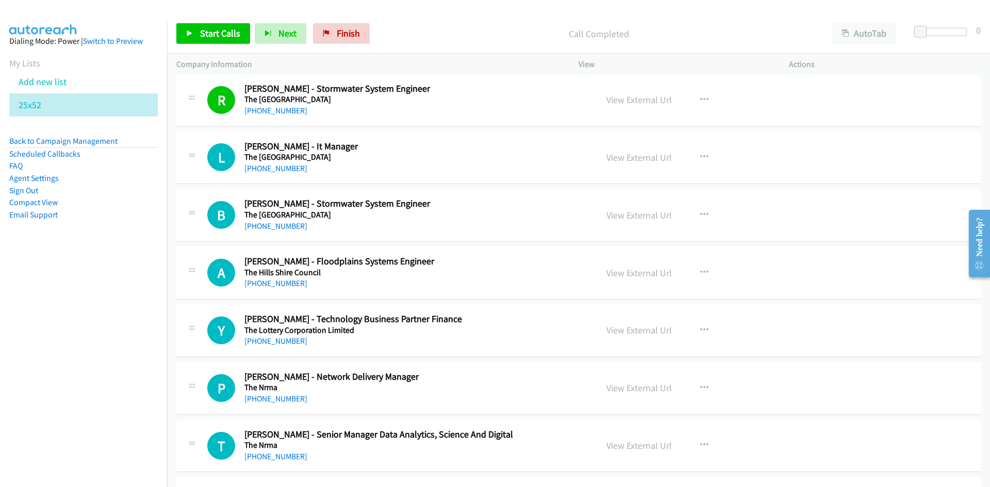
click at [278, 45] on div "Start Calls Pause Next Finish Call Completed AutoTab AutoTab 0" at bounding box center [578, 34] width 823 height 40
click at [290, 37] on span "Next" at bounding box center [288, 33] width 18 height 12
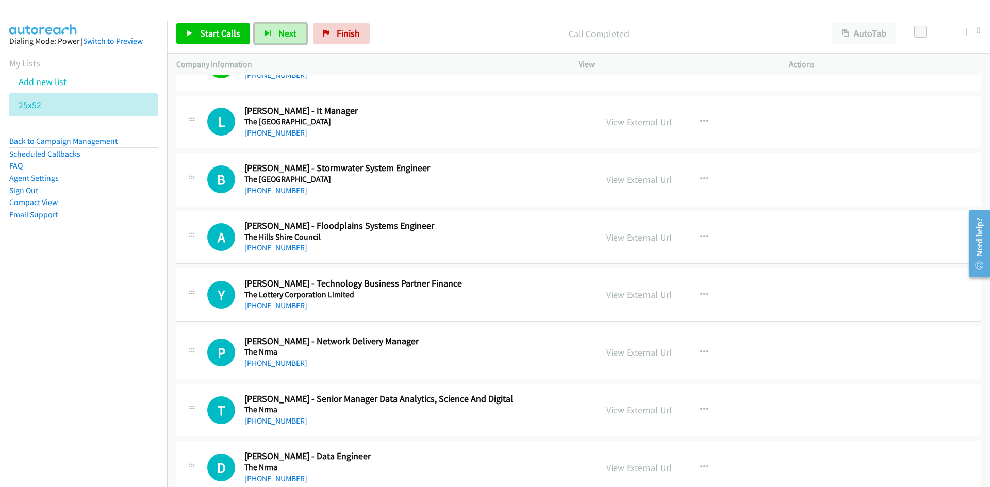
scroll to position [4900, 0]
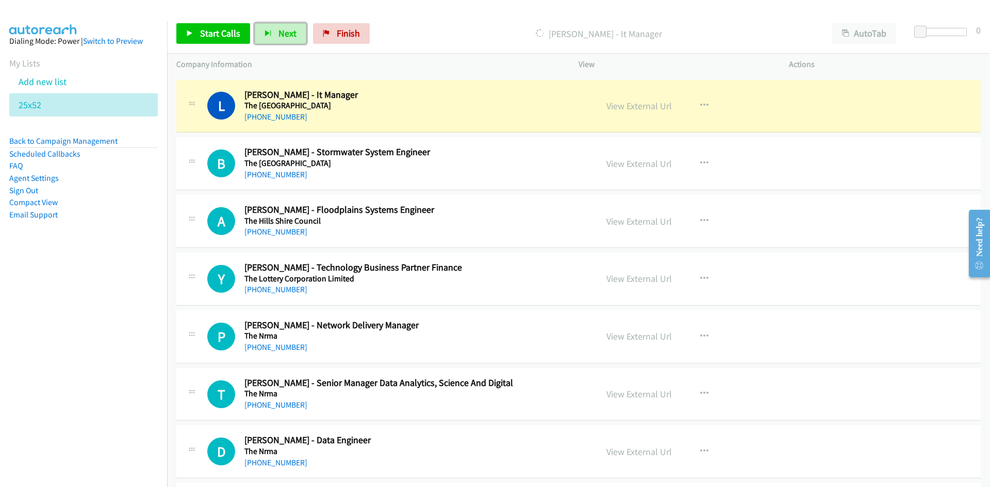
click at [285, 30] on span "Next" at bounding box center [288, 33] width 18 height 12
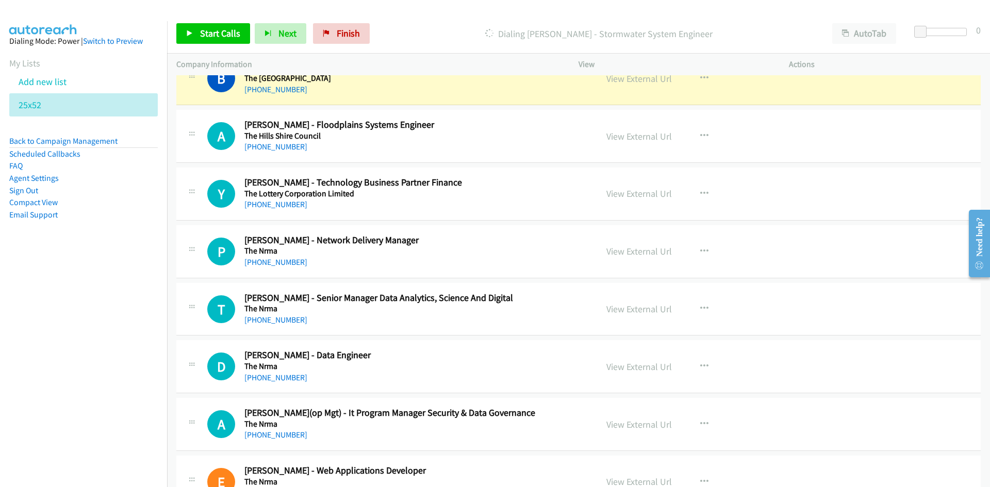
scroll to position [5003, 0]
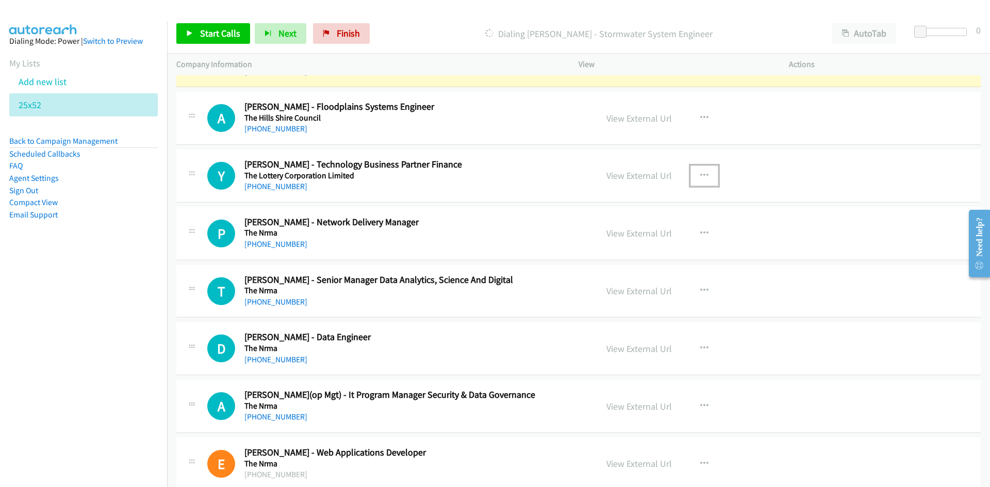
click at [700, 174] on icon "button" at bounding box center [704, 176] width 8 height 8
click at [630, 243] on link "Start Calls Here" at bounding box center [649, 243] width 137 height 21
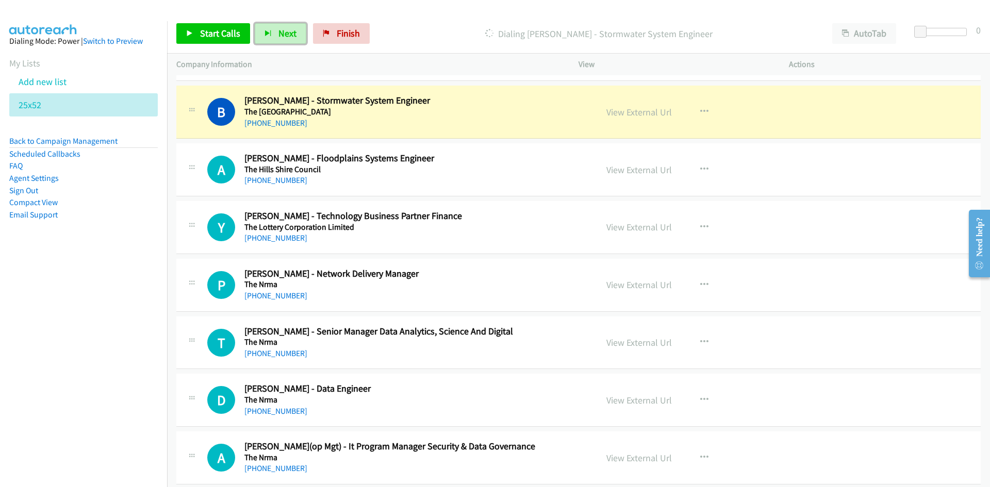
click at [274, 36] on button "Next" at bounding box center [281, 33] width 52 height 21
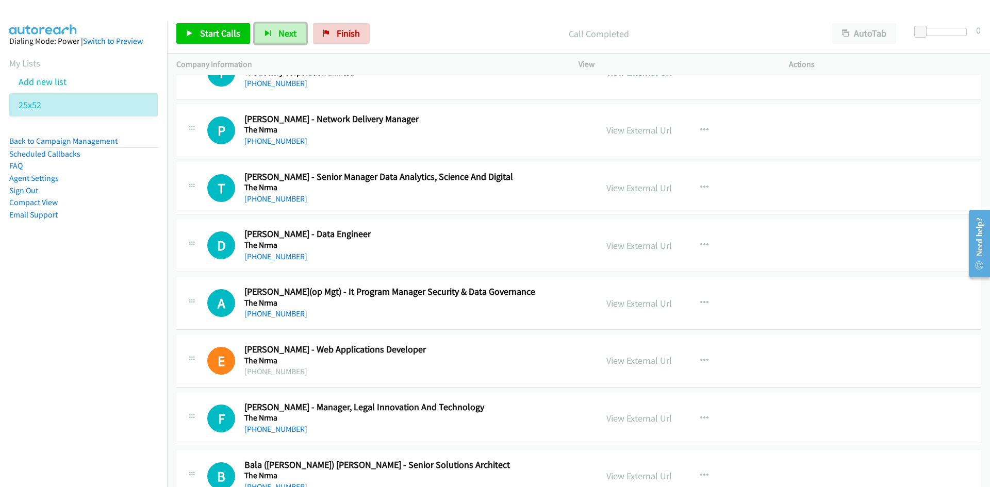
scroll to position [5054, 0]
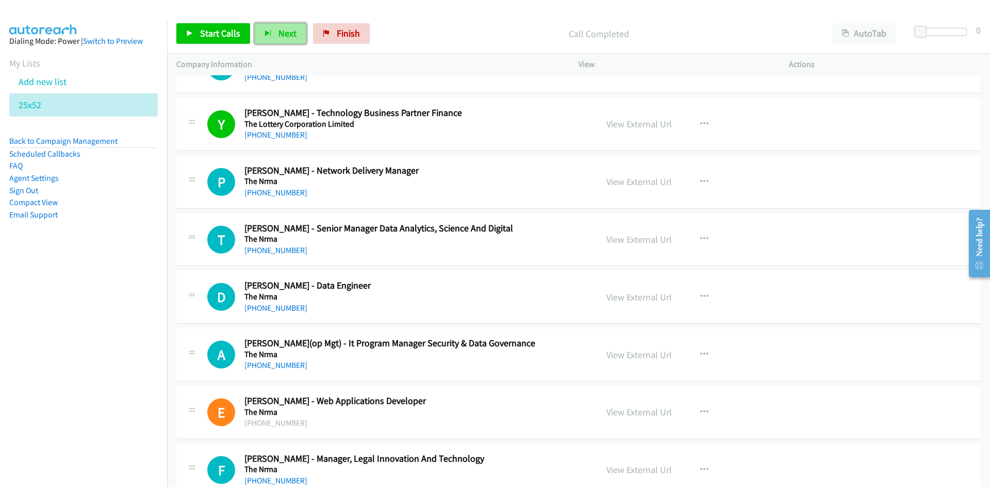
click at [276, 28] on button "Next" at bounding box center [281, 33] width 52 height 21
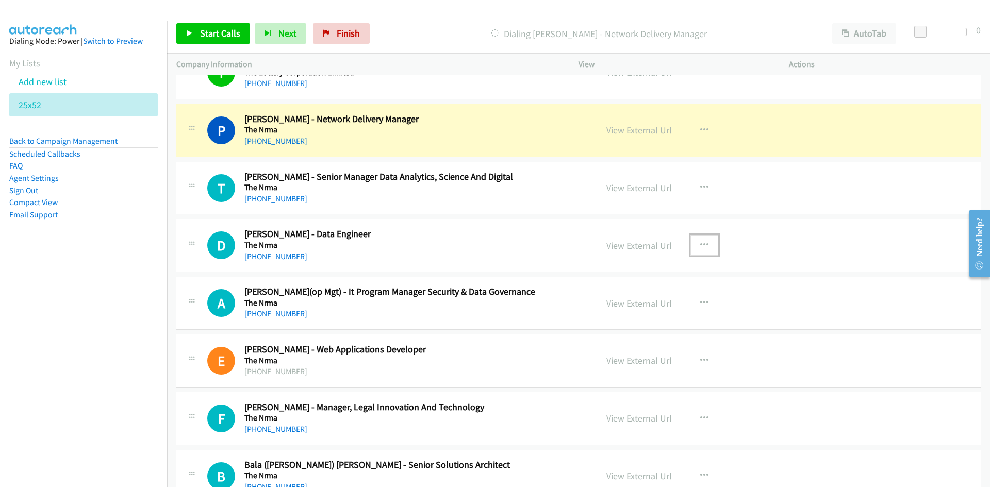
drag, startPoint x: 698, startPoint y: 247, endPoint x: 682, endPoint y: 262, distance: 22.2
click at [700, 247] on icon "button" at bounding box center [704, 245] width 8 height 8
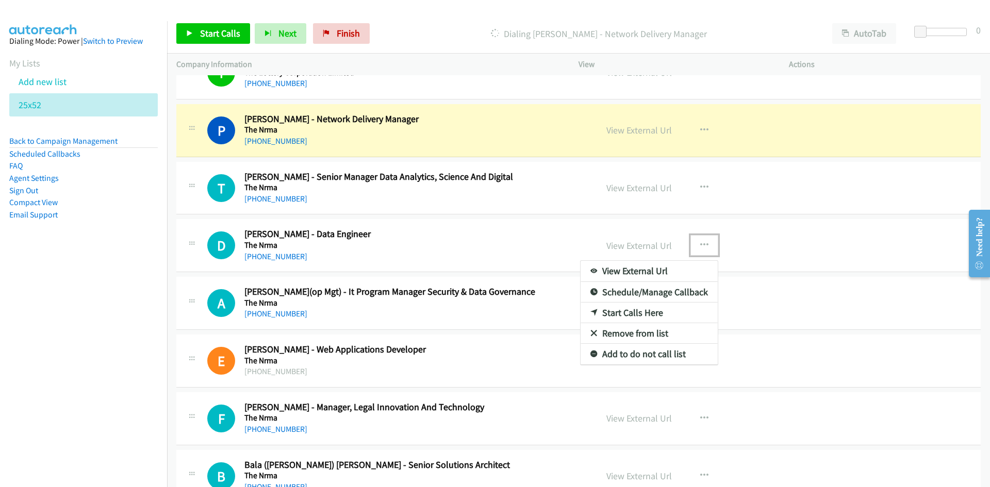
click at [628, 314] on link "Start Calls Here" at bounding box center [649, 313] width 137 height 21
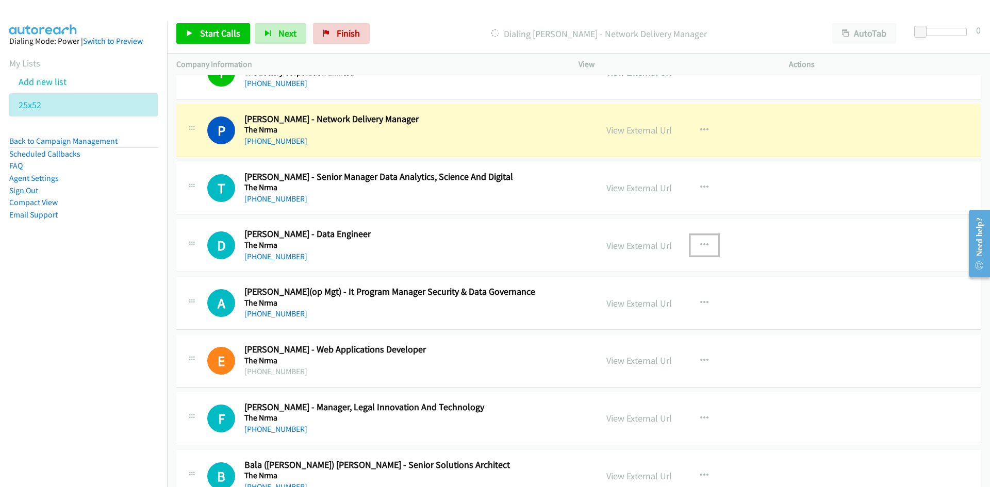
drag, startPoint x: 643, startPoint y: 134, endPoint x: 643, endPoint y: 142, distance: 7.7
click at [643, 134] on link "View External Url" at bounding box center [640, 130] width 66 height 12
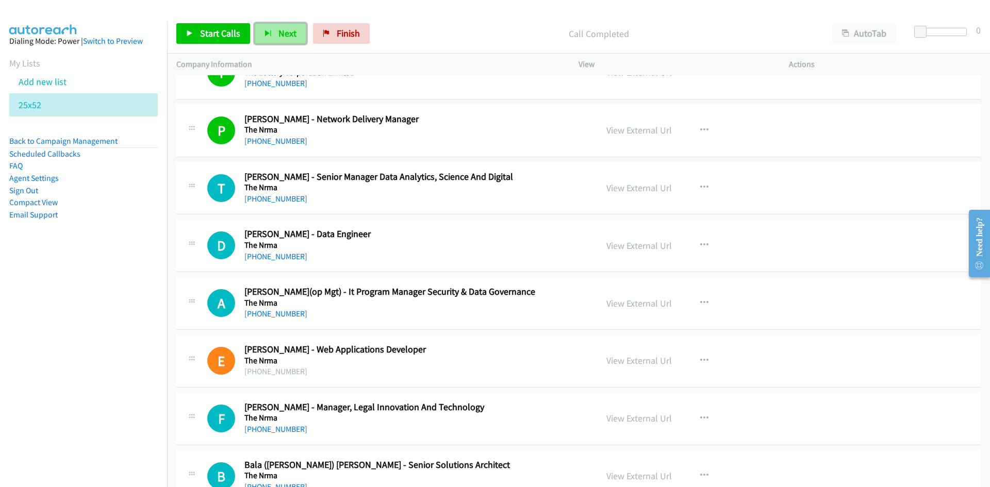
click at [300, 30] on button "Next" at bounding box center [281, 33] width 52 height 21
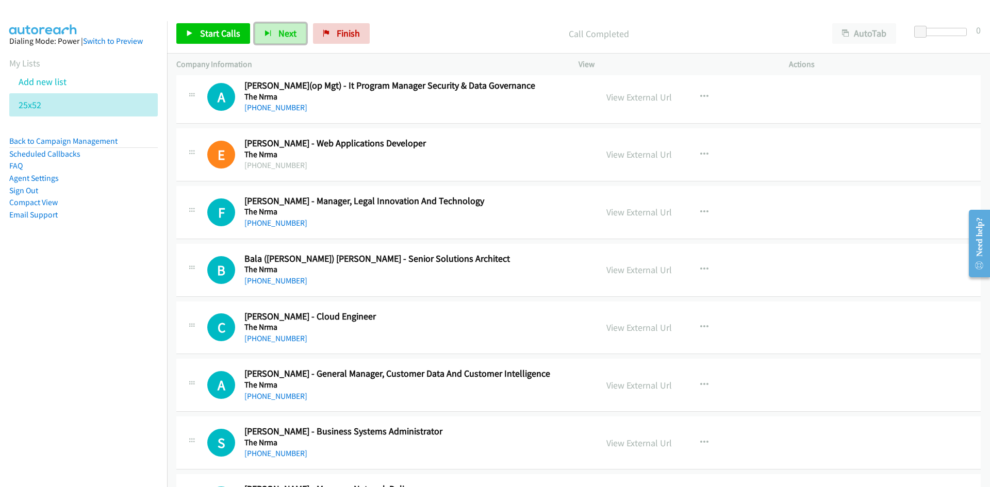
scroll to position [5261, 0]
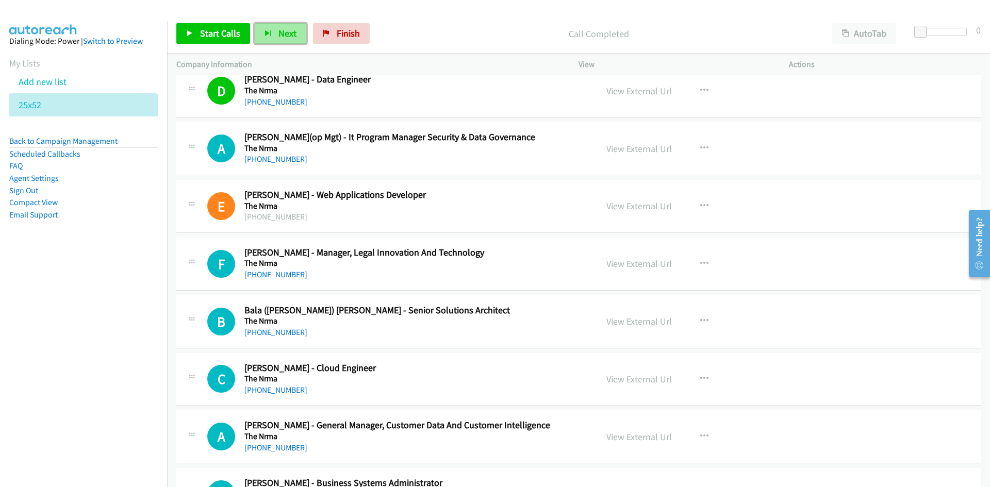
click at [280, 30] on span "Next" at bounding box center [288, 33] width 18 height 12
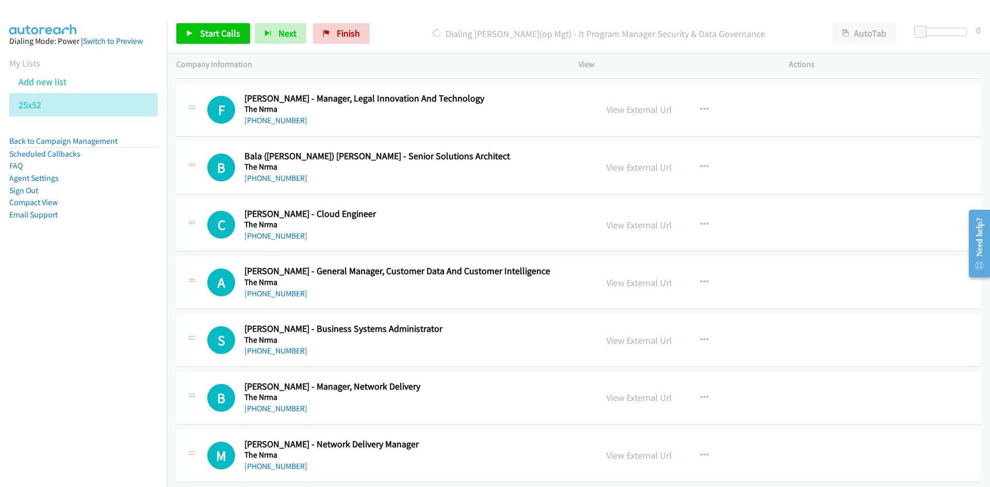
scroll to position [5415, 0]
click at [706, 165] on button "button" at bounding box center [705, 166] width 28 height 21
click at [630, 232] on link "Start Calls Here" at bounding box center [649, 234] width 137 height 21
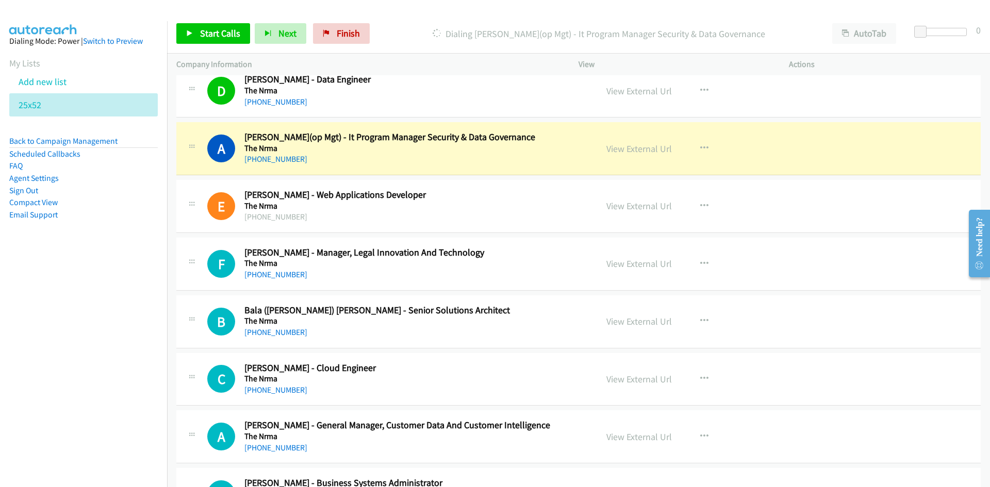
scroll to position [5312, 0]
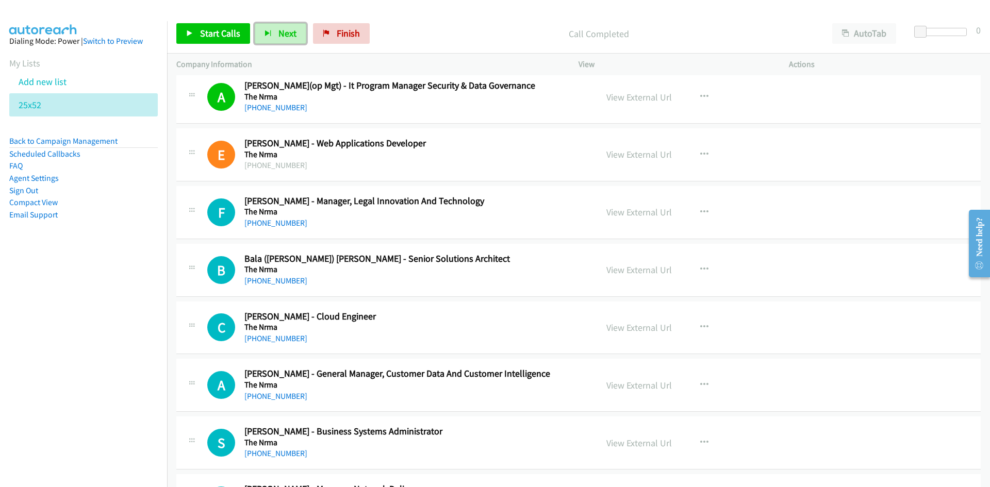
drag, startPoint x: 273, startPoint y: 25, endPoint x: 421, endPoint y: 189, distance: 220.6
click at [273, 25] on button "Next" at bounding box center [281, 33] width 52 height 21
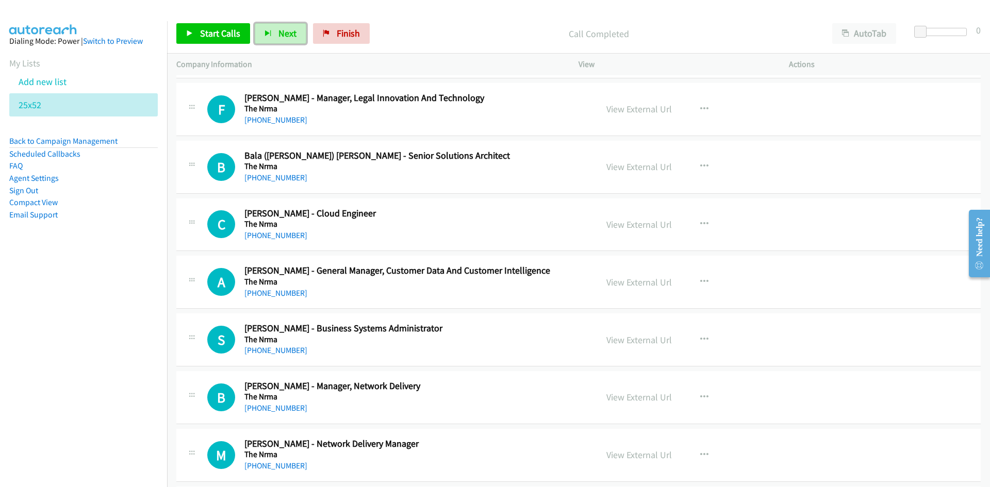
scroll to position [5467, 0]
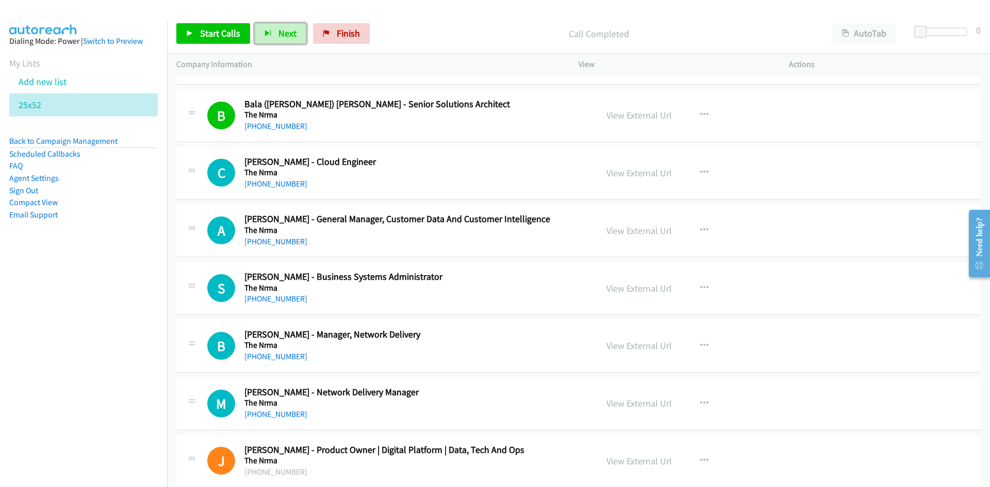
drag, startPoint x: 290, startPoint y: 28, endPoint x: 416, endPoint y: 138, distance: 166.3
click at [290, 28] on span "Next" at bounding box center [288, 33] width 18 height 12
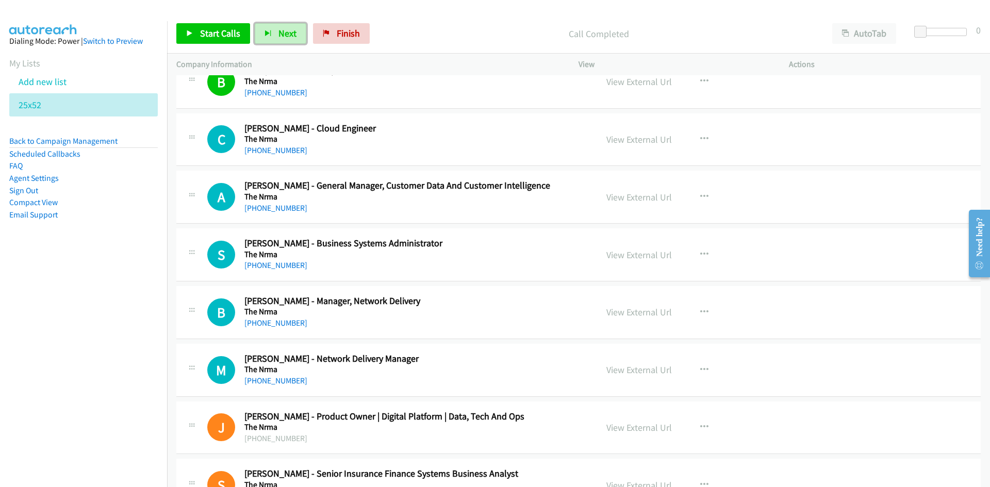
scroll to position [5519, 0]
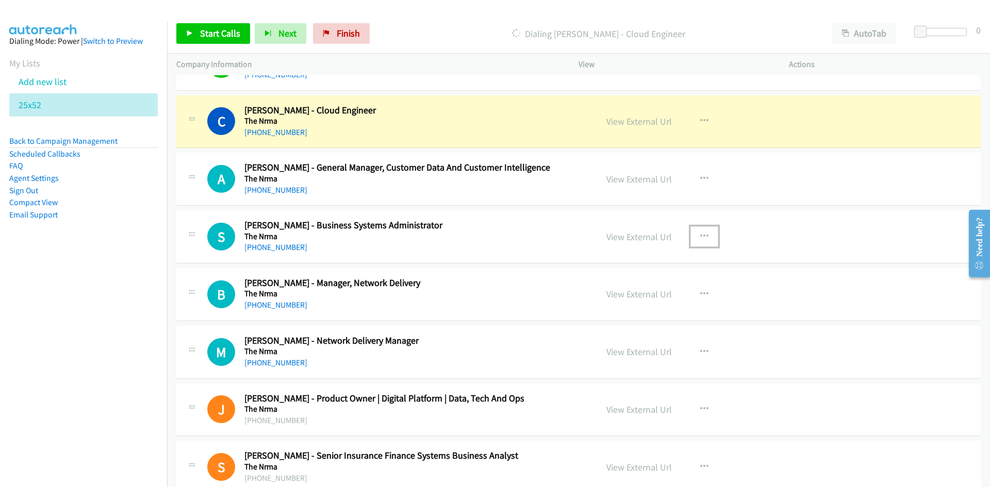
click at [702, 233] on icon "button" at bounding box center [704, 237] width 8 height 8
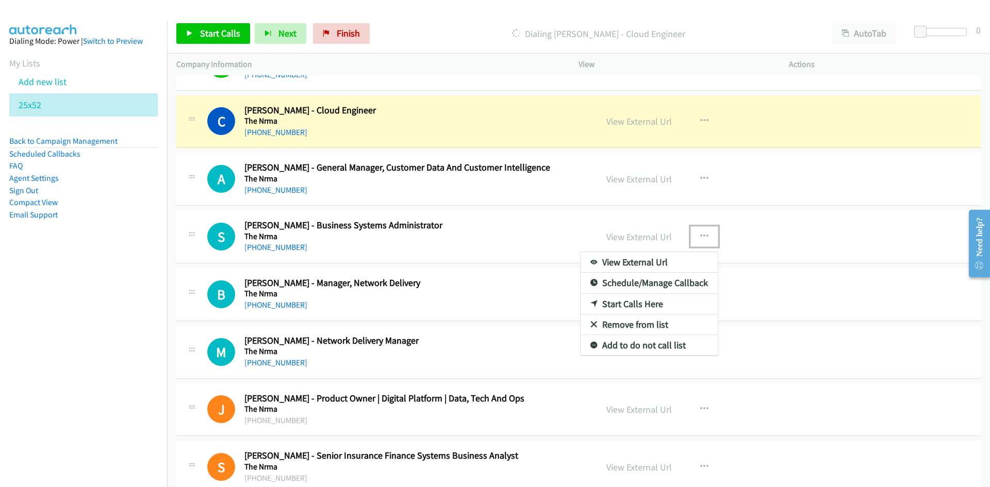
click at [626, 303] on link "Start Calls Here" at bounding box center [649, 304] width 137 height 21
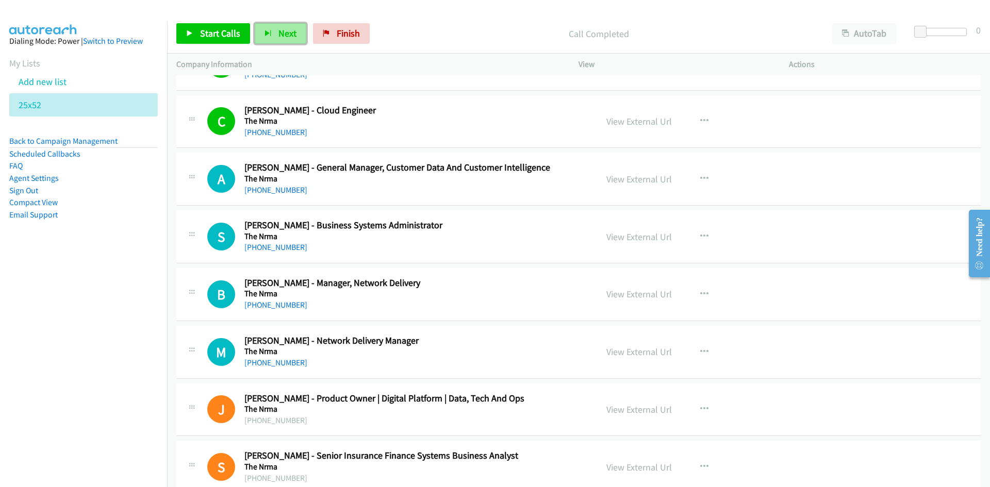
drag, startPoint x: 276, startPoint y: 37, endPoint x: 284, endPoint y: 44, distance: 9.9
click at [279, 37] on span "Next" at bounding box center [288, 33] width 18 height 12
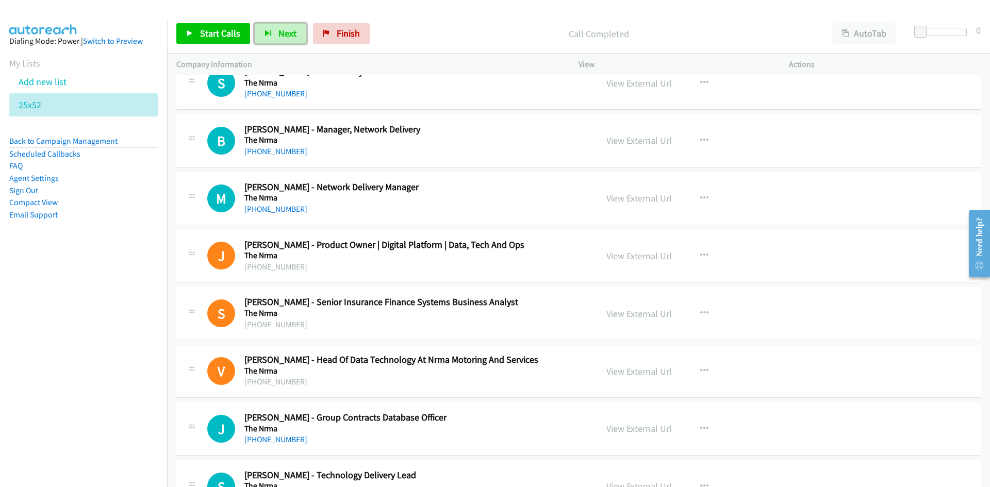
scroll to position [5673, 0]
drag, startPoint x: 276, startPoint y: 30, endPoint x: 293, endPoint y: 48, distance: 24.8
click at [276, 30] on button "Next" at bounding box center [281, 33] width 52 height 21
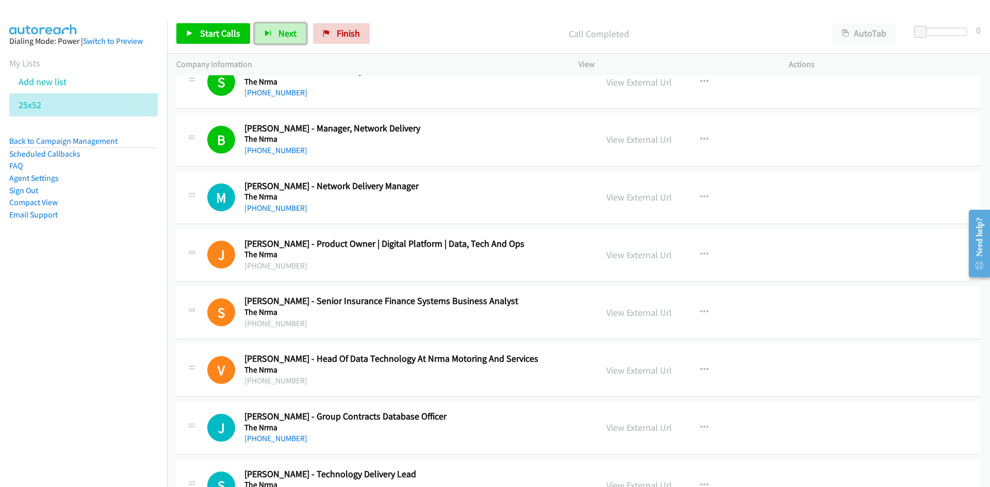
drag, startPoint x: 285, startPoint y: 40, endPoint x: 319, endPoint y: 83, distance: 54.6
click at [285, 40] on button "Next" at bounding box center [281, 33] width 52 height 21
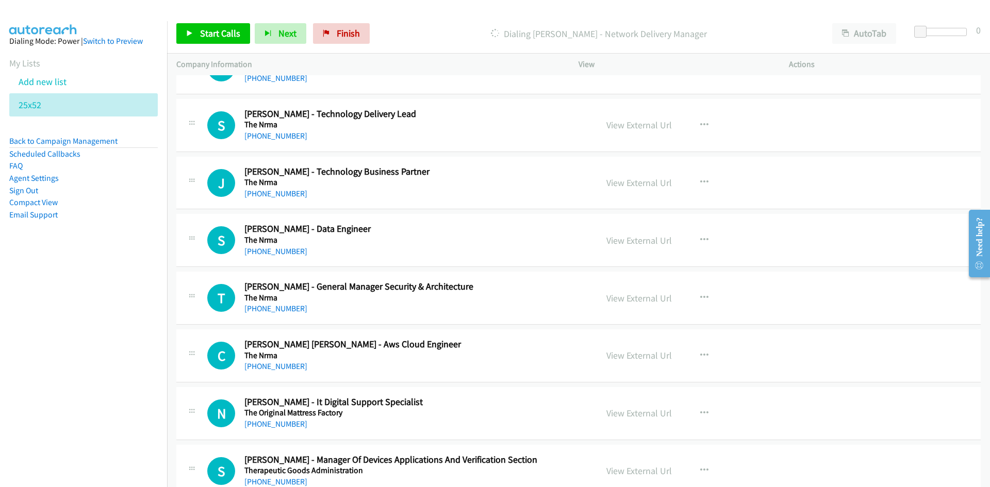
scroll to position [6034, 0]
click at [702, 124] on icon "button" at bounding box center [704, 125] width 8 height 8
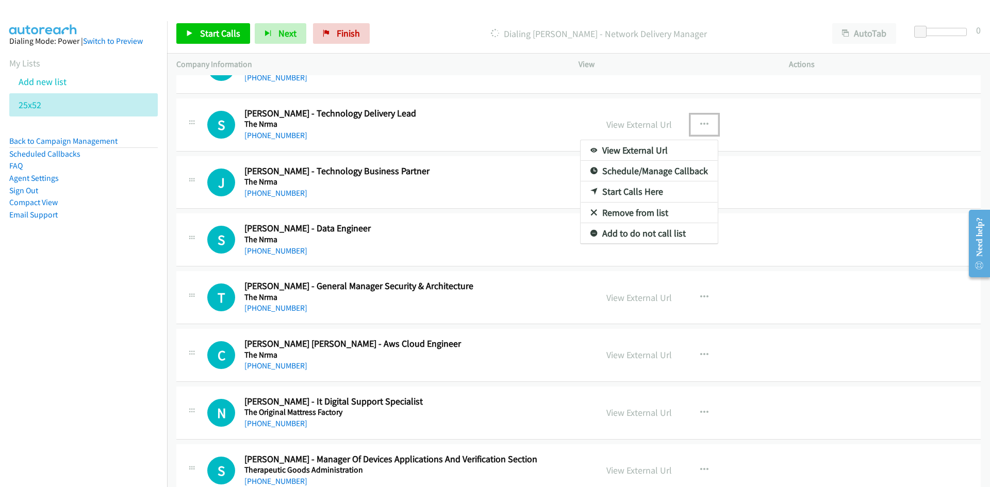
click at [627, 191] on link "Start Calls Here" at bounding box center [649, 192] width 137 height 21
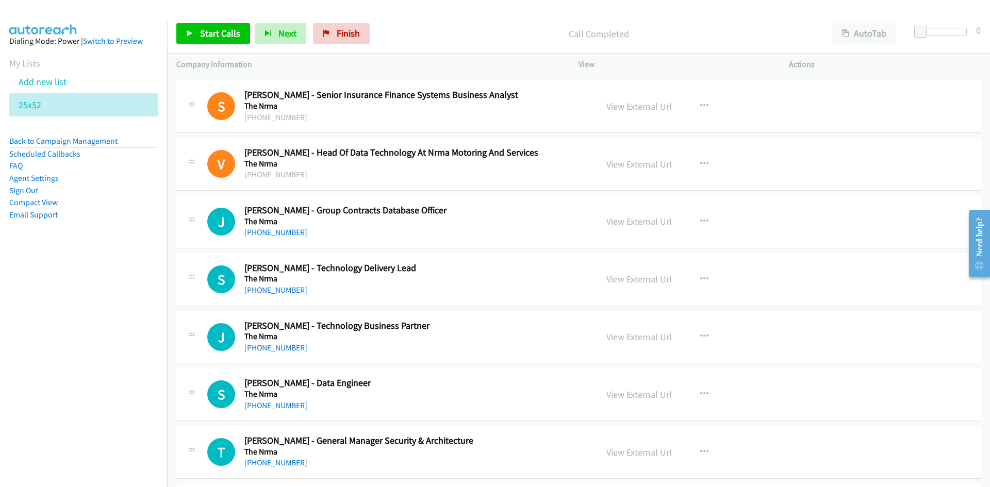
scroll to position [5931, 0]
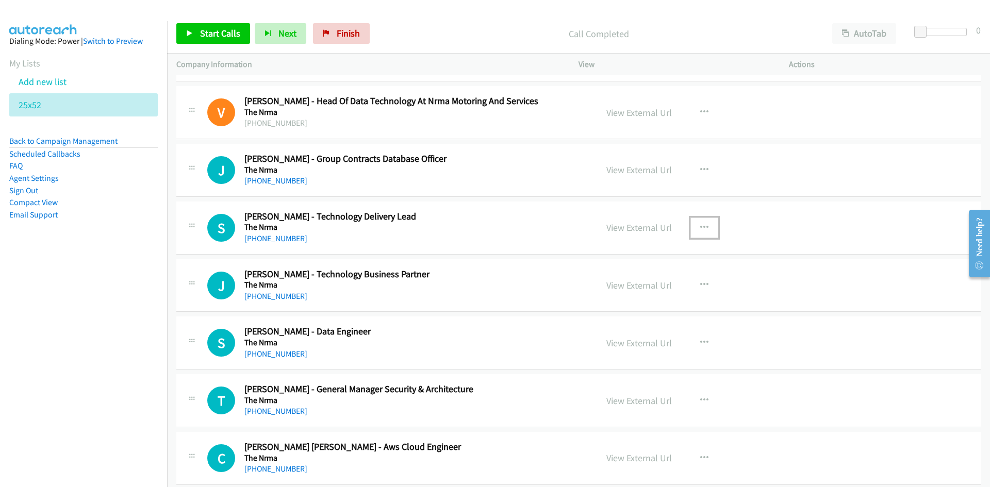
click at [695, 227] on button "button" at bounding box center [705, 228] width 28 height 21
click at [629, 292] on link "Start Calls Here" at bounding box center [649, 295] width 137 height 21
click at [280, 32] on span "Next" at bounding box center [288, 33] width 18 height 12
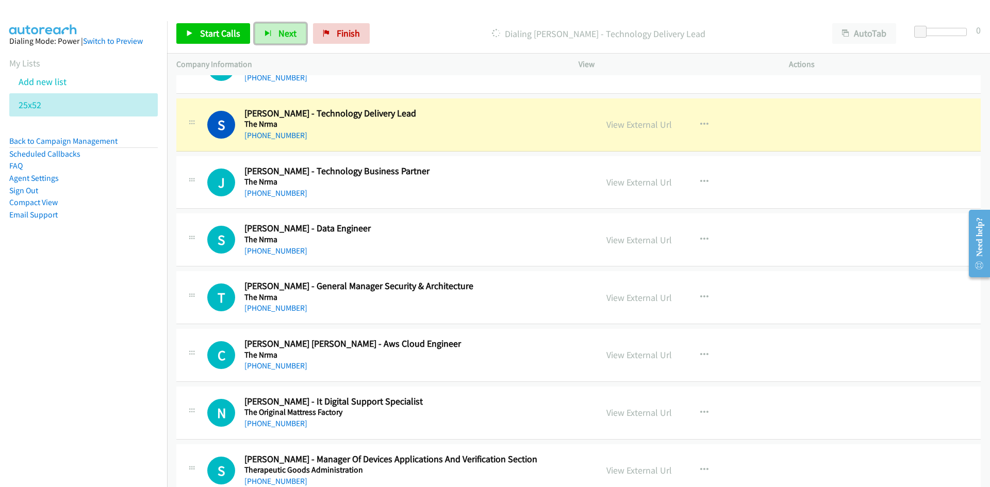
drag, startPoint x: 656, startPoint y: 125, endPoint x: 656, endPoint y: 154, distance: 28.9
click at [656, 125] on link "View External Url" at bounding box center [640, 125] width 66 height 12
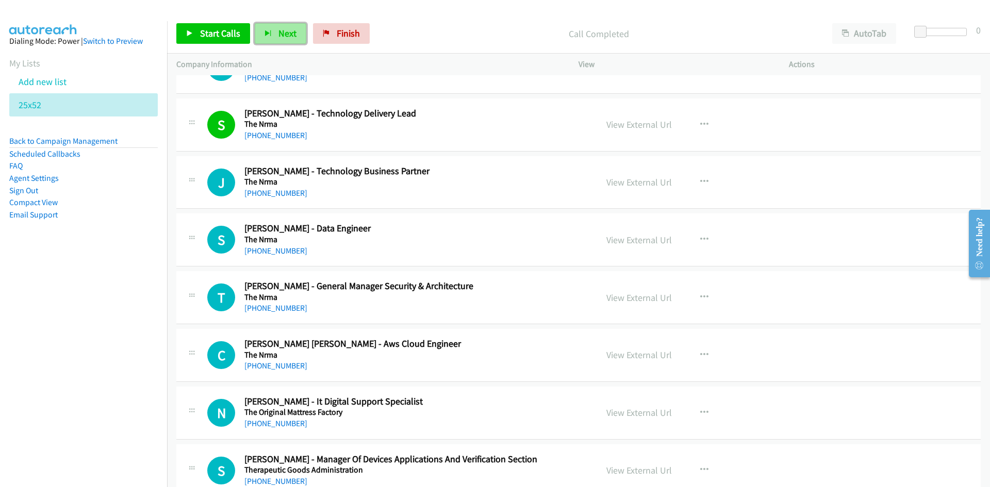
click at [297, 34] on button "Next" at bounding box center [281, 33] width 52 height 21
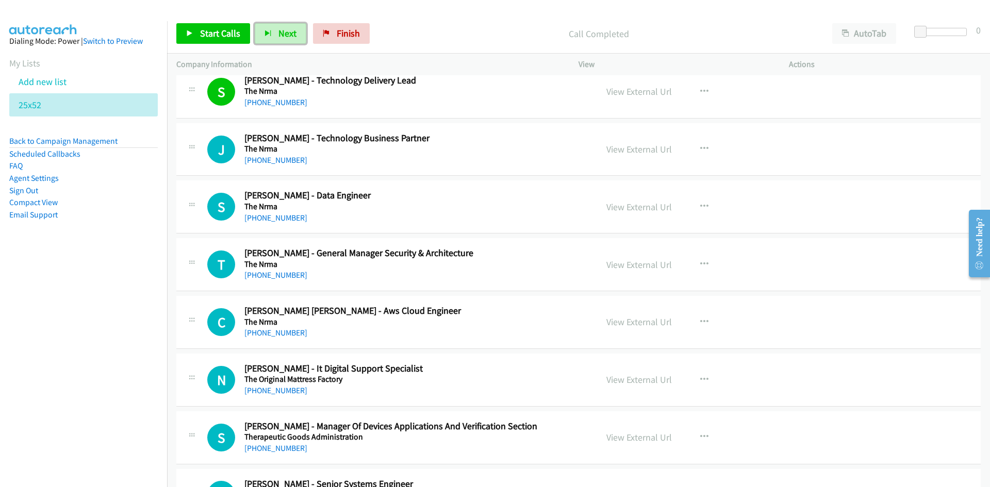
scroll to position [6086, 0]
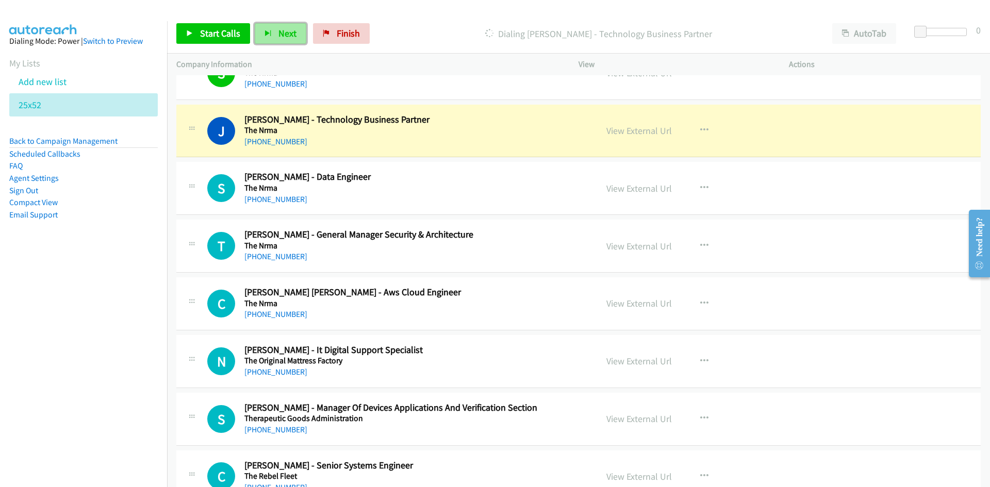
click at [283, 32] on span "Next" at bounding box center [288, 33] width 18 height 12
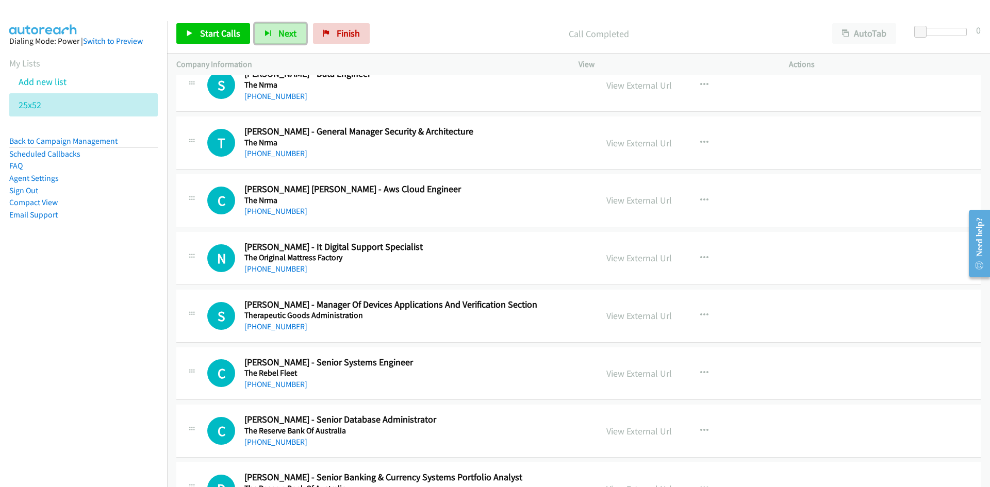
scroll to position [6137, 0]
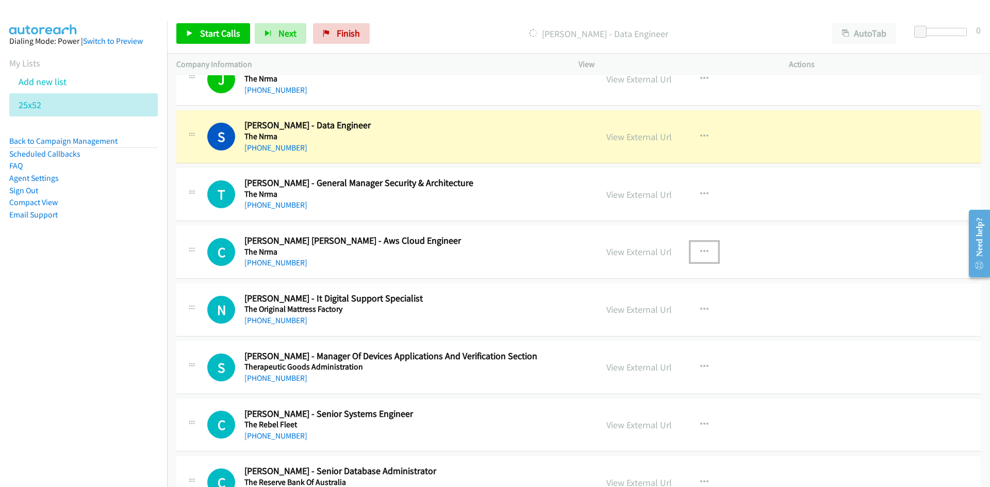
drag, startPoint x: 698, startPoint y: 256, endPoint x: 695, endPoint y: 266, distance: 10.3
click at [698, 256] on button "button" at bounding box center [705, 252] width 28 height 21
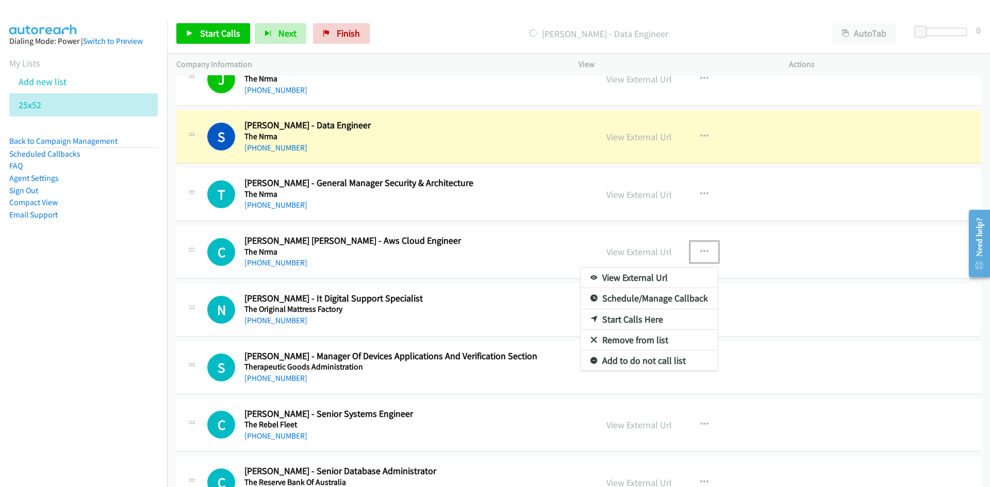
click at [635, 318] on link "Start Calls Here" at bounding box center [649, 319] width 137 height 21
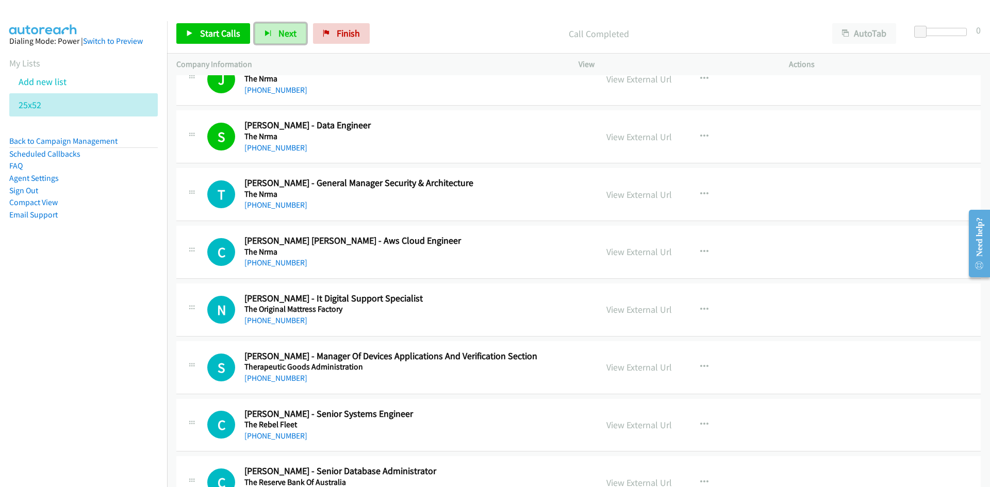
drag, startPoint x: 275, startPoint y: 30, endPoint x: 449, endPoint y: 176, distance: 227.3
click at [275, 30] on button "Next" at bounding box center [281, 33] width 52 height 21
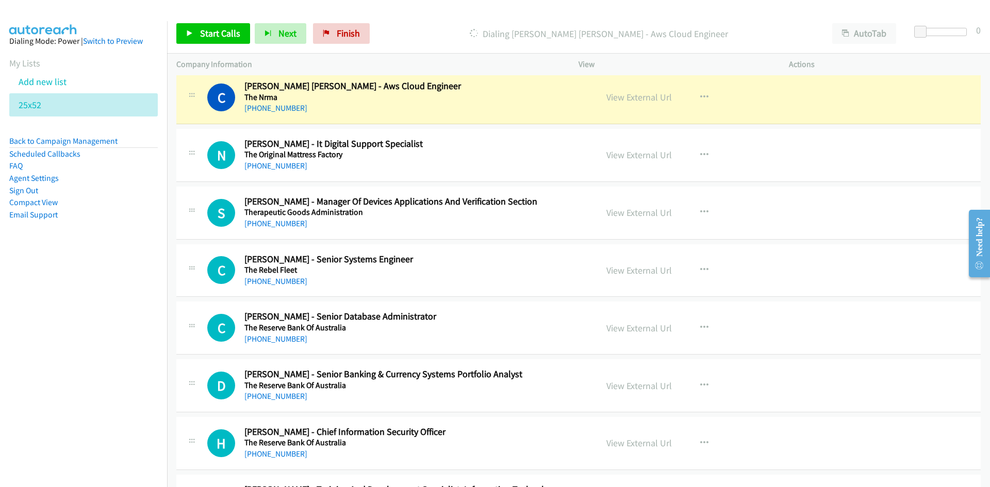
scroll to position [6241, 0]
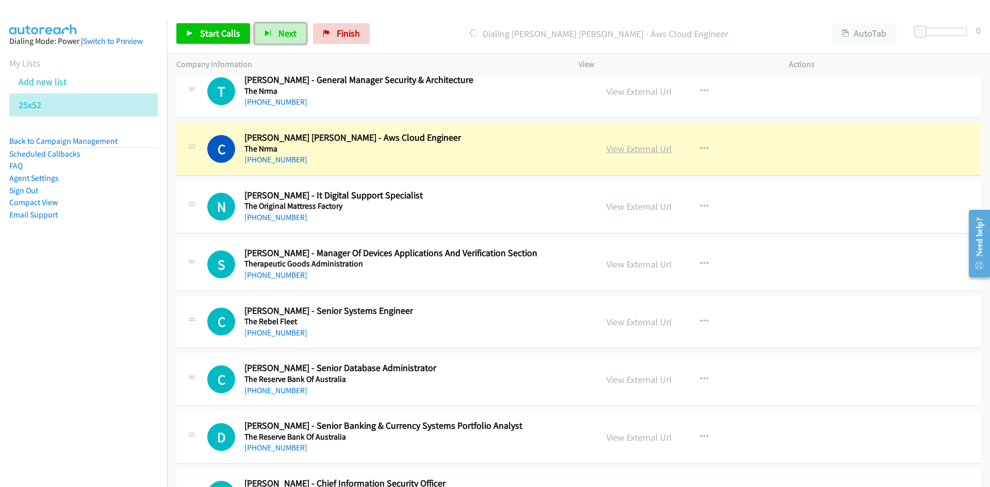
drag, startPoint x: 650, startPoint y: 148, endPoint x: 645, endPoint y: 145, distance: 5.3
click at [650, 148] on link "View External Url" at bounding box center [640, 149] width 66 height 12
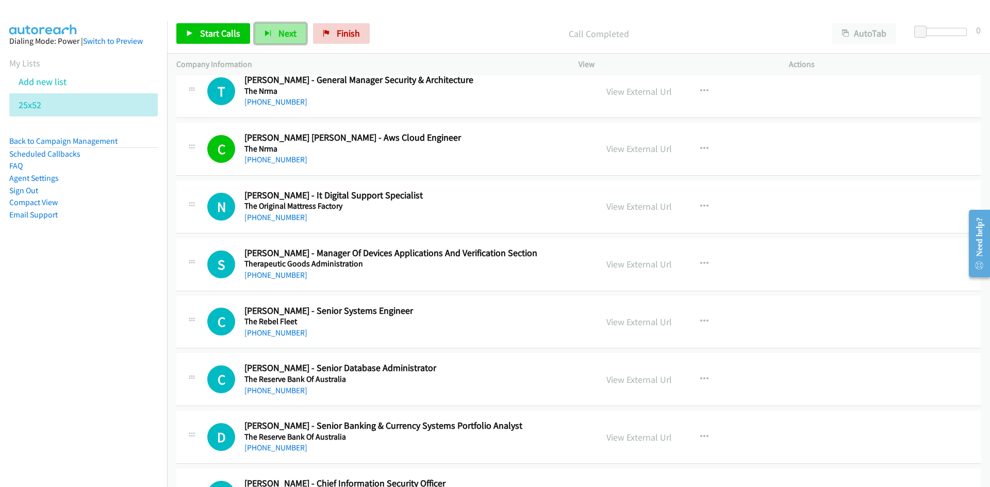
click at [280, 32] on span "Next" at bounding box center [288, 33] width 18 height 12
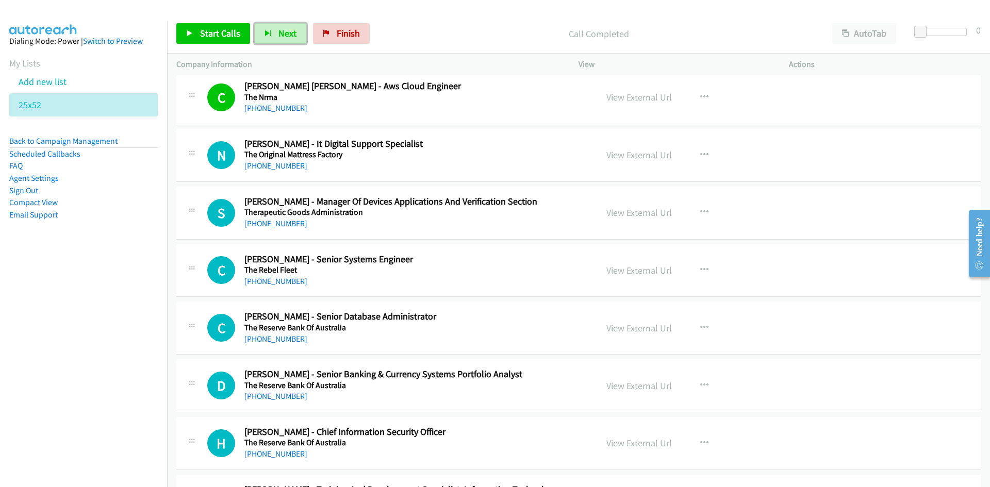
scroll to position [6344, 0]
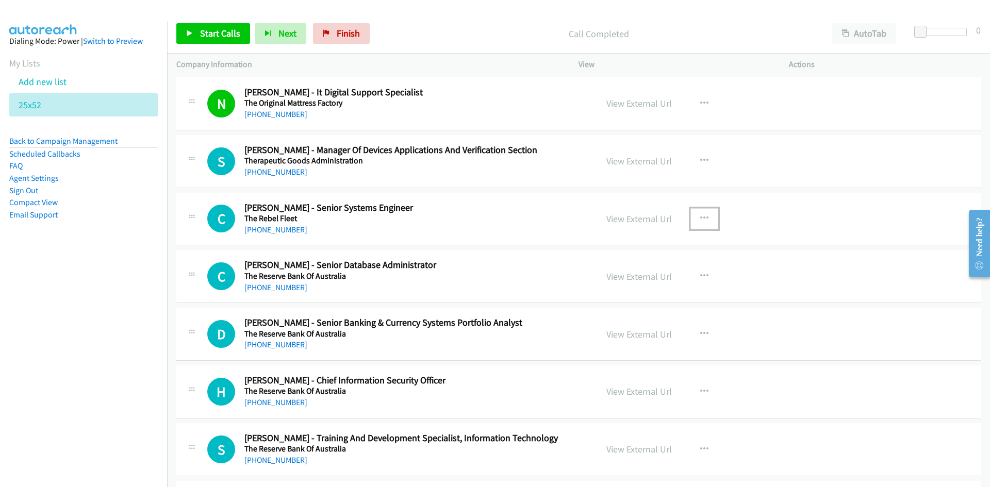
click at [691, 219] on button "button" at bounding box center [705, 218] width 28 height 21
click at [629, 286] on link "Start Calls Here" at bounding box center [649, 286] width 137 height 21
click at [271, 40] on button "Next" at bounding box center [281, 33] width 52 height 21
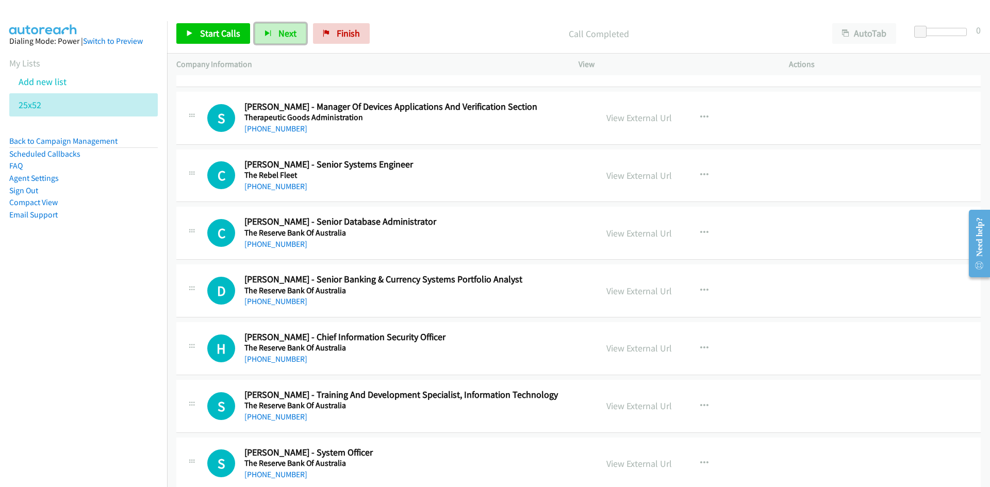
scroll to position [6447, 0]
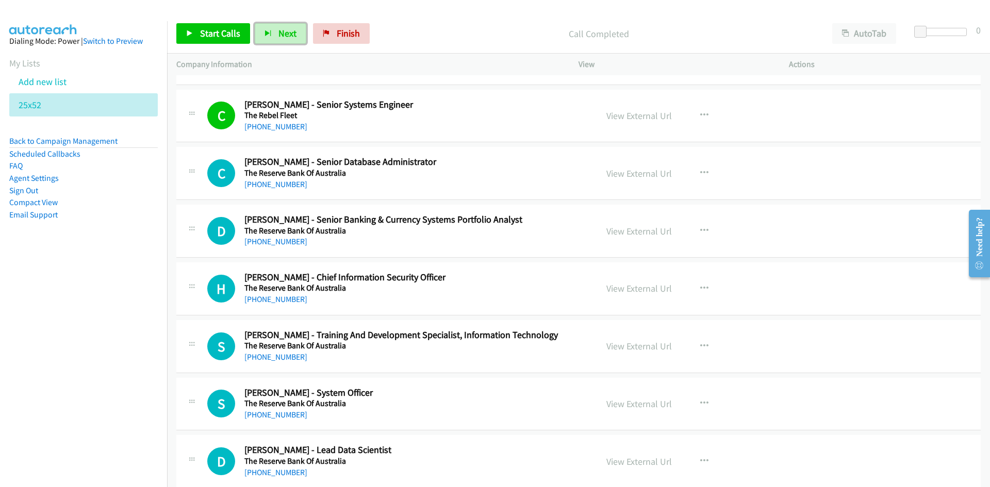
click at [297, 31] on button "Next" at bounding box center [281, 33] width 52 height 21
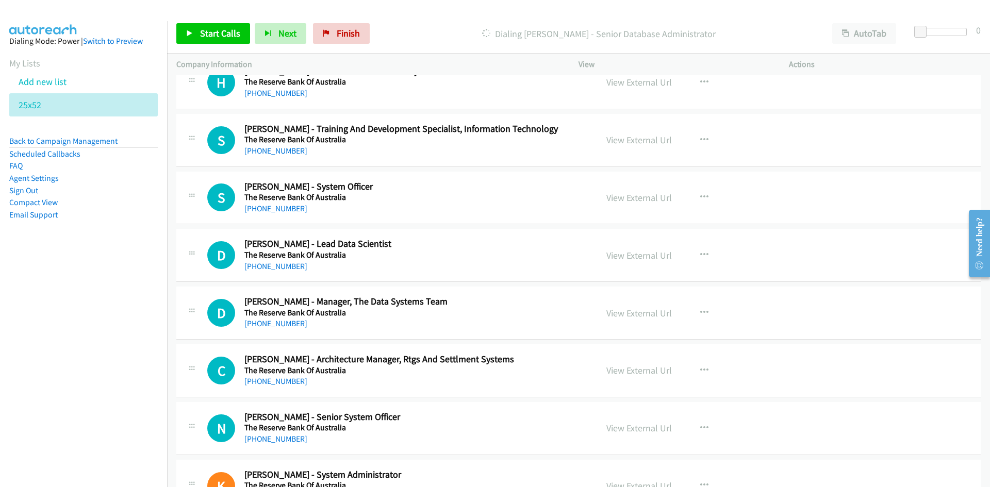
scroll to position [6756, 0]
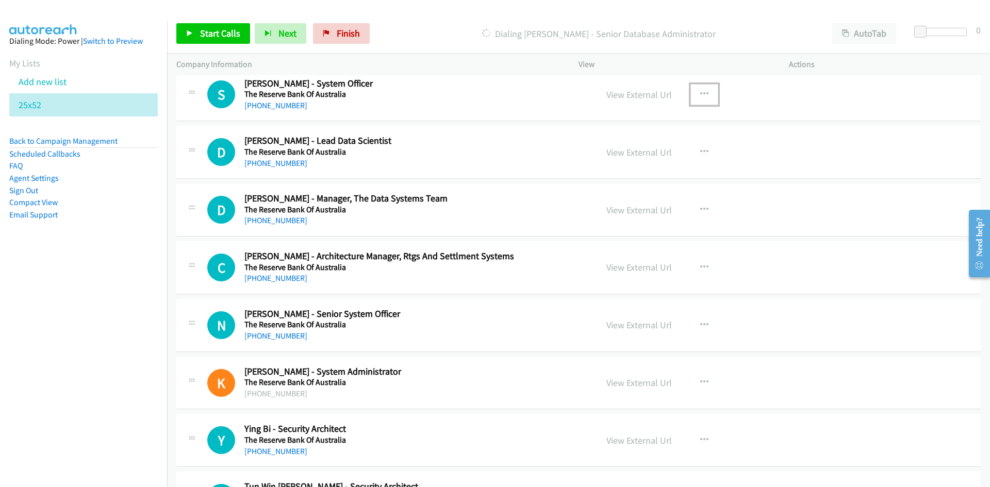
drag, startPoint x: 693, startPoint y: 91, endPoint x: 689, endPoint y: 103, distance: 12.7
click at [693, 91] on button "button" at bounding box center [705, 94] width 28 height 21
click at [625, 162] on link "Start Calls Here" at bounding box center [649, 162] width 137 height 21
drag, startPoint x: 292, startPoint y: 29, endPoint x: 336, endPoint y: 76, distance: 64.2
click at [292, 29] on span "Next" at bounding box center [288, 33] width 18 height 12
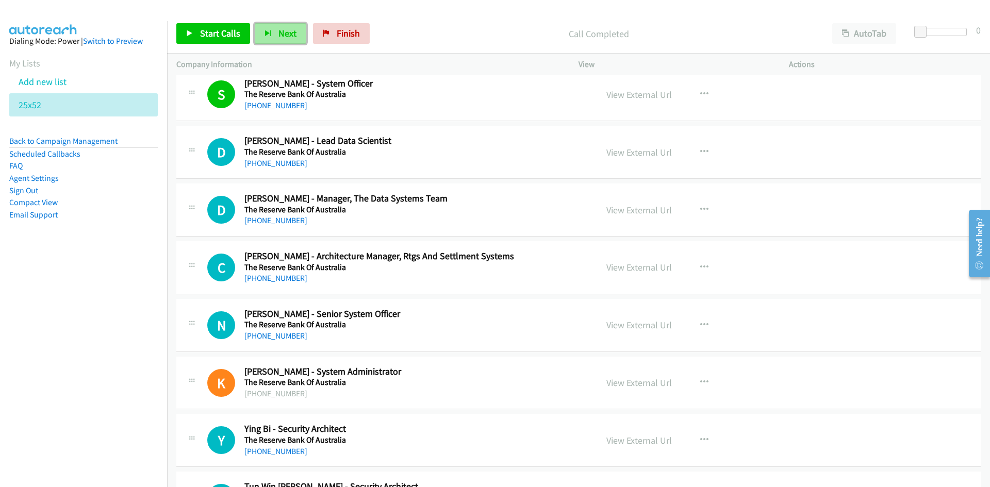
click at [280, 33] on span "Next" at bounding box center [288, 33] width 18 height 12
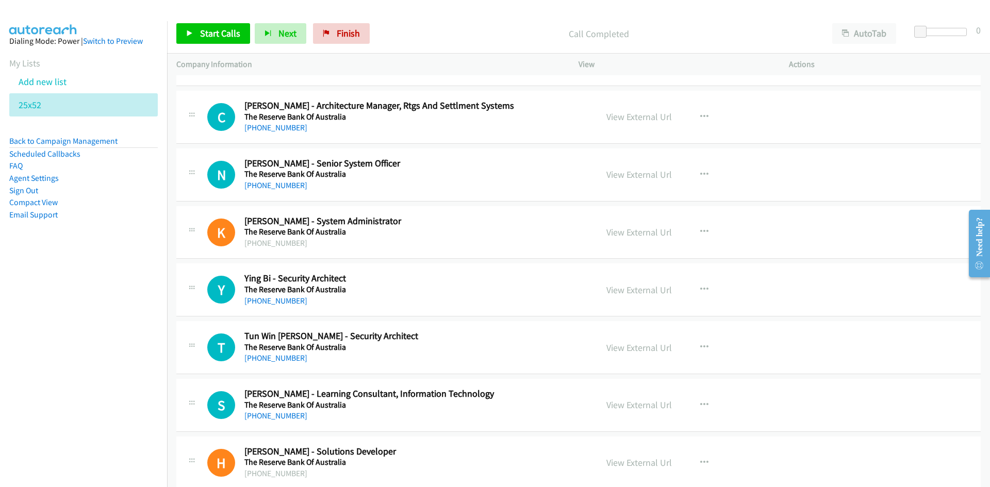
scroll to position [6963, 0]
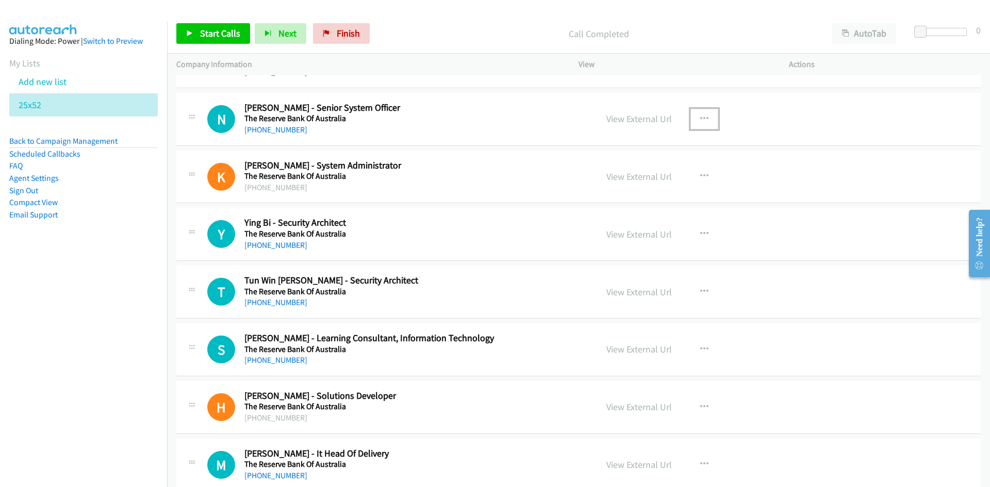
click at [700, 119] on icon "button" at bounding box center [704, 119] width 8 height 8
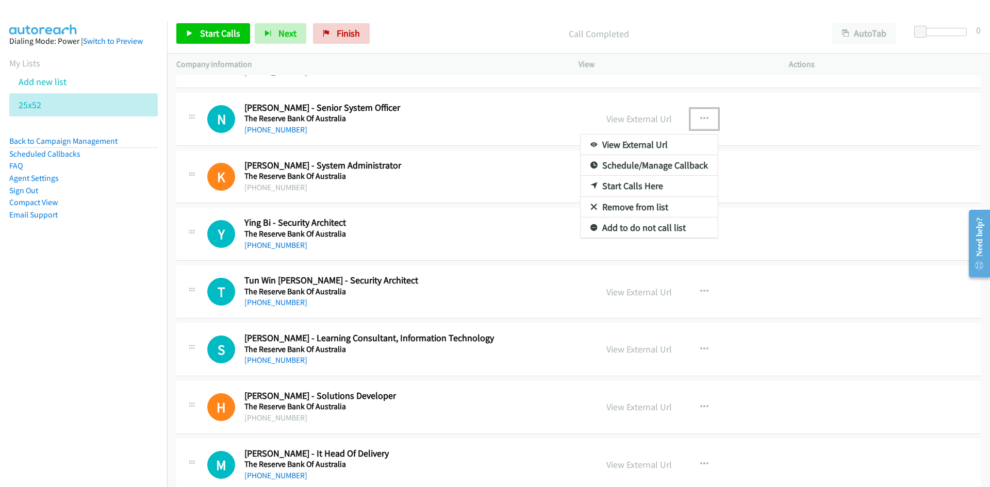
drag, startPoint x: 629, startPoint y: 185, endPoint x: 585, endPoint y: 128, distance: 71.3
click at [434, 146] on div at bounding box center [495, 243] width 990 height 487
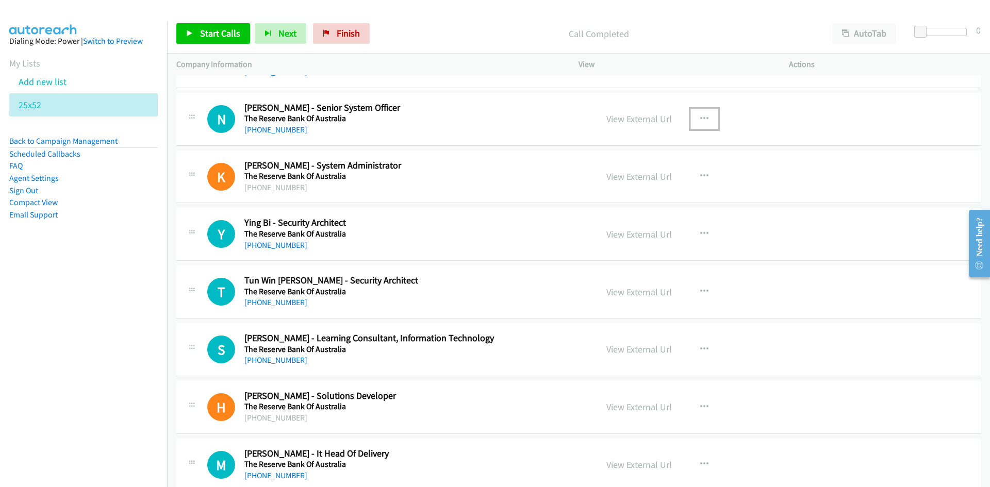
click at [701, 119] on icon "button" at bounding box center [704, 119] width 8 height 8
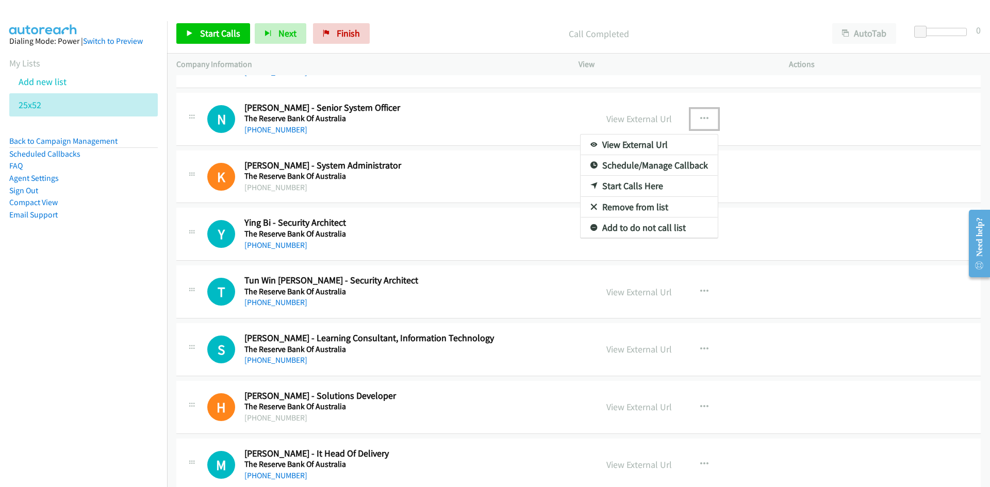
click at [628, 185] on link "Start Calls Here" at bounding box center [649, 186] width 137 height 21
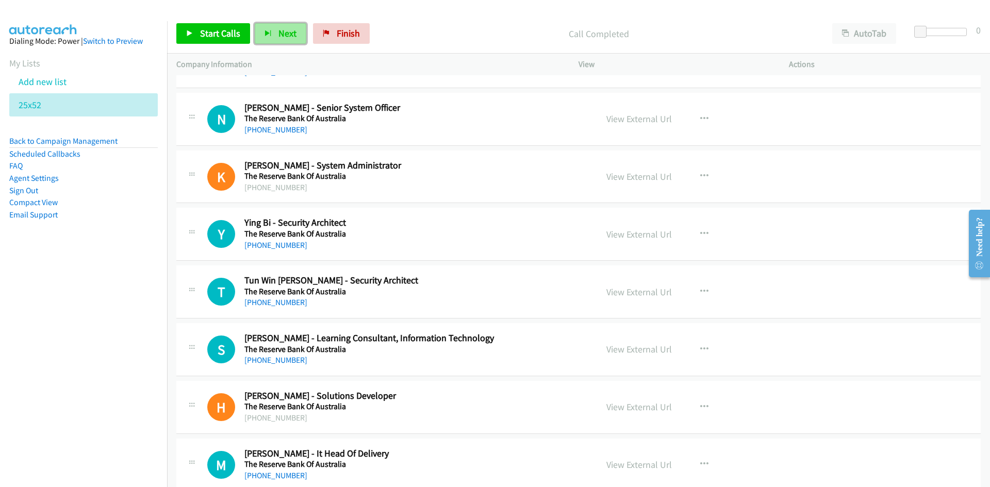
click at [285, 31] on span "Next" at bounding box center [288, 33] width 18 height 12
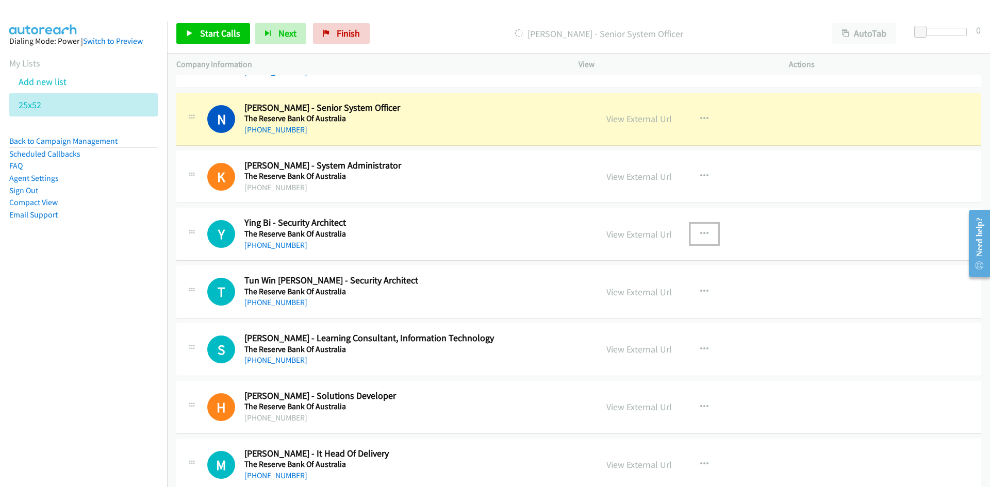
click at [701, 231] on icon "button" at bounding box center [704, 234] width 8 height 8
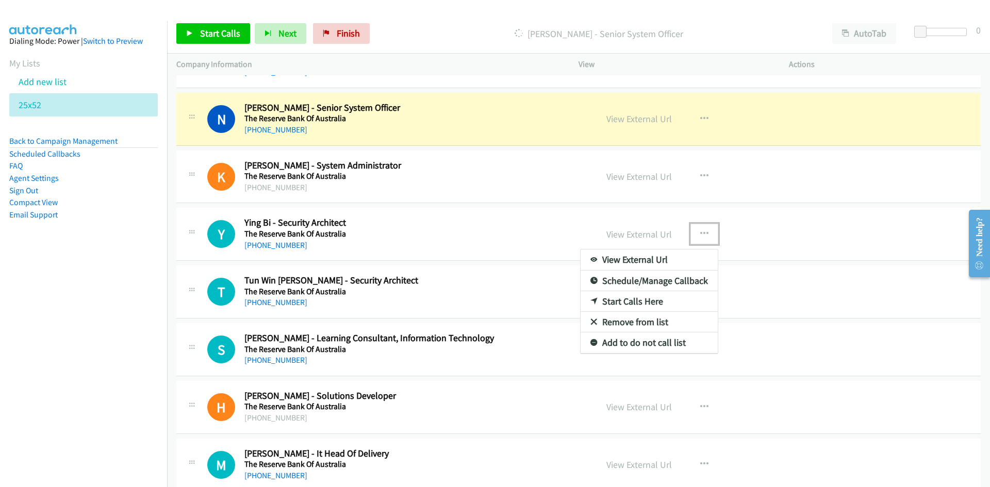
click at [629, 300] on link "Start Calls Here" at bounding box center [649, 301] width 137 height 21
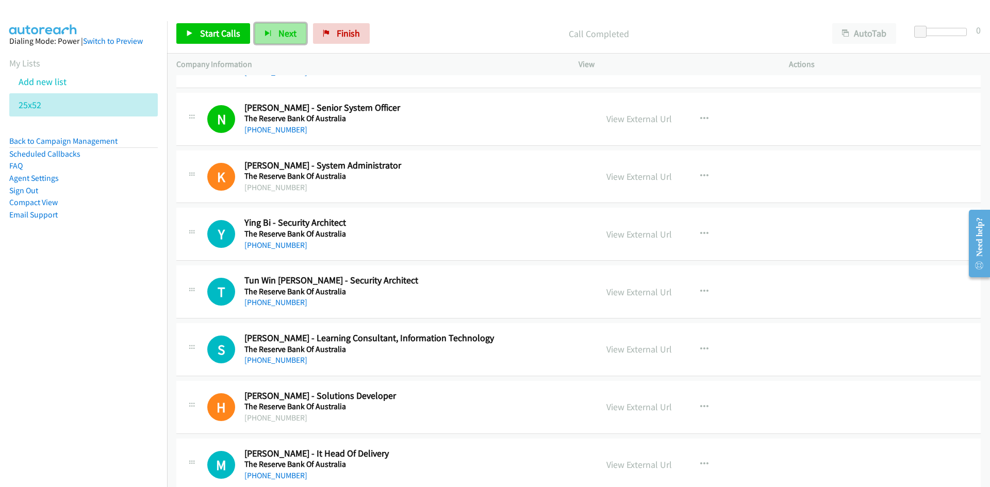
click at [281, 31] on span "Next" at bounding box center [288, 33] width 18 height 12
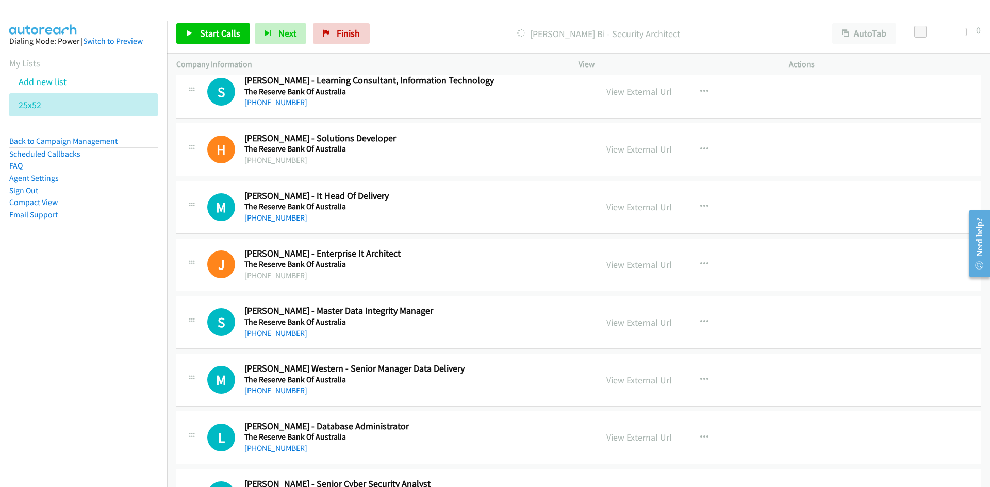
scroll to position [7272, 0]
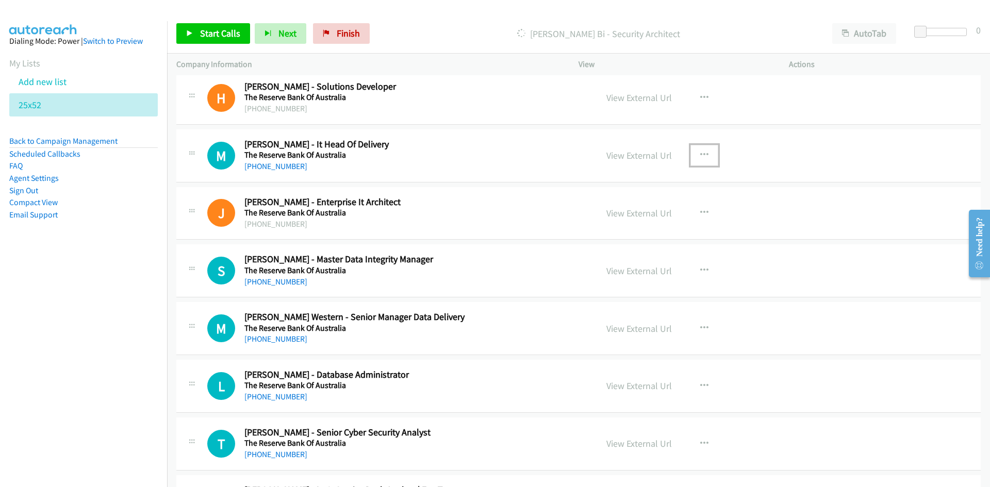
drag, startPoint x: 698, startPoint y: 149, endPoint x: 697, endPoint y: 156, distance: 7.3
click at [698, 149] on button "button" at bounding box center [705, 155] width 28 height 21
click at [630, 221] on link "Start Calls Here" at bounding box center [649, 222] width 137 height 21
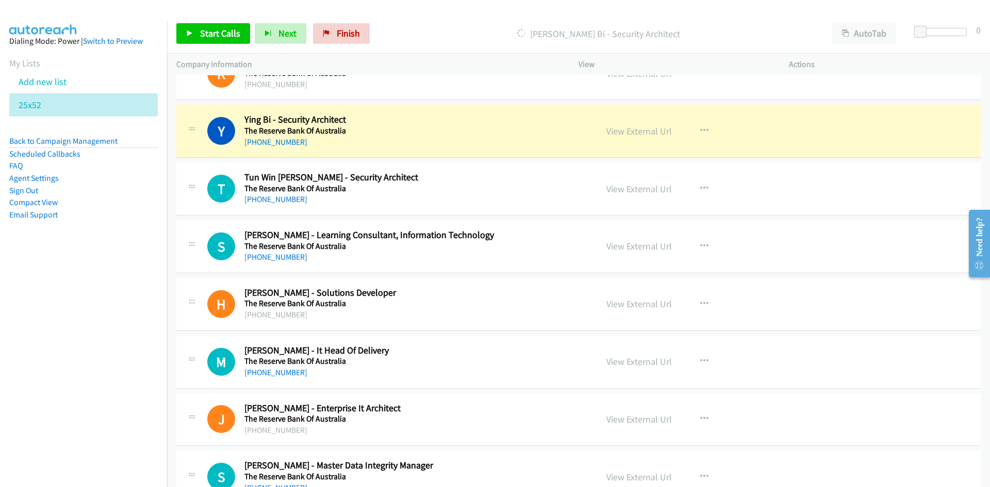
scroll to position [7014, 0]
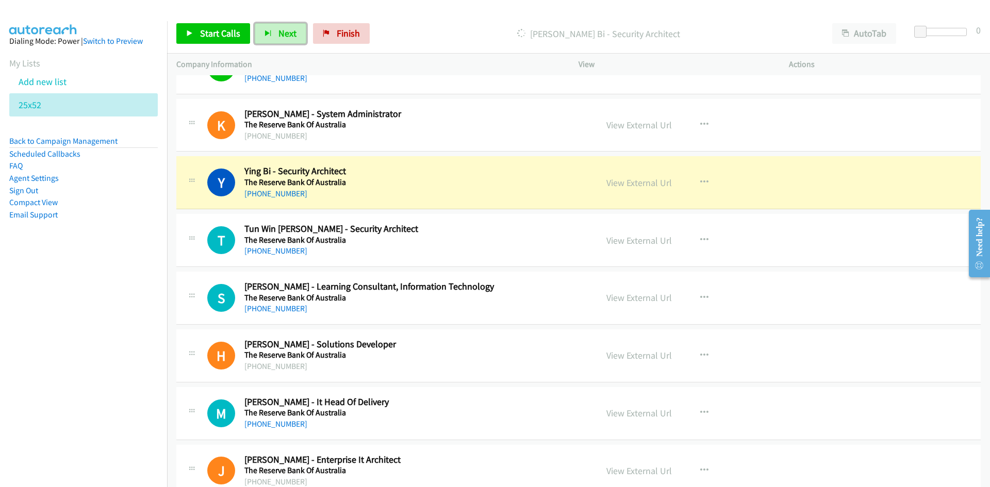
drag, startPoint x: 264, startPoint y: 37, endPoint x: 199, endPoint y: 3, distance: 73.4
click at [265, 37] on icon "button" at bounding box center [268, 33] width 7 height 7
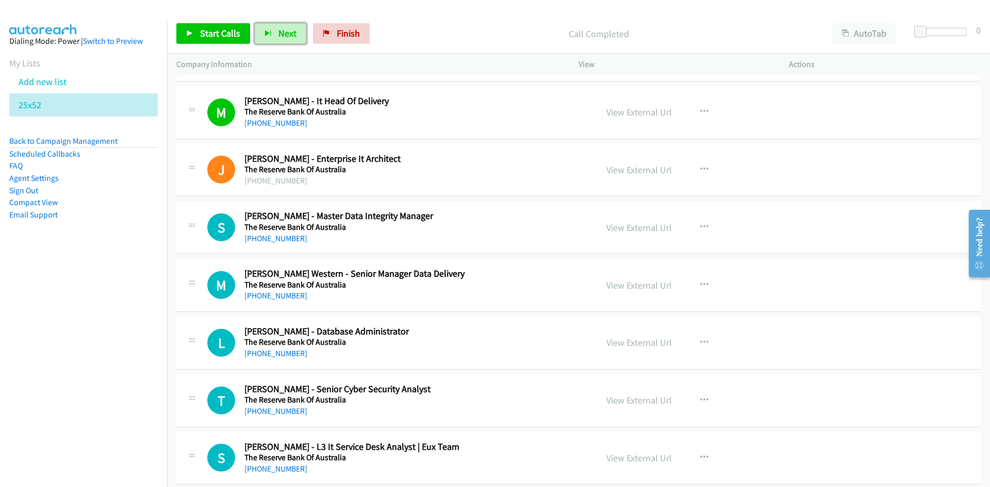
scroll to position [7375, 0]
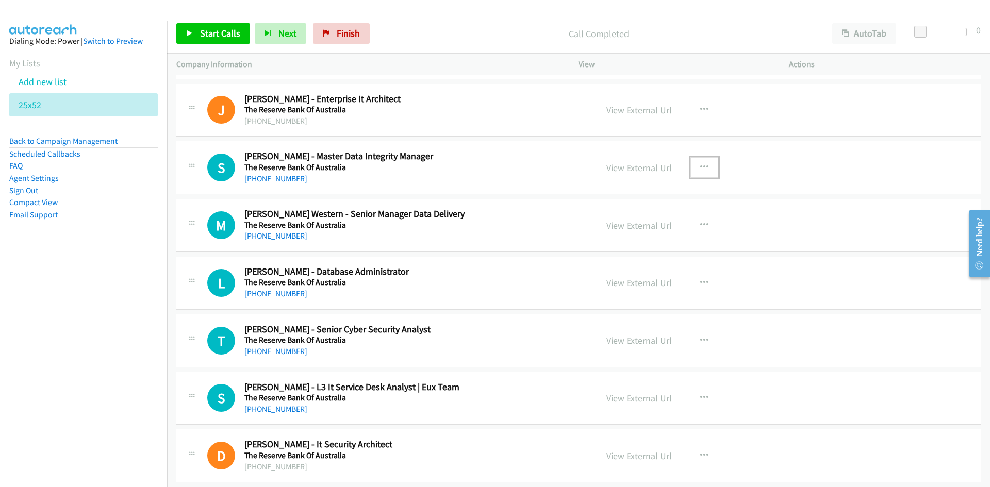
click at [700, 171] on button "button" at bounding box center [705, 167] width 28 height 21
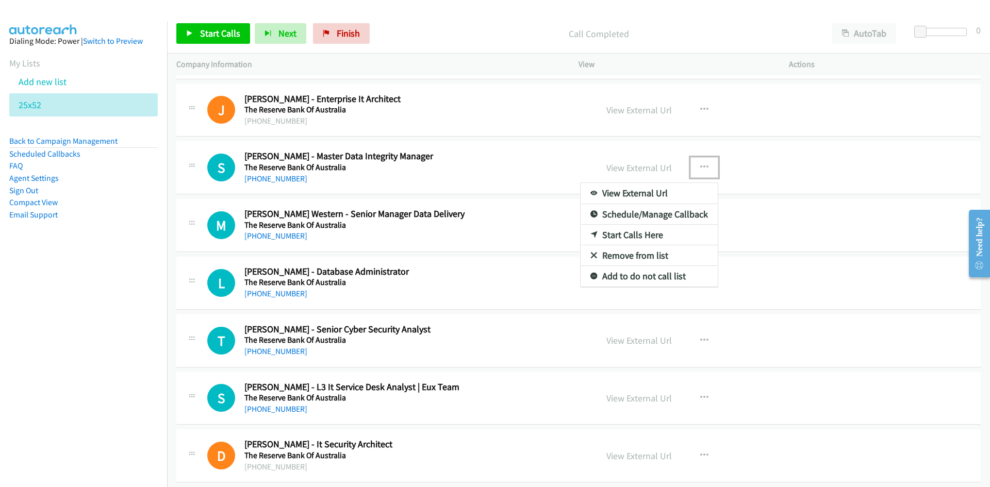
click at [625, 231] on link "Start Calls Here" at bounding box center [649, 235] width 137 height 21
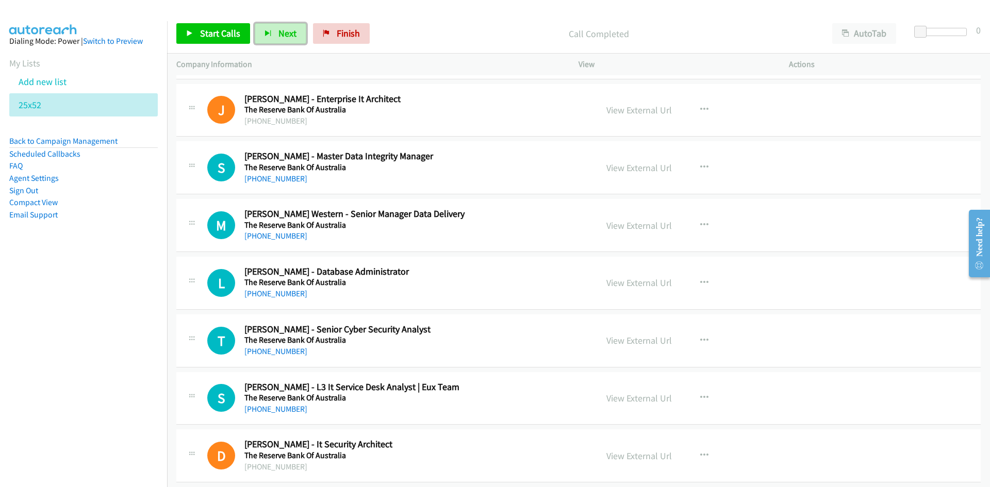
drag, startPoint x: 280, startPoint y: 35, endPoint x: 378, endPoint y: 75, distance: 105.6
click at [280, 35] on span "Next" at bounding box center [288, 33] width 18 height 12
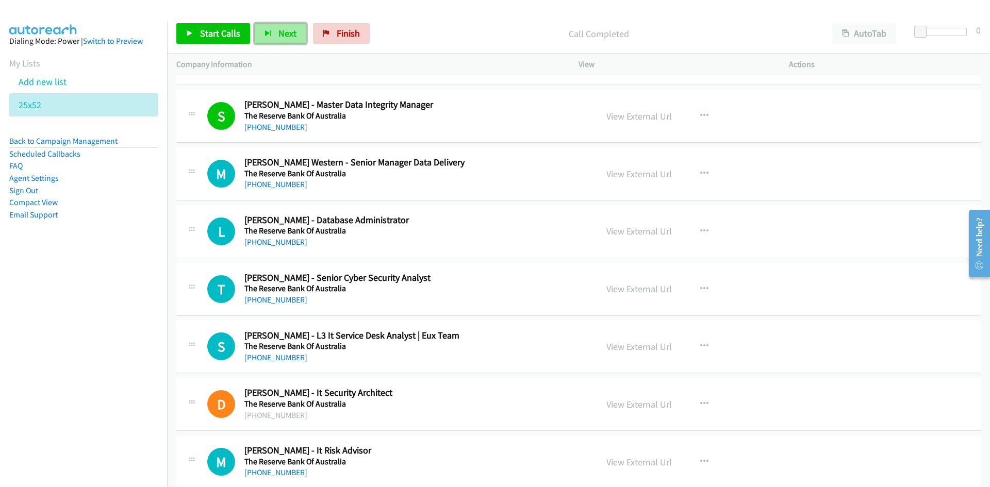
click at [281, 34] on span "Next" at bounding box center [288, 33] width 18 height 12
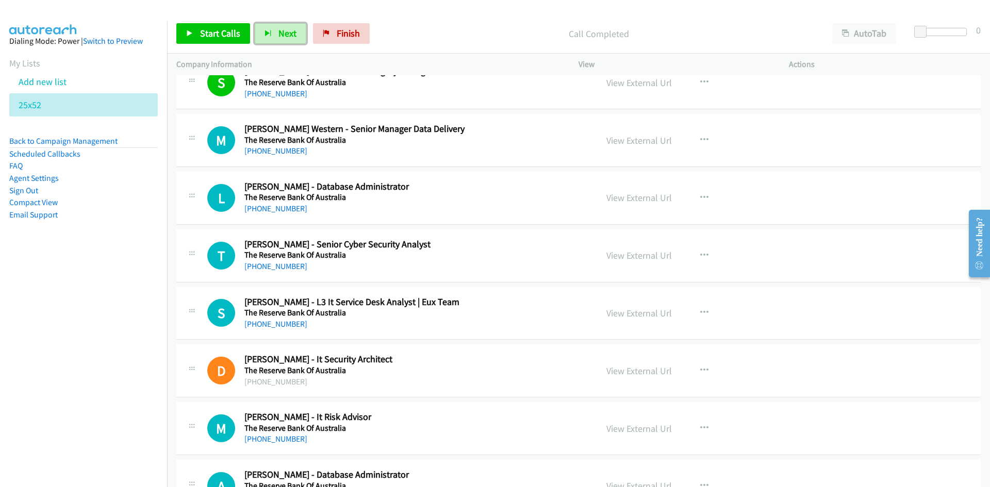
scroll to position [7478, 0]
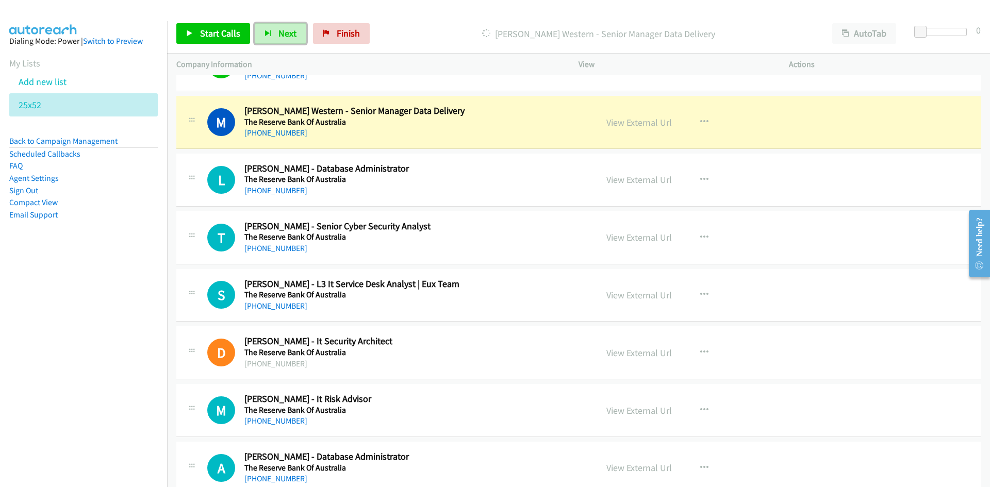
drag, startPoint x: 284, startPoint y: 32, endPoint x: 292, endPoint y: 46, distance: 16.0
click at [284, 32] on span "Next" at bounding box center [288, 33] width 18 height 12
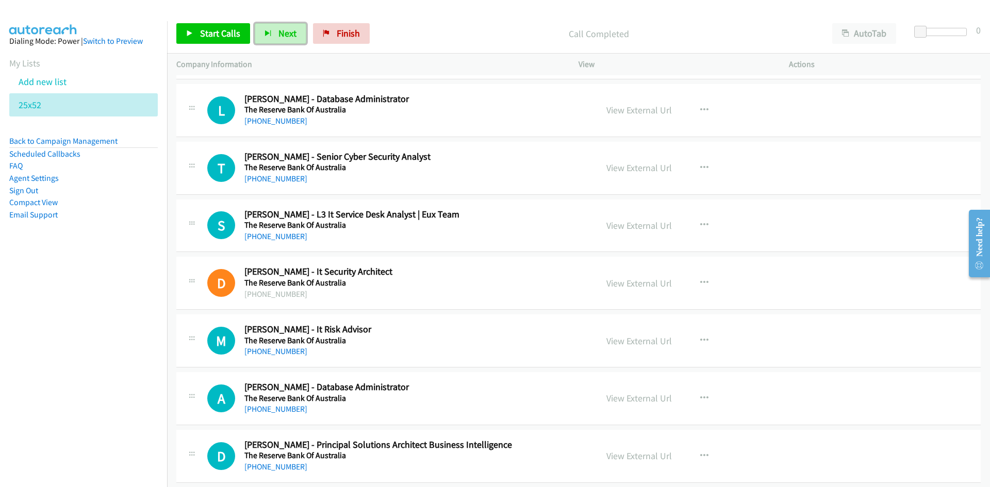
scroll to position [7530, 0]
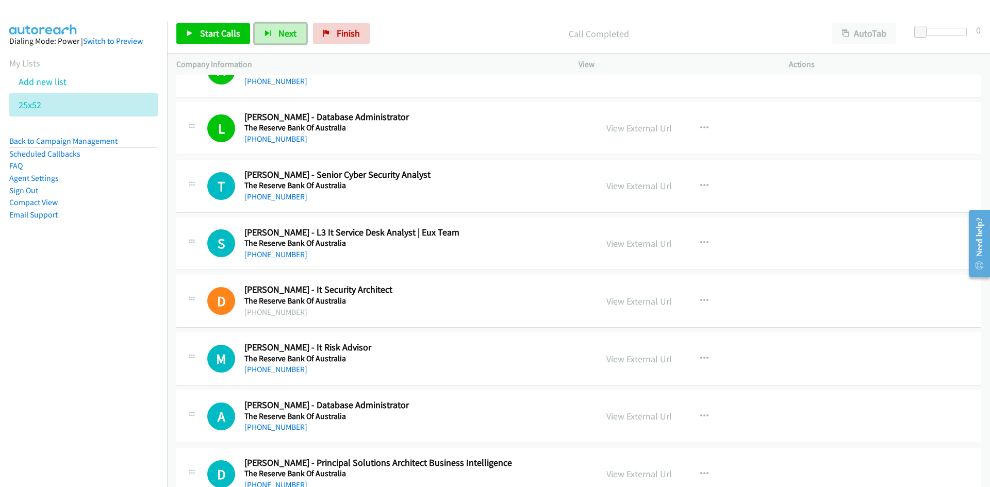
drag, startPoint x: 281, startPoint y: 27, endPoint x: 445, endPoint y: 181, distance: 224.8
click at [281, 27] on span "Next" at bounding box center [288, 33] width 18 height 12
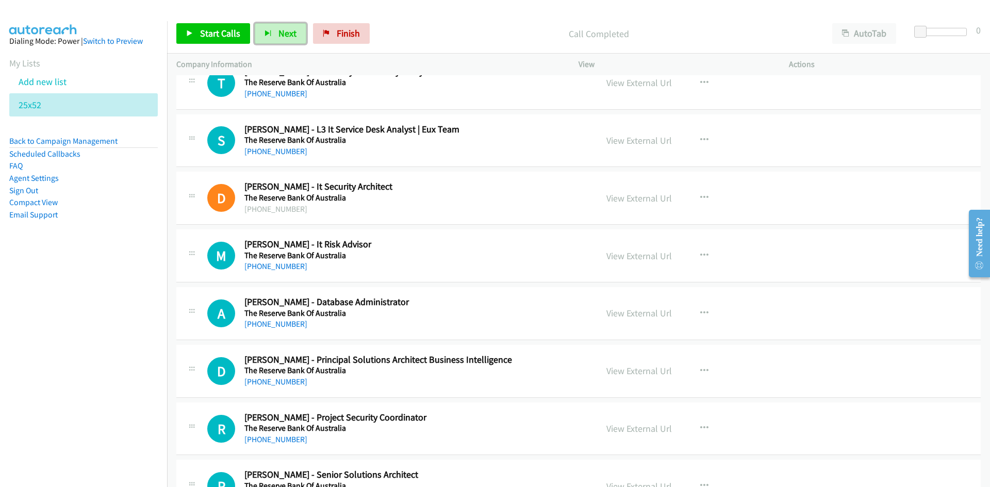
scroll to position [7582, 0]
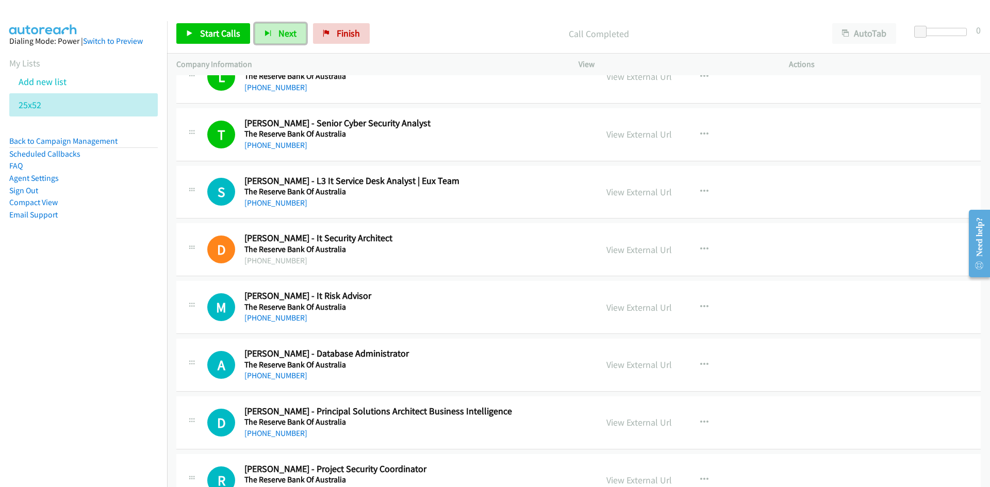
drag, startPoint x: 290, startPoint y: 28, endPoint x: 303, endPoint y: 54, distance: 29.3
click at [290, 28] on span "Next" at bounding box center [288, 33] width 18 height 12
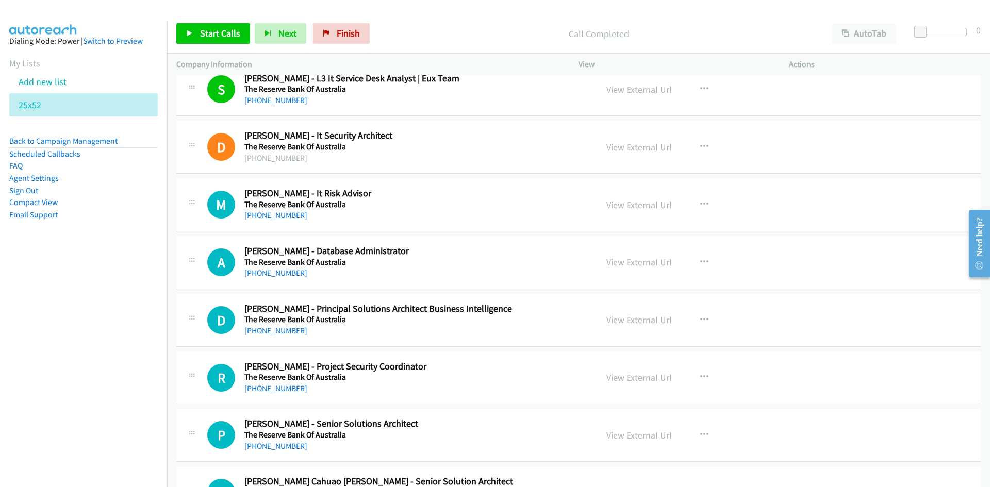
scroll to position [7736, 0]
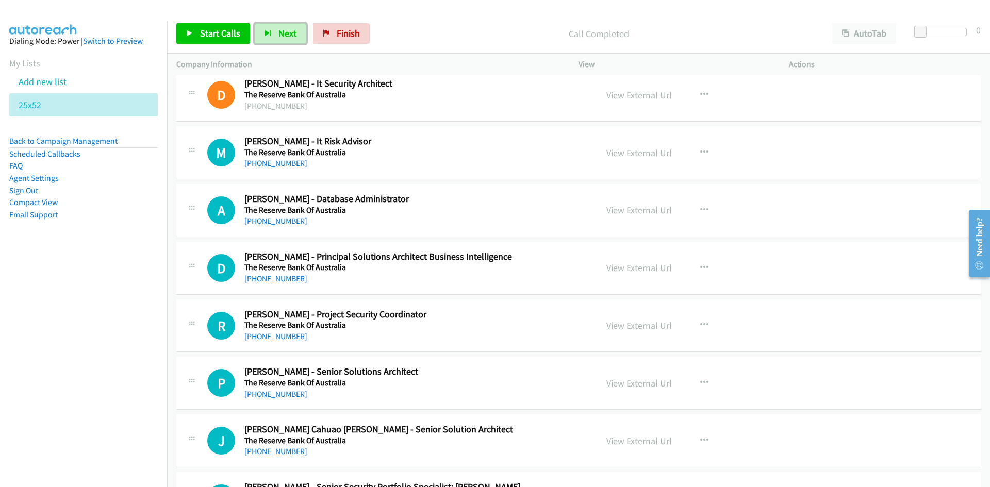
drag, startPoint x: 282, startPoint y: 38, endPoint x: 357, endPoint y: 105, distance: 100.4
click at [282, 38] on span "Next" at bounding box center [288, 33] width 18 height 12
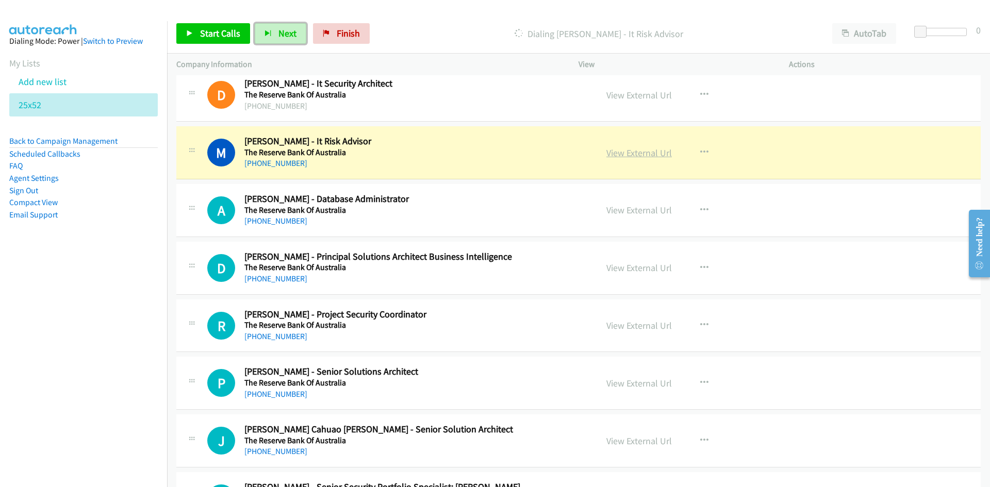
click at [650, 152] on link "View External Url" at bounding box center [640, 153] width 66 height 12
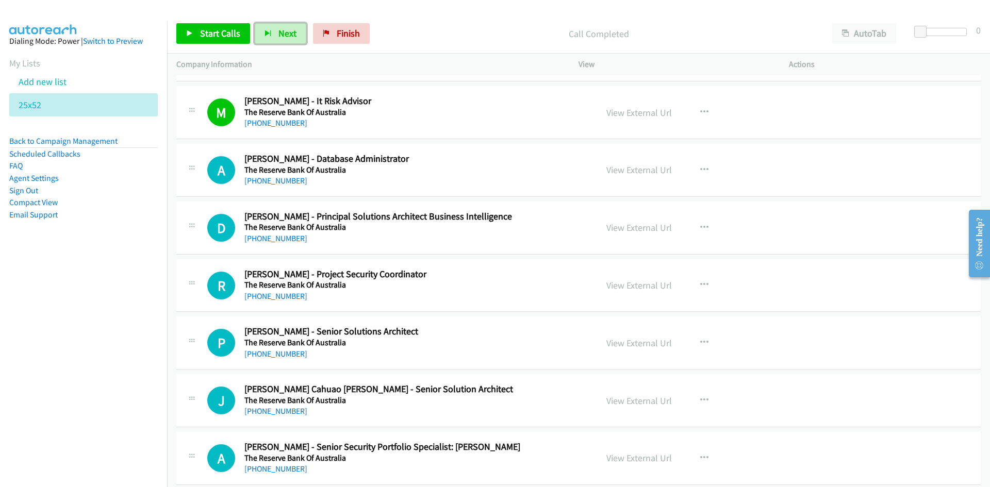
scroll to position [7788, 0]
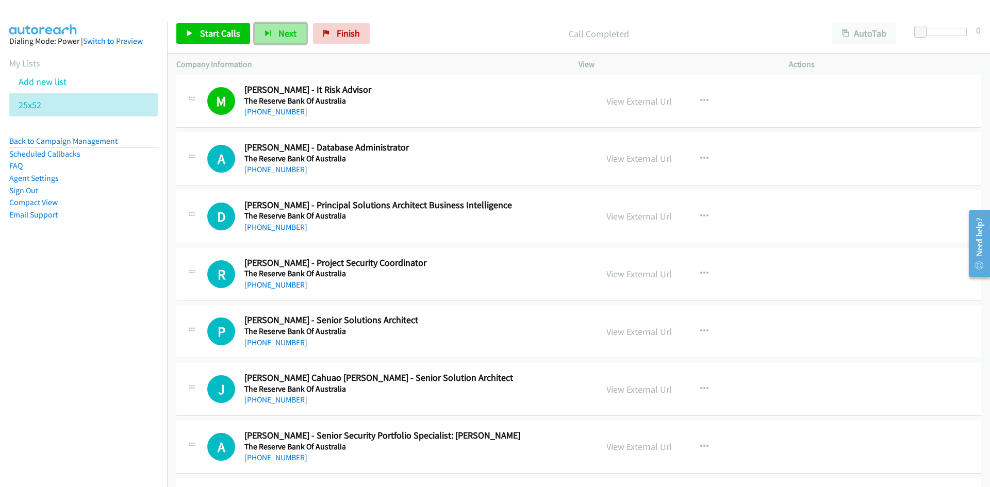
click at [281, 34] on span "Next" at bounding box center [288, 33] width 18 height 12
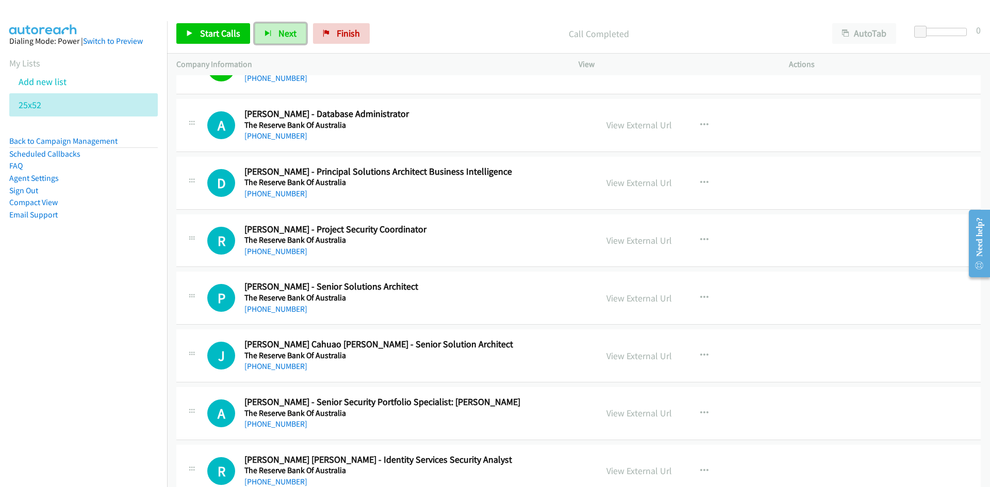
scroll to position [7839, 0]
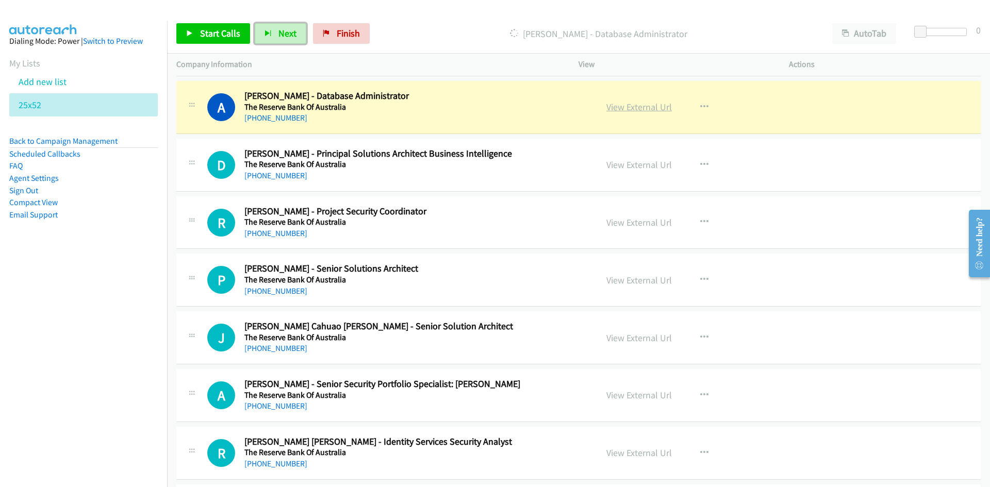
click at [645, 103] on link "View External Url" at bounding box center [640, 107] width 66 height 12
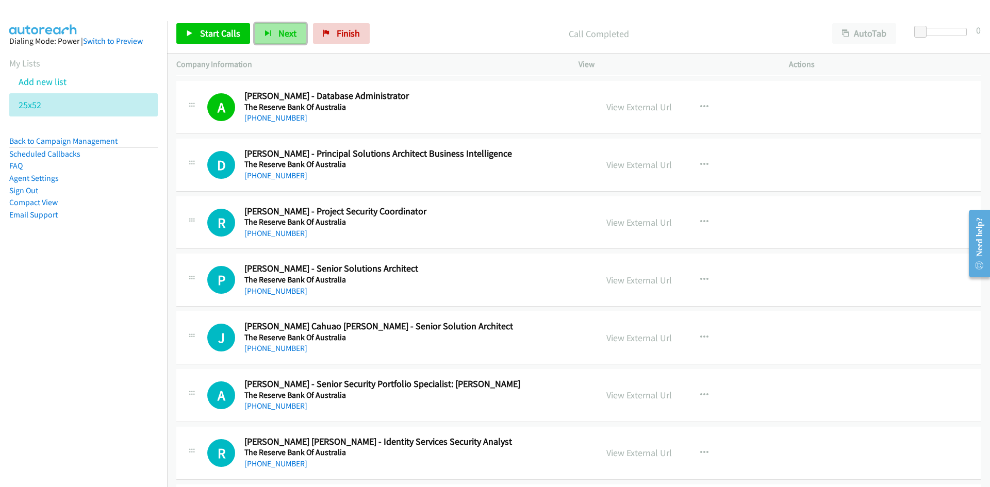
click at [285, 34] on span "Next" at bounding box center [288, 33] width 18 height 12
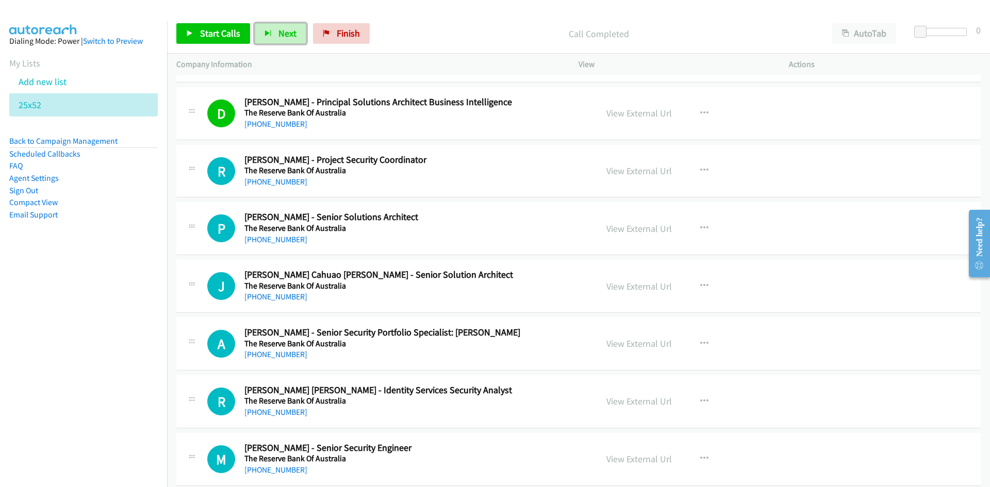
scroll to position [7943, 0]
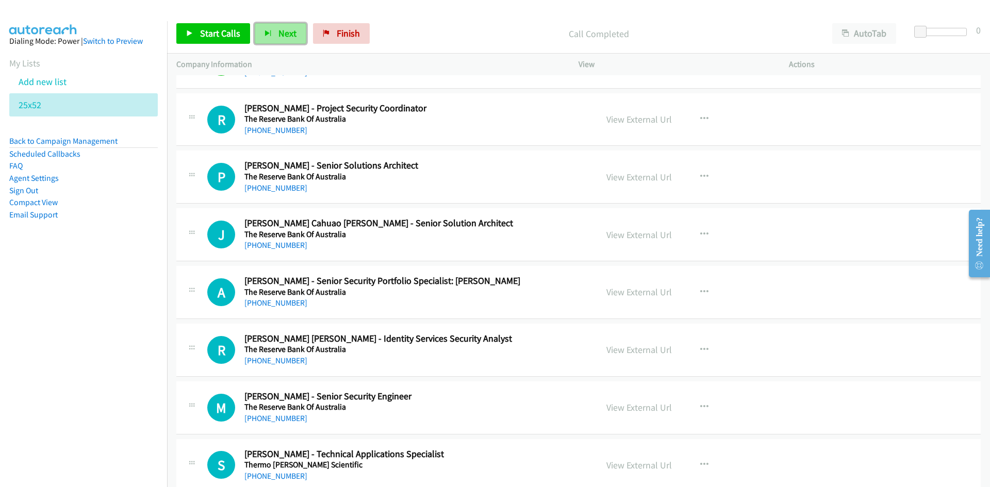
click at [286, 29] on span "Next" at bounding box center [288, 33] width 18 height 12
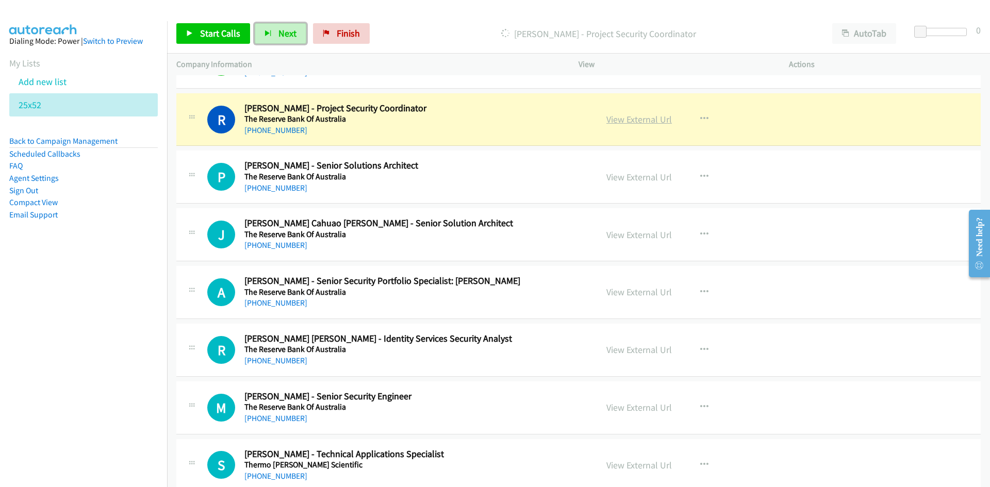
click at [644, 120] on link "View External Url" at bounding box center [640, 119] width 66 height 12
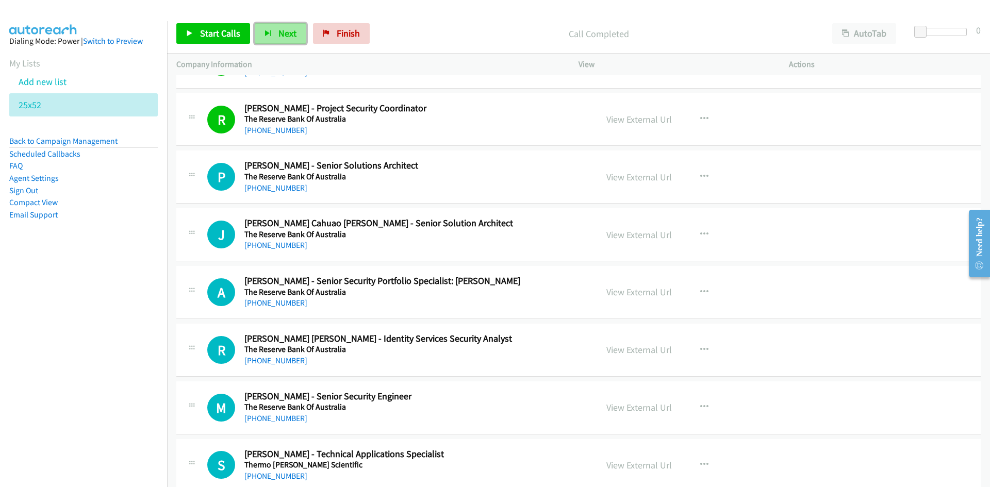
click at [285, 27] on button "Next" at bounding box center [281, 33] width 52 height 21
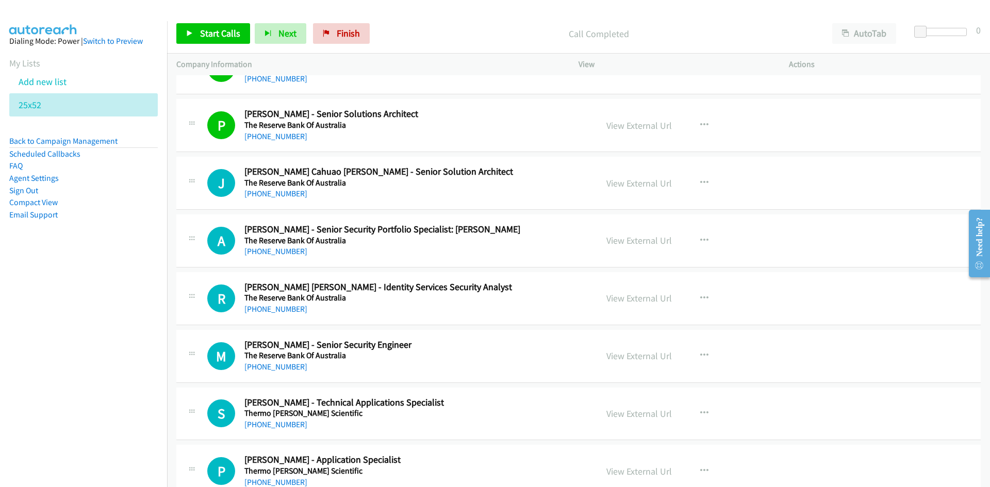
scroll to position [8046, 0]
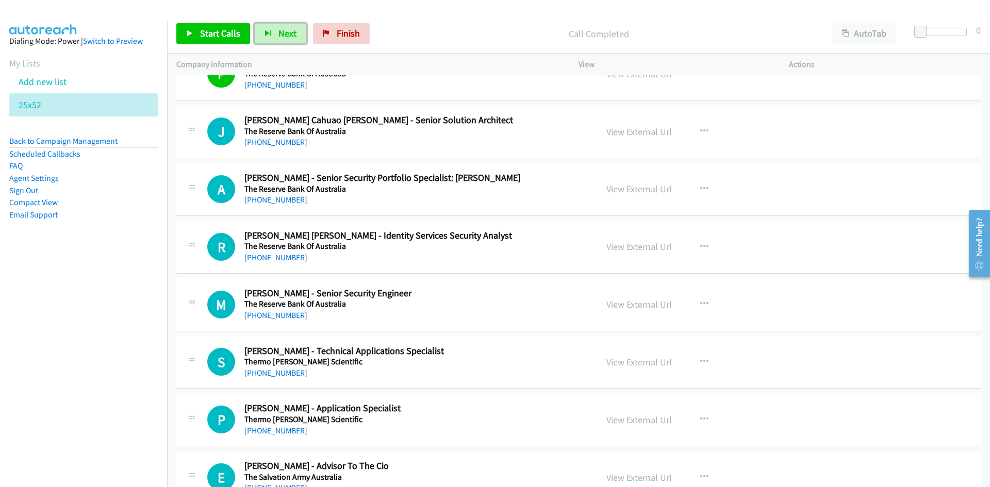
drag, startPoint x: 288, startPoint y: 33, endPoint x: 487, endPoint y: 138, distance: 225.2
click at [288, 33] on span "Next" at bounding box center [288, 33] width 18 height 12
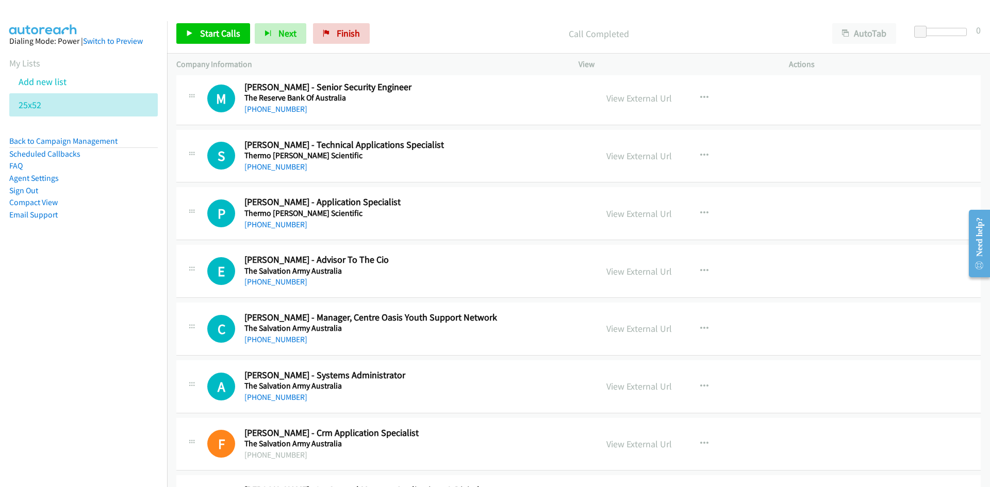
scroll to position [8304, 0]
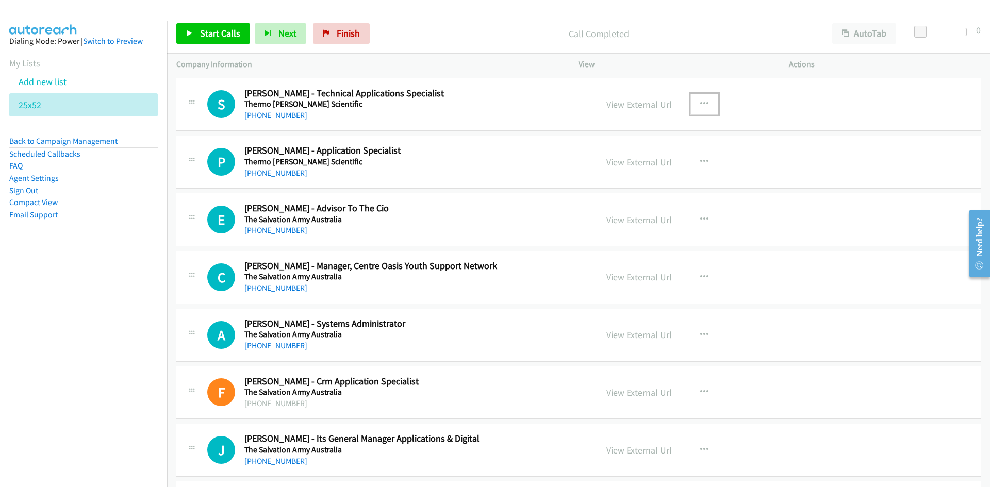
click at [705, 105] on button "button" at bounding box center [705, 104] width 28 height 21
click at [629, 167] on link "Start Calls Here" at bounding box center [649, 171] width 137 height 21
click at [293, 29] on span "Next" at bounding box center [288, 33] width 18 height 12
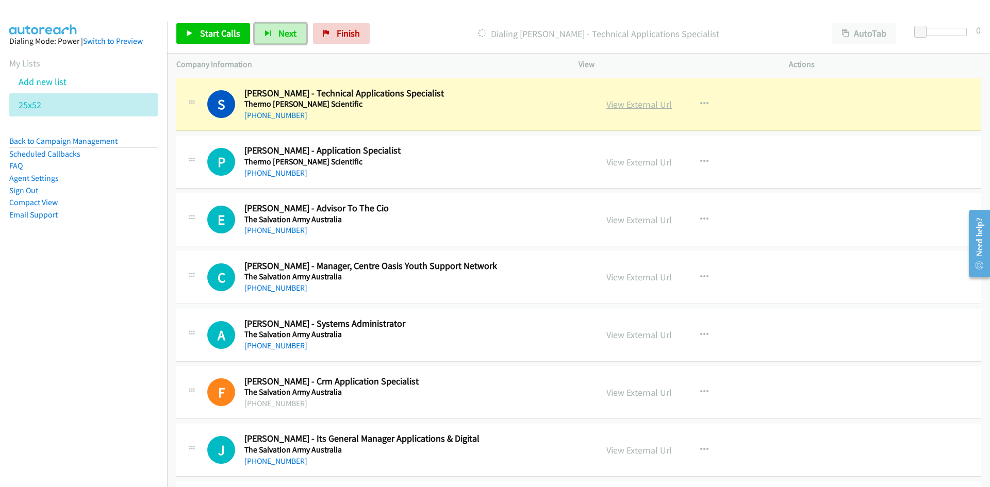
click at [618, 106] on link "View External Url" at bounding box center [640, 105] width 66 height 12
